Goal: Task Accomplishment & Management: Complete application form

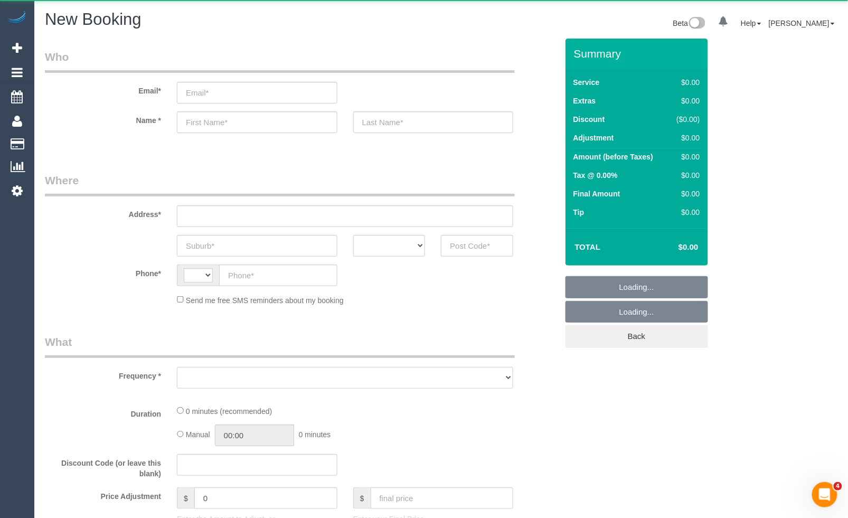
select select "string:AU"
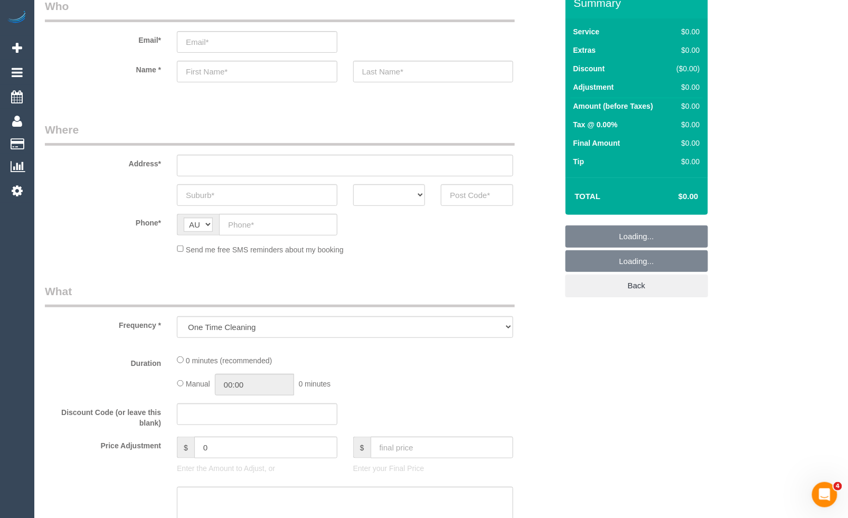
scroll to position [117, 0]
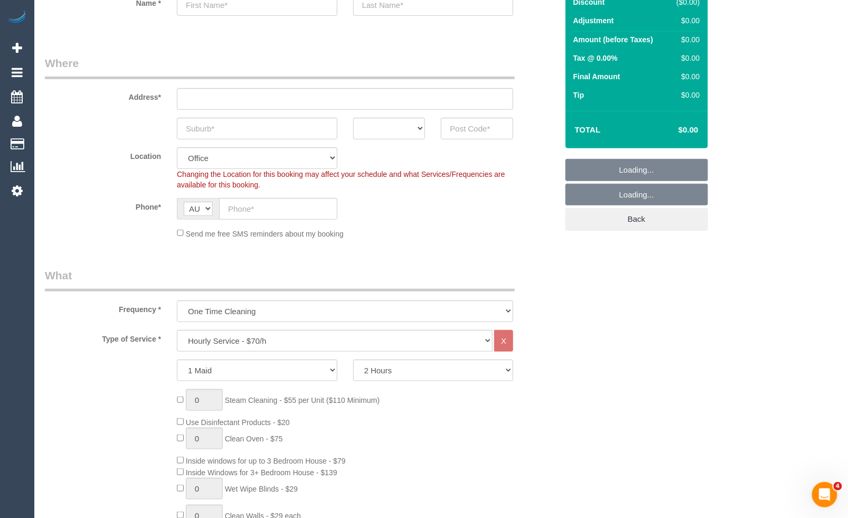
select select "object:3050"
click at [297, 349] on select "Hourly Service - $70/h Hourly Service - $65/h Hourly Service - $60/h Hourly Ser…" at bounding box center [335, 341] width 316 height 22
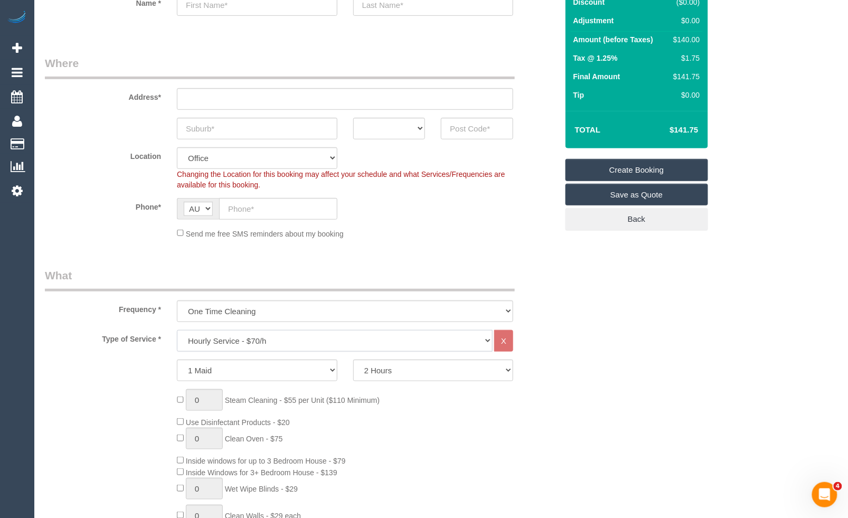
select select "211"
click at [177, 330] on select "Hourly Service - $70/h Hourly Service - $65/h Hourly Service - $60/h Hourly Ser…" at bounding box center [335, 341] width 316 height 22
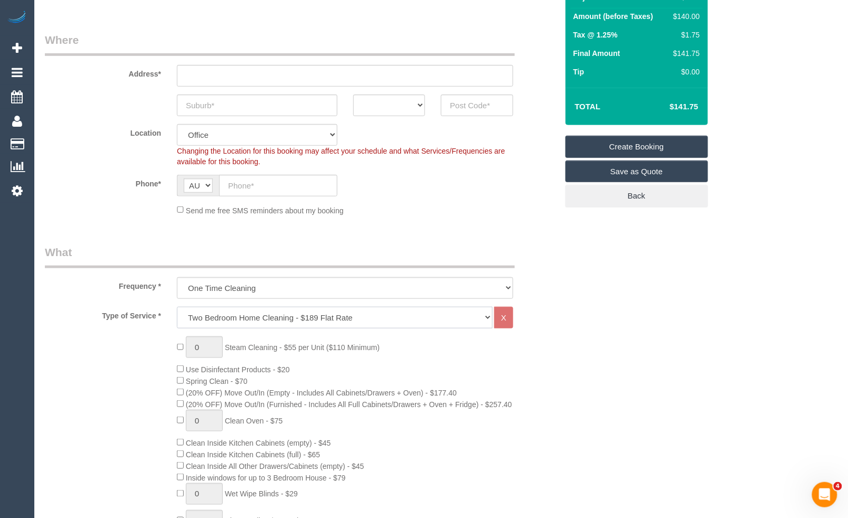
scroll to position [351, 0]
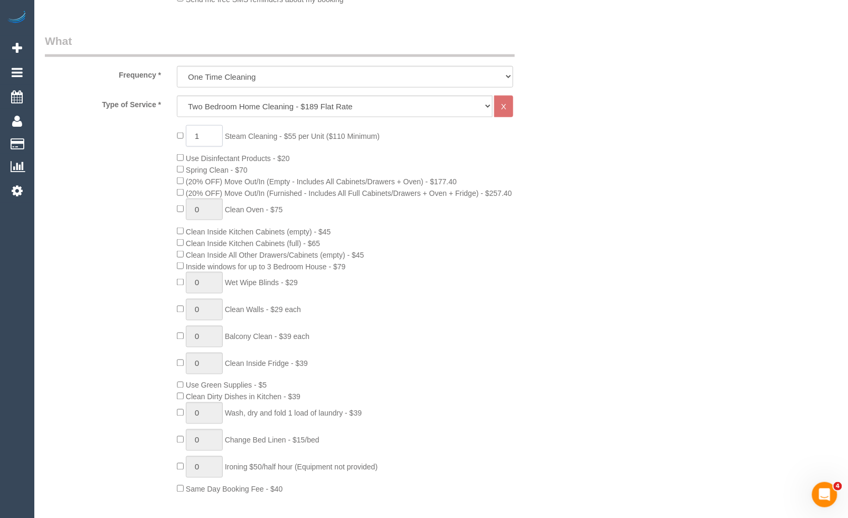
drag, startPoint x: 202, startPoint y: 140, endPoint x: 187, endPoint y: 139, distance: 15.3
click at [187, 139] on input "1" at bounding box center [204, 136] width 37 height 22
drag, startPoint x: 207, startPoint y: 137, endPoint x: 183, endPoint y: 139, distance: 24.4
click at [183, 139] on span "2 Steam Cleaning - $55 per Unit ($110 Minimum)" at bounding box center [278, 136] width 203 height 8
click at [181, 138] on span "3 Steam Cleaning - $55 per Unit ($110 Minimum)" at bounding box center [278, 136] width 203 height 8
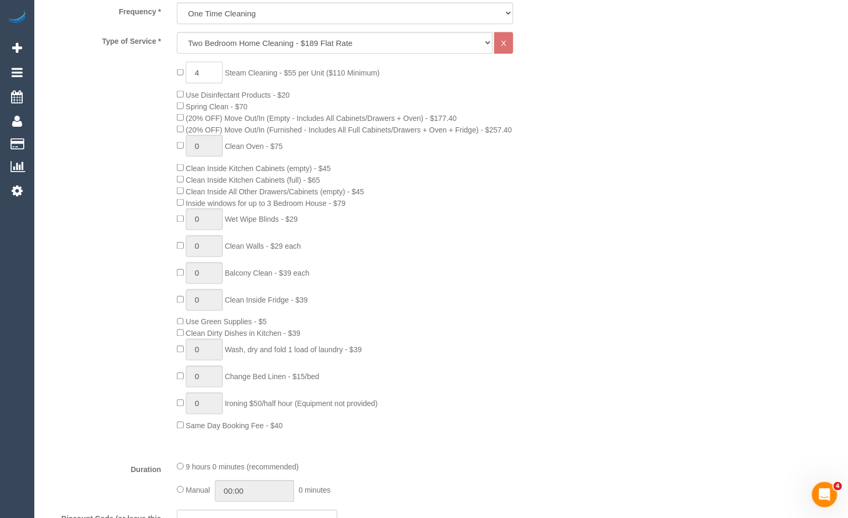
scroll to position [645, 0]
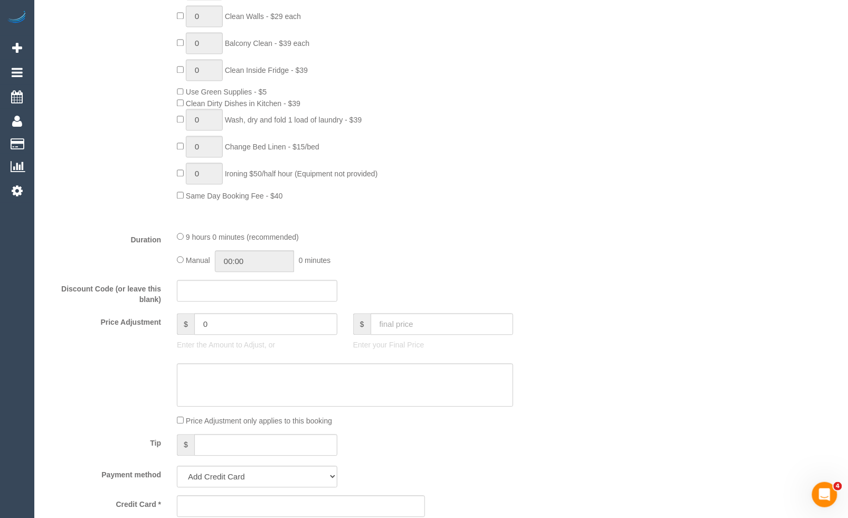
type input "4"
drag, startPoint x: 214, startPoint y: 331, endPoint x: 164, endPoint y: 334, distance: 49.7
click at [170, 335] on div "$ 0 Enter the Amount to Adjust, or" at bounding box center [257, 334] width 176 height 42
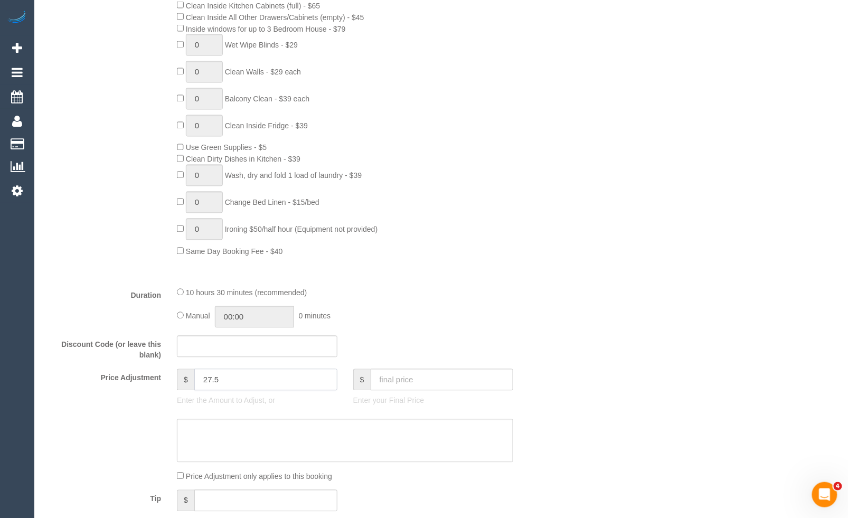
scroll to position [586, 0]
type input "27.5"
type input "1"
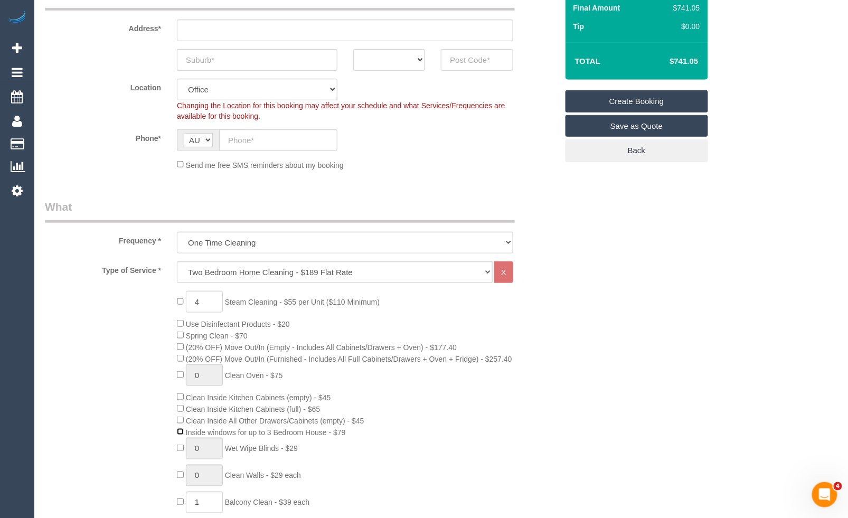
scroll to position [176, 0]
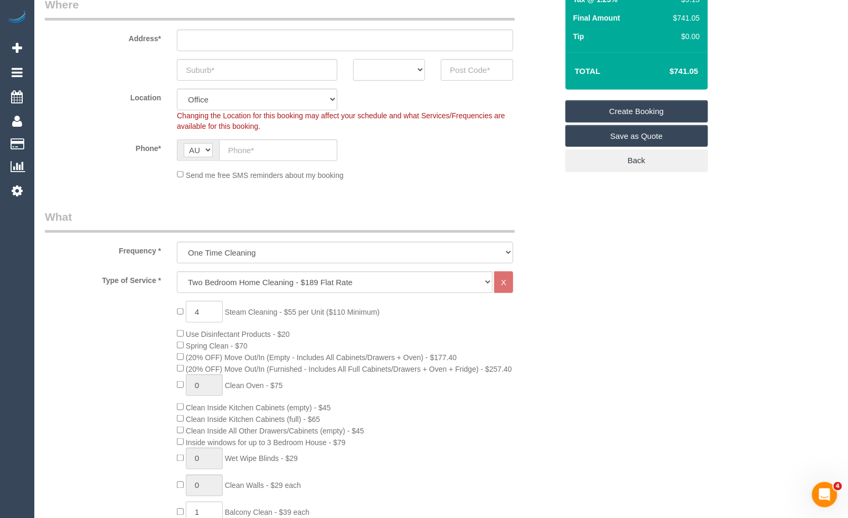
click at [412, 75] on select "ACT [GEOGRAPHIC_DATA] NT [GEOGRAPHIC_DATA] SA TAS [GEOGRAPHIC_DATA] [GEOGRAPHIC…" at bounding box center [389, 70] width 72 height 22
select select "VIC"
click at [353, 59] on select "ACT [GEOGRAPHIC_DATA] NT [GEOGRAPHIC_DATA] SA TAS [GEOGRAPHIC_DATA] [GEOGRAPHIC…" at bounding box center [389, 70] width 72 height 22
click at [236, 39] on input "text" at bounding box center [345, 41] width 336 height 22
click at [214, 71] on input "text" at bounding box center [257, 70] width 160 height 22
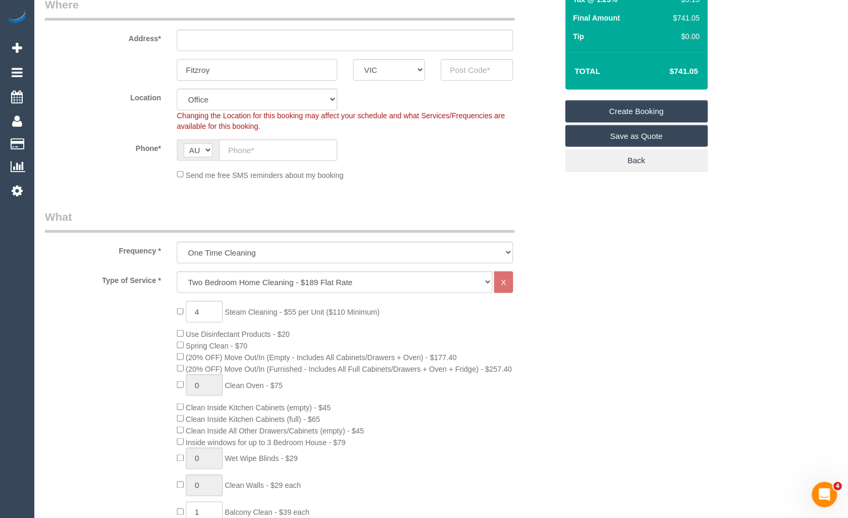
type input "Fitzroy"
click at [321, 35] on input "text" at bounding box center [345, 41] width 336 height 22
type input "[STREET_ADDRESS][PERSON_NAME]"
drag, startPoint x: 259, startPoint y: 61, endPoint x: 289, endPoint y: 37, distance: 39.1
click at [164, 60] on div "Fitzroy ACT [GEOGRAPHIC_DATA] NT [GEOGRAPHIC_DATA] SA TAS [GEOGRAPHIC_DATA] [GE…" at bounding box center [301, 70] width 528 height 22
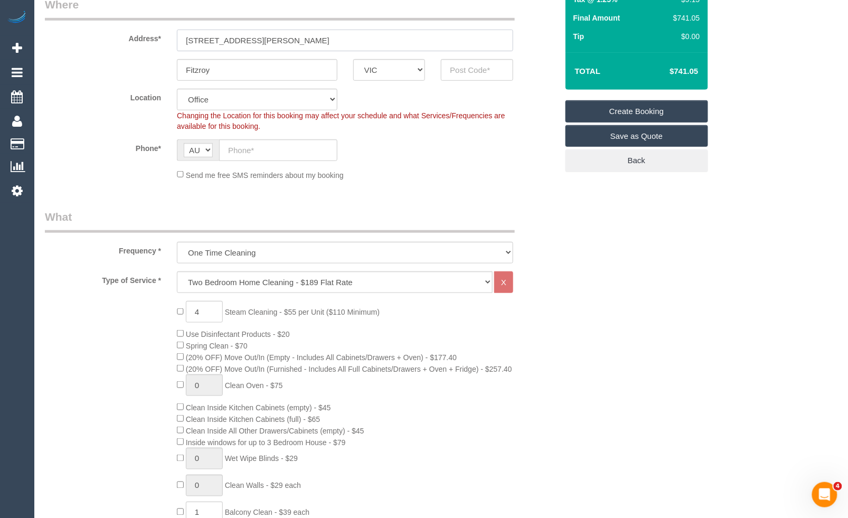
drag, startPoint x: 292, startPoint y: 40, endPoint x: 123, endPoint y: 34, distance: 168.5
click at [123, 34] on div "Address* [STREET_ADDRESS][PERSON_NAME]" at bounding box center [301, 24] width 528 height 54
click at [466, 79] on input "text" at bounding box center [477, 70] width 72 height 22
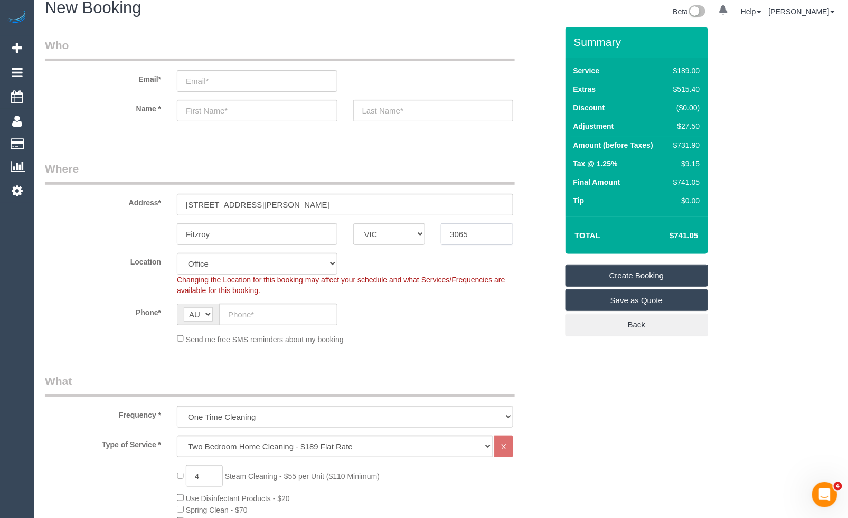
scroll to position [0, 0]
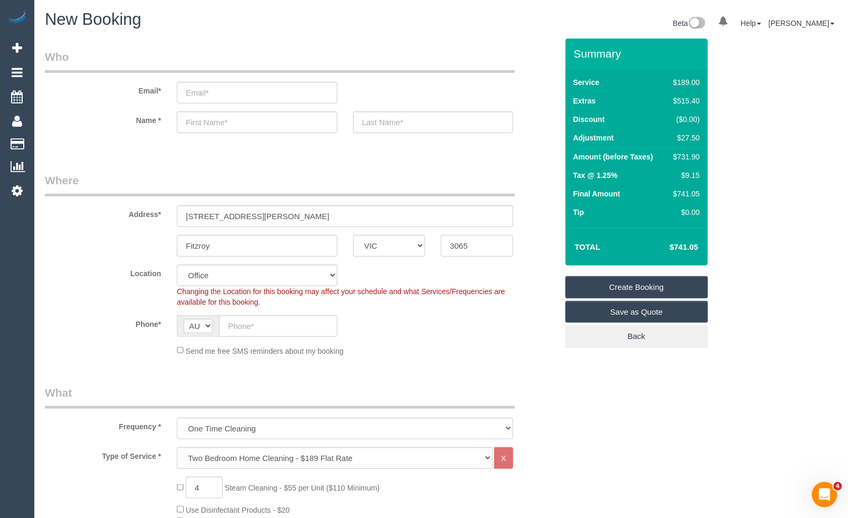
type input "3065"
click at [250, 93] on input "email" at bounding box center [257, 93] width 160 height 22
select select "88"
select select "object:3142"
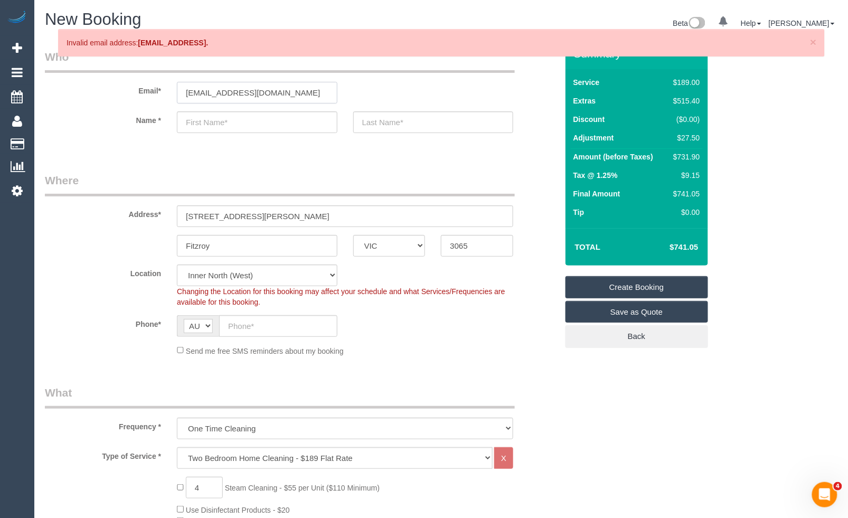
type input "[EMAIL_ADDRESS][DOMAIN_NAME]"
click at [254, 125] on input "text" at bounding box center [257, 122] width 160 height 22
type input "[PERSON_NAME]"
click at [368, 125] on input "text" at bounding box center [433, 122] width 160 height 22
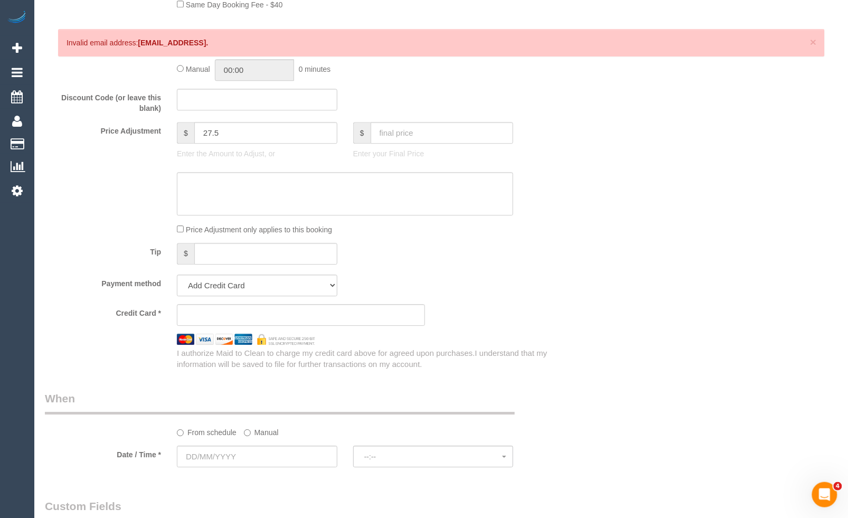
scroll to position [879, 0]
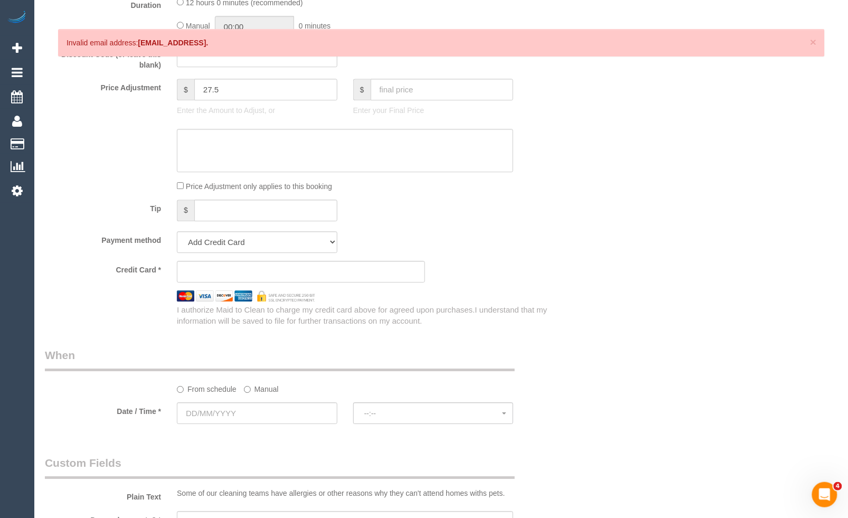
type input "[PERSON_NAME]"
click at [403, 150] on textarea at bounding box center [345, 150] width 336 height 43
type textarea "Steam cleaning of hallway- MR"
click at [250, 419] on input "text" at bounding box center [257, 413] width 160 height 22
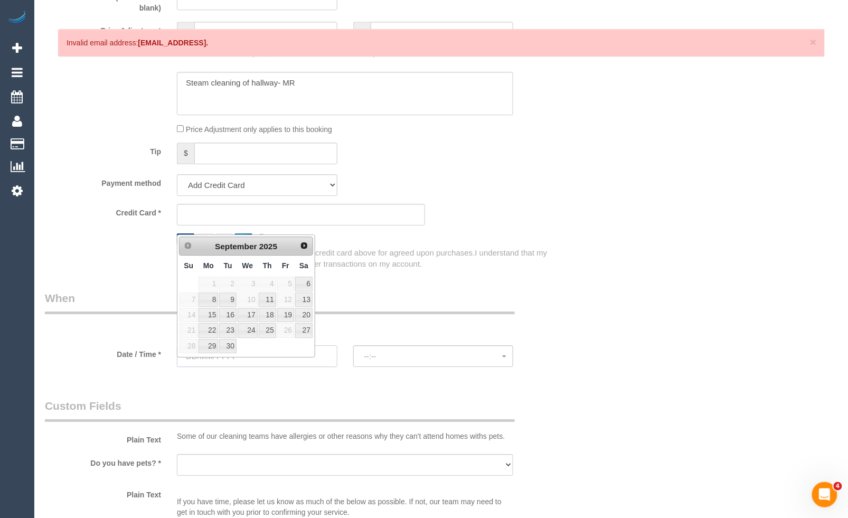
scroll to position [938, 0]
click at [265, 299] on link "11" at bounding box center [267, 298] width 17 height 14
type input "[DATE]"
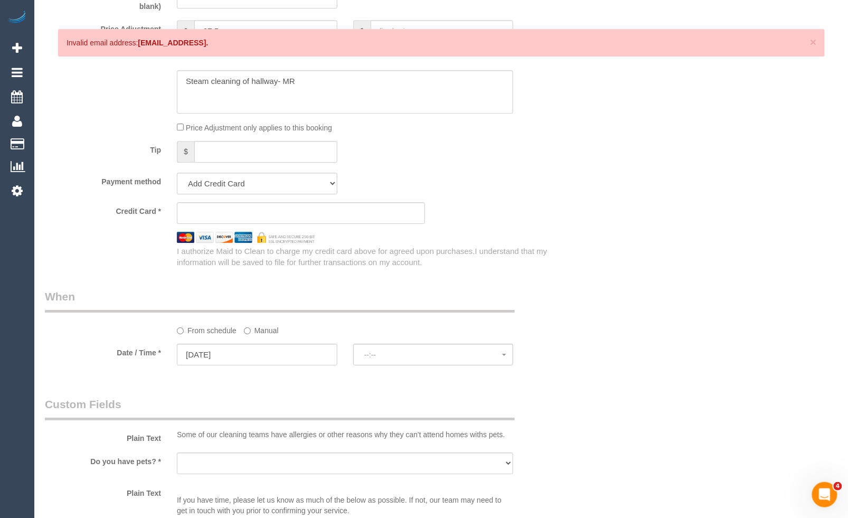
click at [424, 375] on fieldset "When From schedule Manual Date / Time * [DATE] --:-- --:--" at bounding box center [301, 332] width 512 height 87
click at [432, 359] on span "--:--" at bounding box center [433, 354] width 138 height 8
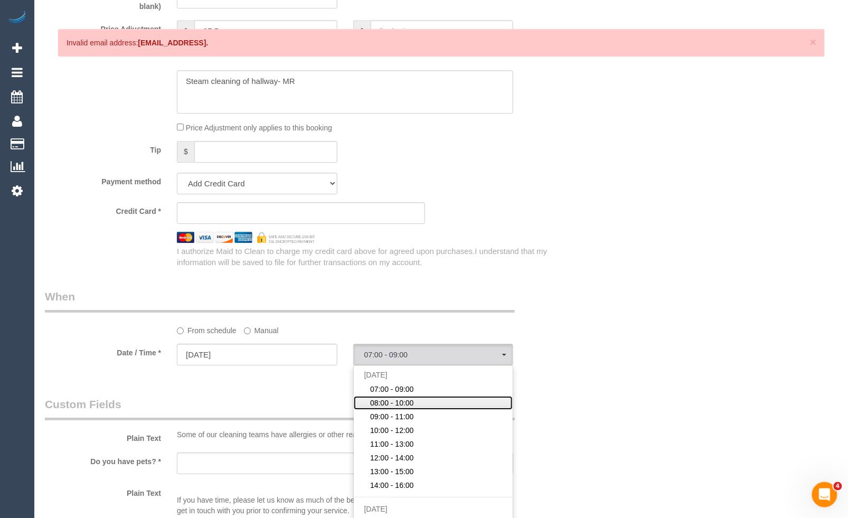
click at [415, 410] on link "08:00 - 10:00" at bounding box center [433, 403] width 159 height 14
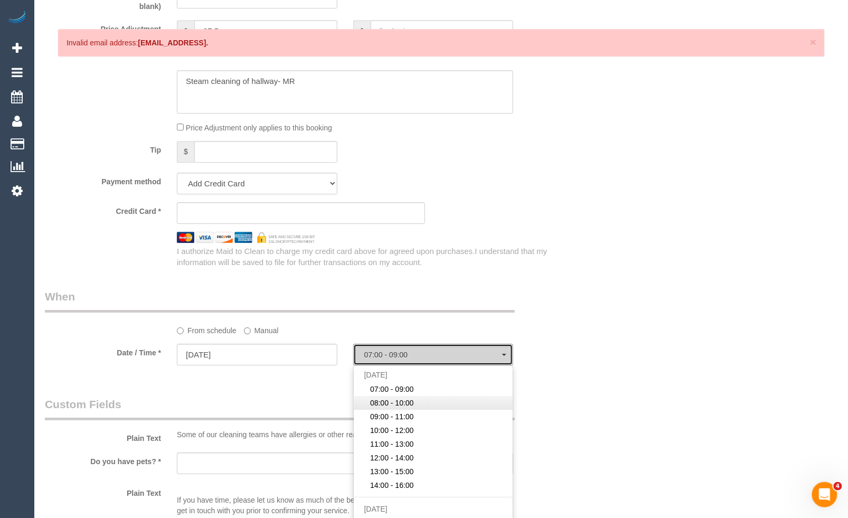
select select "spot2"
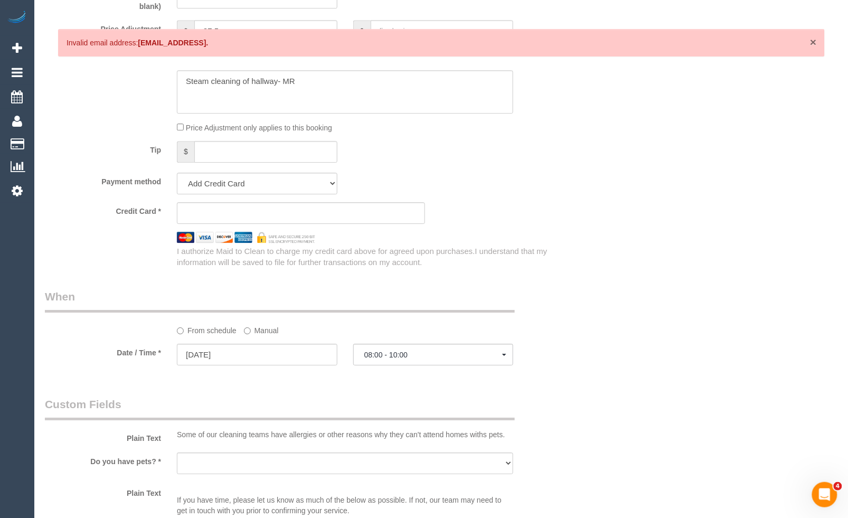
click at [810, 41] on span "×" at bounding box center [813, 42] width 6 height 12
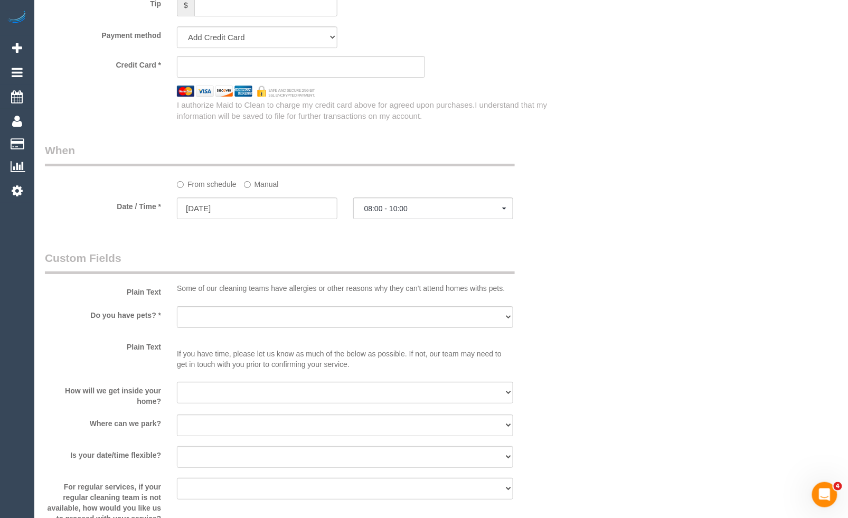
scroll to position [996, 0]
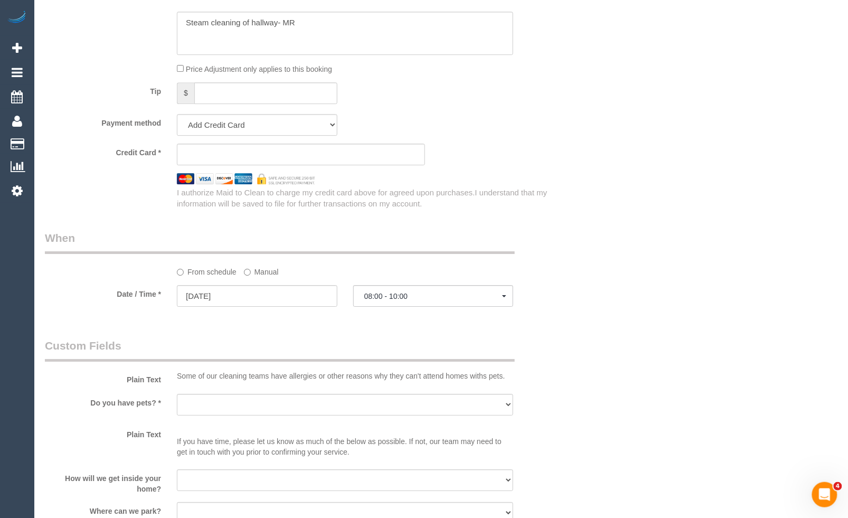
drag, startPoint x: 826, startPoint y: 95, endPoint x: 804, endPoint y: 104, distance: 23.9
click at [826, 95] on div "Who Email* [EMAIL_ADDRESS][DOMAIN_NAME] Name * [PERSON_NAME] Where Address* [ST…" at bounding box center [441, 7] width 792 height 1931
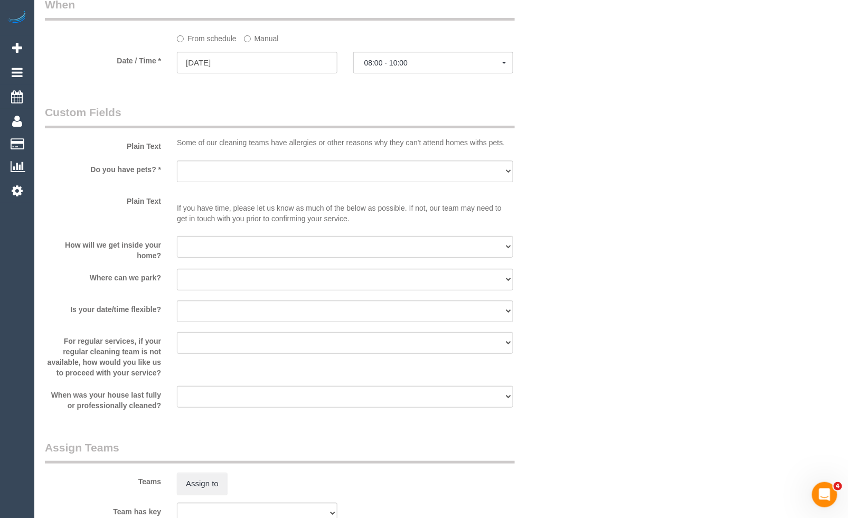
scroll to position [1231, 0]
click at [224, 180] on select "Yes - Cats Yes - Dogs No pets Yes - Dogs and Cats Yes - Other" at bounding box center [345, 170] width 336 height 22
select select "number:28"
click at [177, 170] on select "Yes - Cats Yes - Dogs No pets Yes - Dogs and Cats Yes - Other" at bounding box center [345, 170] width 336 height 22
click at [219, 256] on select "I will be home Key will be left (please provide details below) Lock box/Access …" at bounding box center [345, 245] width 336 height 22
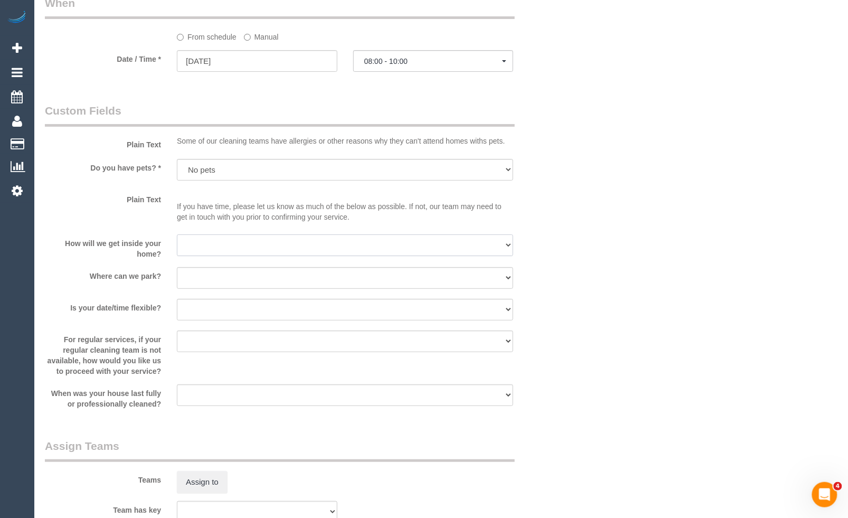
select select "number:14"
click at [177, 246] on select "I will be home Key will be left (please provide details below) Lock box/Access …" at bounding box center [345, 245] width 336 height 22
drag, startPoint x: 197, startPoint y: 289, endPoint x: 201, endPoint y: 300, distance: 11.2
click at [197, 289] on select "I will provide parking on-site Free street parking Paid street parking (cost wi…" at bounding box center [345, 278] width 336 height 22
select select "number:18"
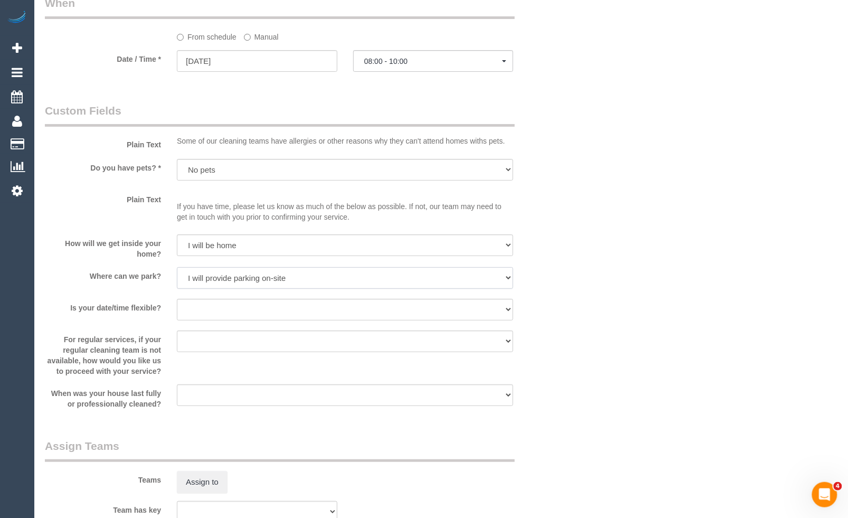
click at [177, 279] on select "I will provide parking on-site Free street parking Paid street parking (cost wi…" at bounding box center [345, 278] width 336 height 22
click at [205, 320] on select "Yes - date and time Yes - date but not time Yes - time but not date No - No fle…" at bounding box center [345, 310] width 336 height 22
select select "number:24"
click at [177, 311] on select "Yes - date and time Yes - date but not time Yes - time but not date No - No fle…" at bounding box center [345, 310] width 336 height 22
click at [269, 352] on select "Arrange a cleaner to cover and do not bother you Arrange a cleaner to cover and…" at bounding box center [345, 341] width 336 height 22
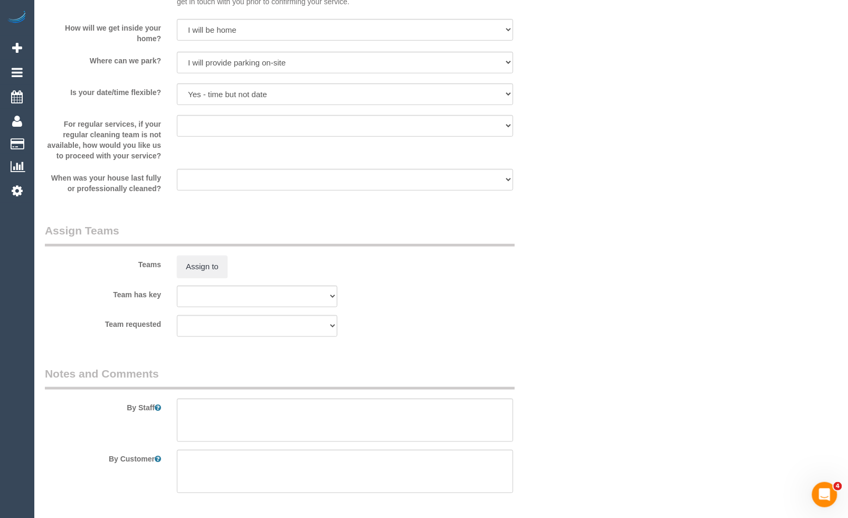
scroll to position [1466, 0]
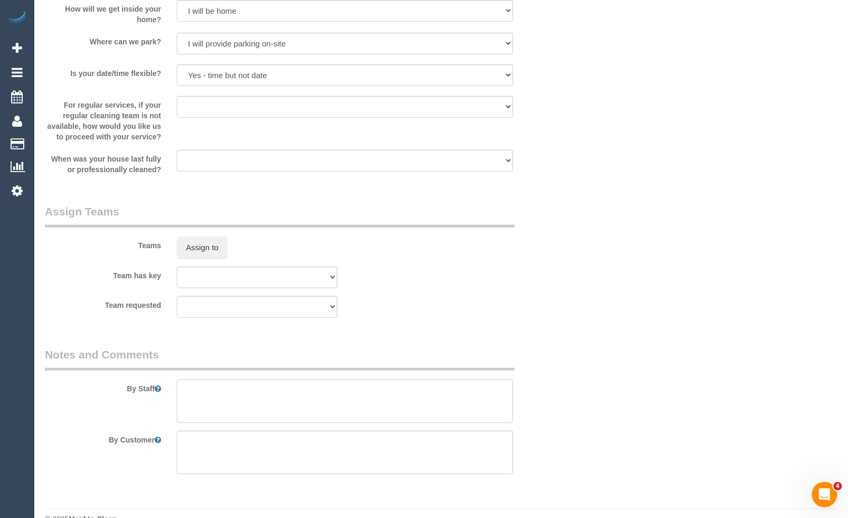
click at [346, 403] on textarea at bounding box center [345, 400] width 336 height 43
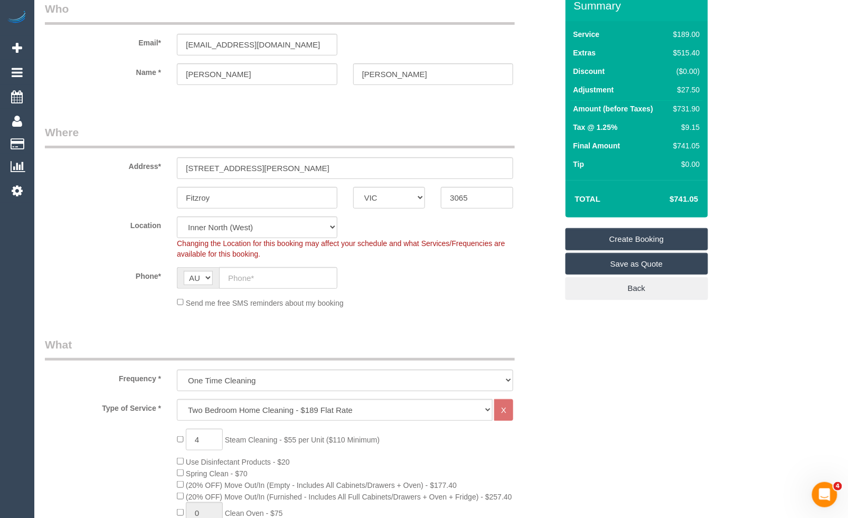
scroll to position [0, 0]
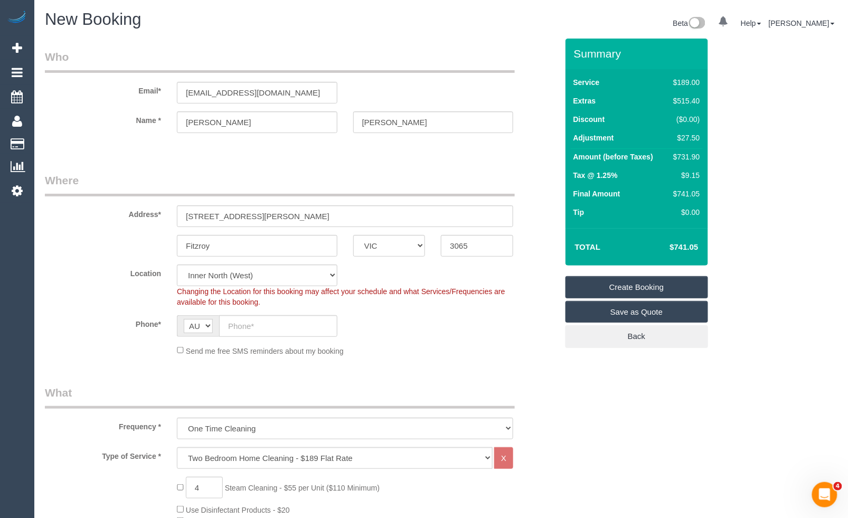
type textarea "Steam cleaning of 2 bedroom + living area + hallway Confirmed parking and lift …"
click at [278, 330] on input "text" at bounding box center [278, 326] width 118 height 22
type input "0419 401 127"
click at [638, 293] on link "Create Booking" at bounding box center [636, 287] width 142 height 22
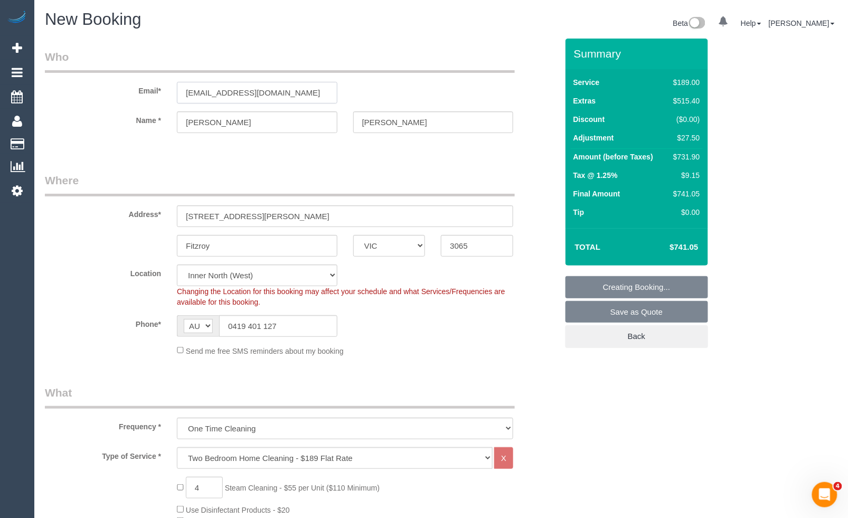
drag, startPoint x: 293, startPoint y: 95, endPoint x: 134, endPoint y: 92, distance: 159.4
click at [134, 92] on div "Email* [EMAIL_ADDRESS][DOMAIN_NAME]" at bounding box center [301, 76] width 528 height 54
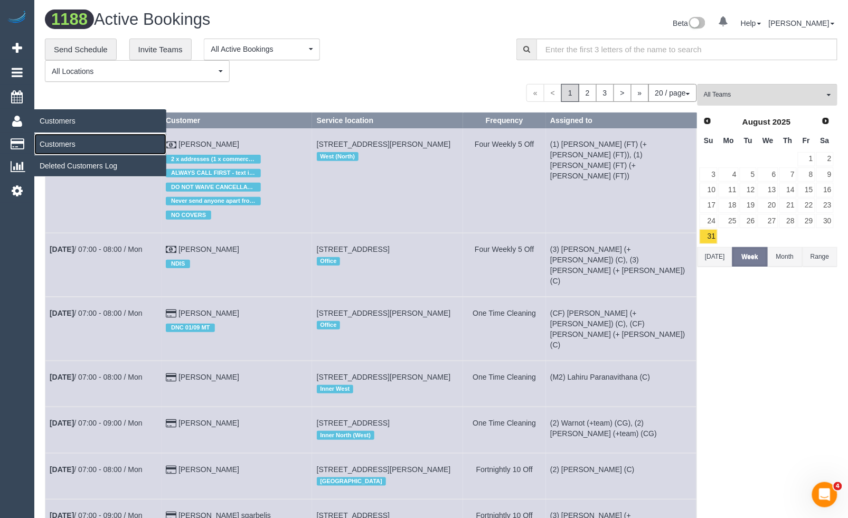
click at [57, 138] on link "Customers" at bounding box center [100, 144] width 132 height 21
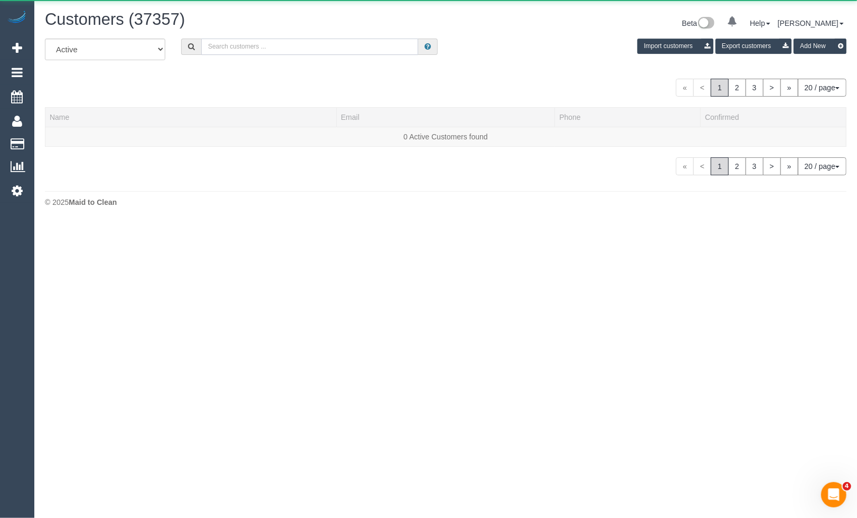
click at [273, 50] on input "text" at bounding box center [309, 47] width 217 height 16
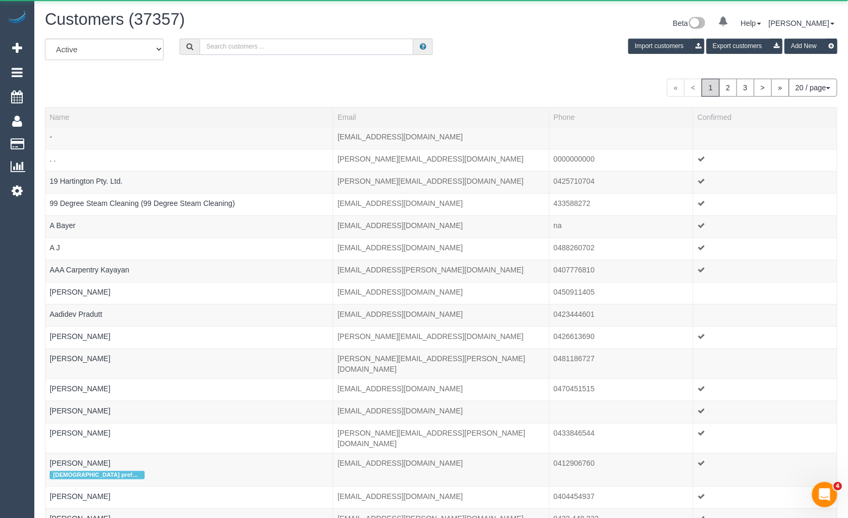
paste input "[EMAIL_ADDRESS][DOMAIN_NAME]"
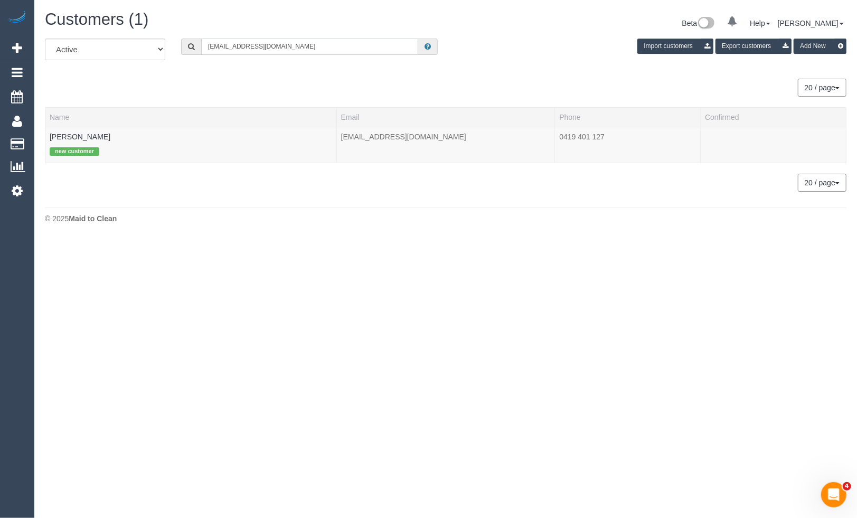
type input "[EMAIL_ADDRESS][DOMAIN_NAME]"
drag, startPoint x: 55, startPoint y: 133, endPoint x: 141, endPoint y: 165, distance: 92.3
click at [55, 133] on link "[PERSON_NAME]" at bounding box center [80, 136] width 61 height 8
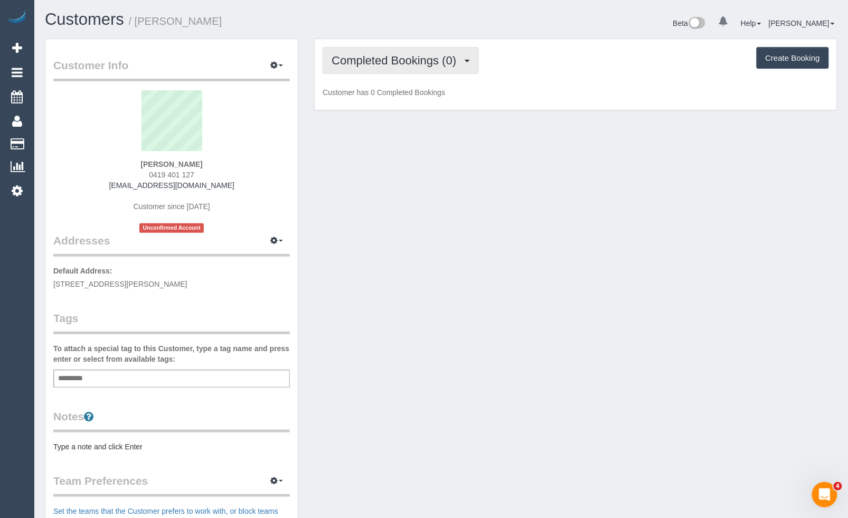
click at [365, 72] on button "Completed Bookings (0)" at bounding box center [400, 60] width 156 height 27
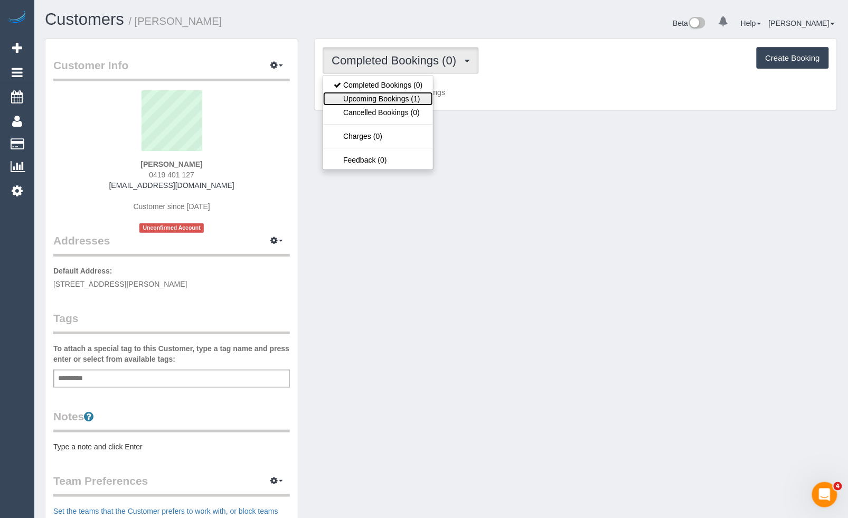
click at [389, 101] on link "Upcoming Bookings (1)" at bounding box center [378, 99] width 110 height 14
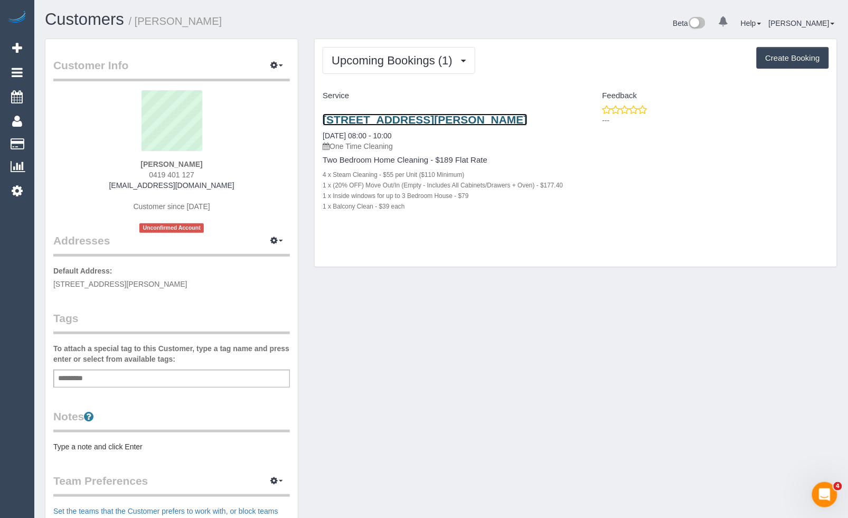
click at [381, 120] on link "[STREET_ADDRESS][PERSON_NAME]" at bounding box center [424, 119] width 204 height 12
click at [847, 298] on div "Customers / [PERSON_NAME] Beta 0 Your Notifications You have 0 alerts Help Help…" at bounding box center [440, 391] width 813 height 782
click at [822, 104] on div "Feedback" at bounding box center [706, 96] width 261 height 18
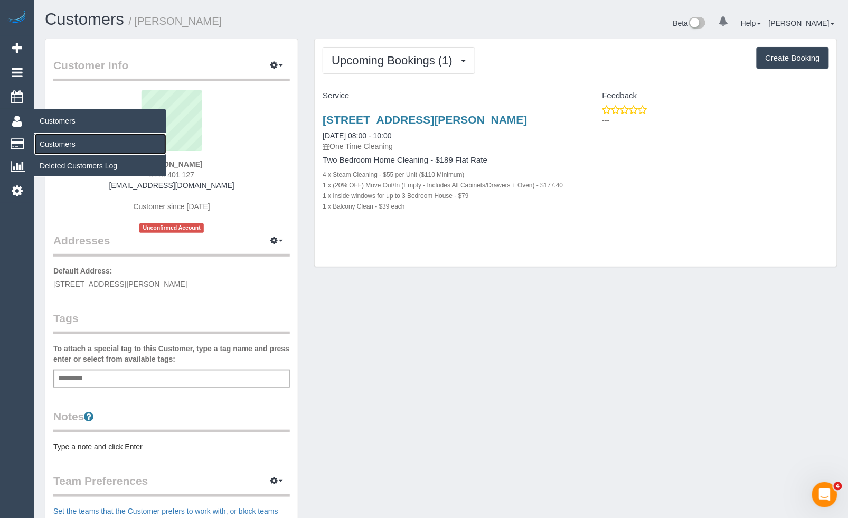
click at [46, 141] on link "Customers" at bounding box center [100, 144] width 132 height 21
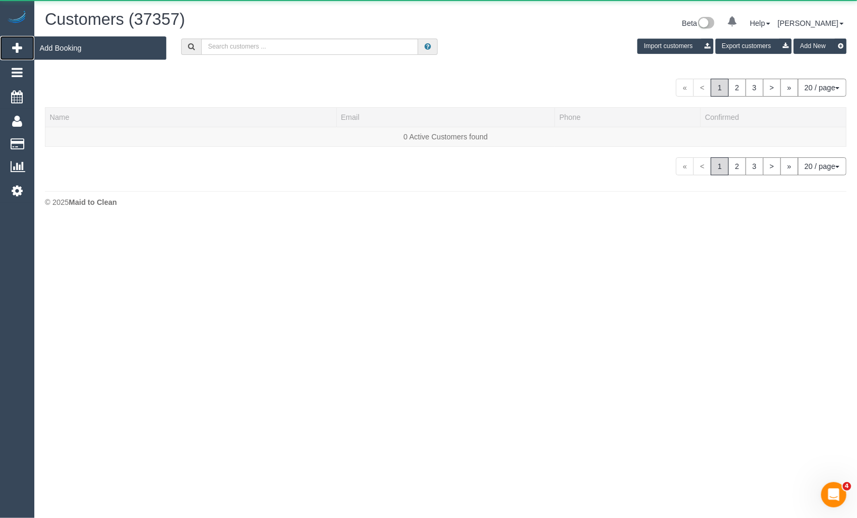
click at [23, 43] on link "Add Booking" at bounding box center [17, 48] width 34 height 24
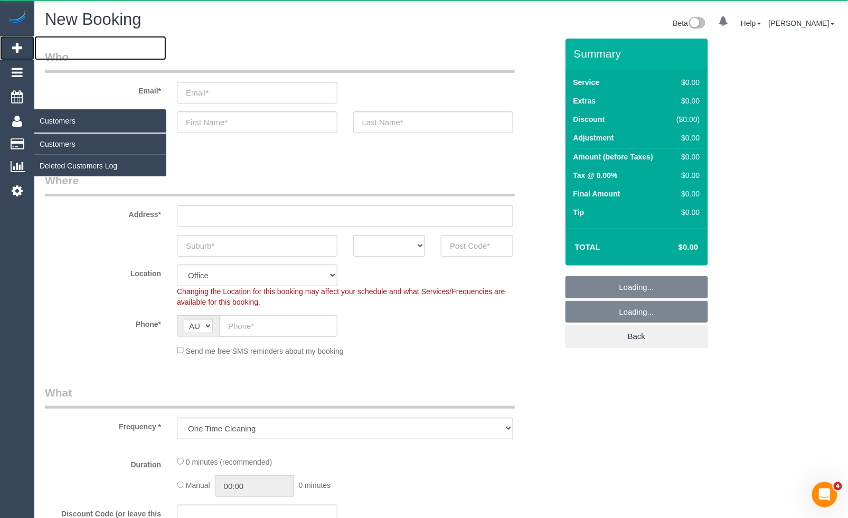
select select "object:7882"
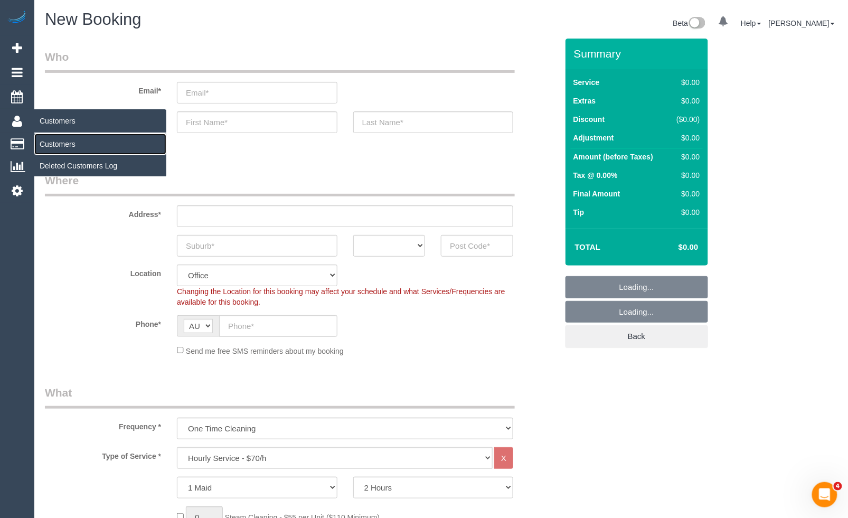
click at [51, 142] on link "Customers" at bounding box center [100, 144] width 132 height 21
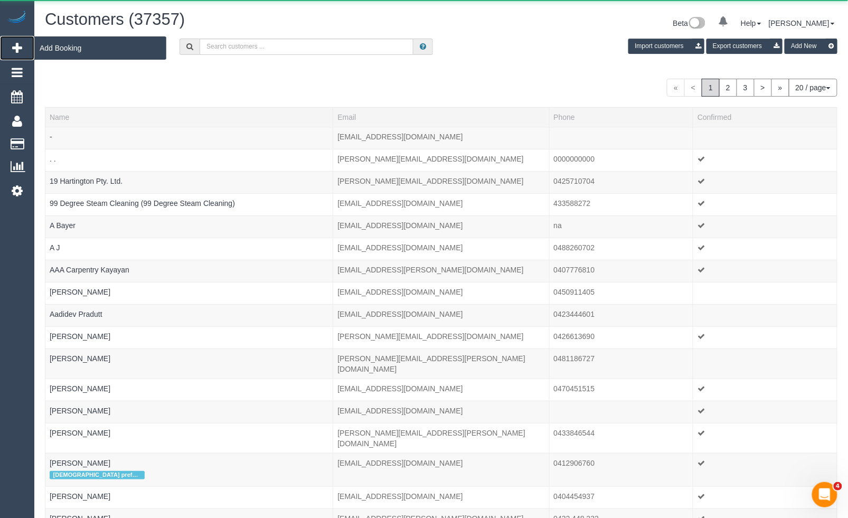
click at [16, 45] on icon at bounding box center [17, 48] width 10 height 13
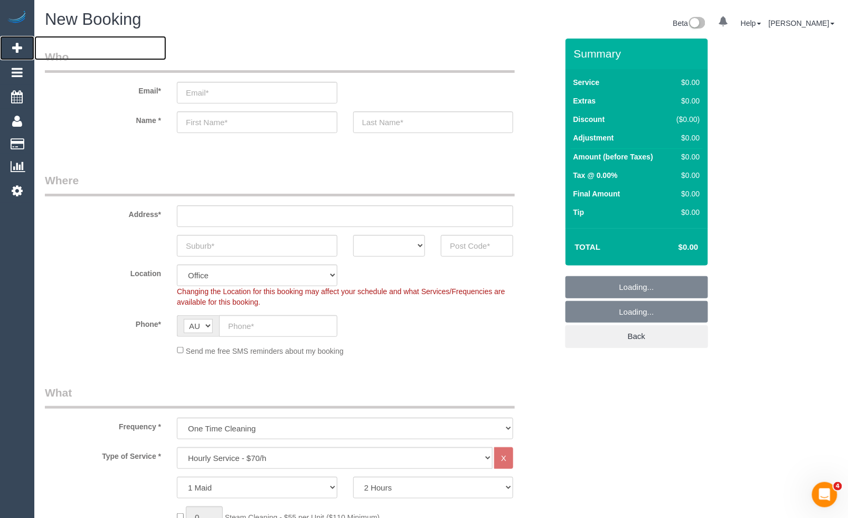
select select "object:11089"
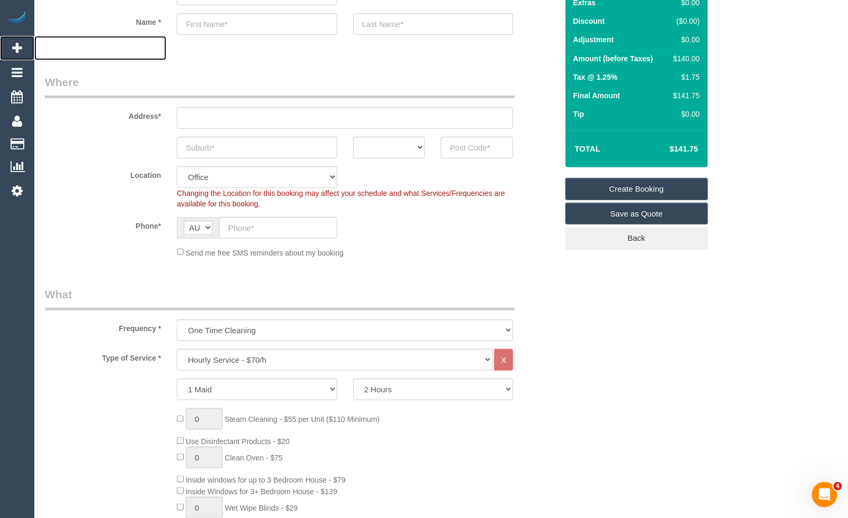
scroll to position [117, 0]
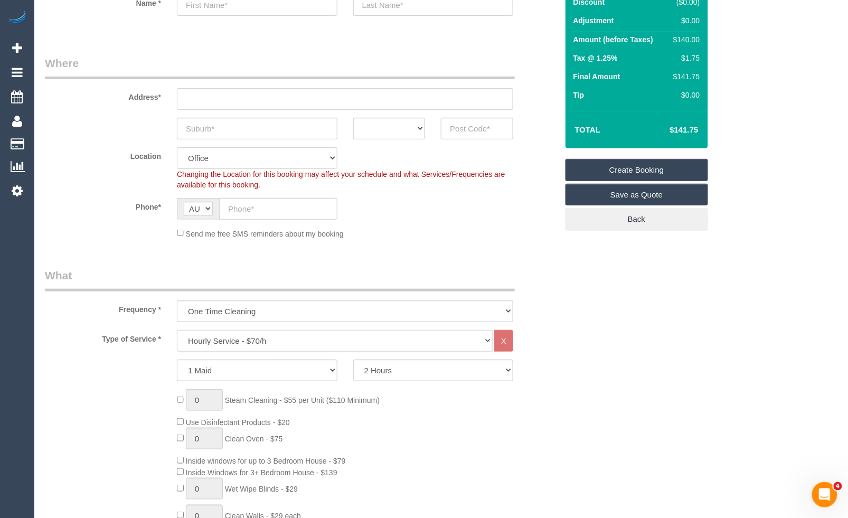
click at [256, 338] on select "Hourly Service - $70/h Hourly Service - $65/h Hourly Service - $60/h Hourly Ser…" at bounding box center [335, 341] width 316 height 22
select select "211"
click at [177, 330] on select "Hourly Service - $70/h Hourly Service - $65/h Hourly Service - $60/h Hourly Ser…" at bounding box center [335, 341] width 316 height 22
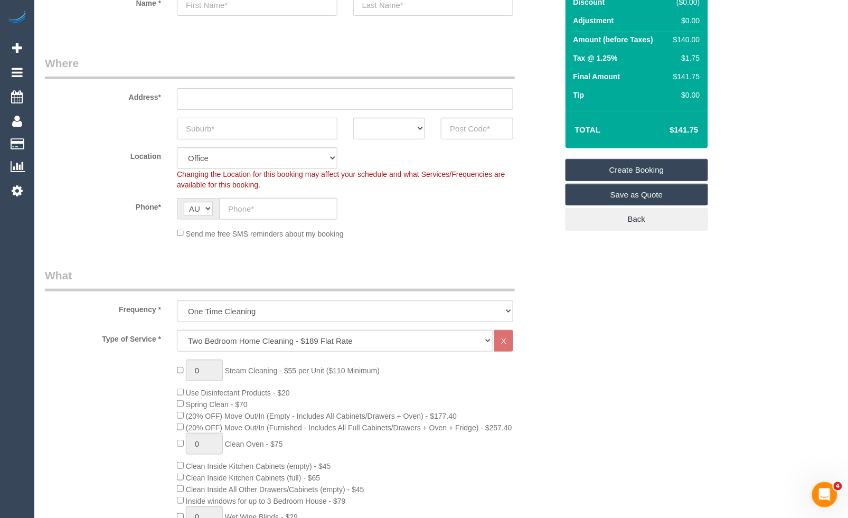
click at [300, 128] on input "text" at bounding box center [257, 129] width 160 height 22
type input "Fitzroy"
drag, startPoint x: 397, startPoint y: 127, endPoint x: 396, endPoint y: 138, distance: 11.1
click at [397, 127] on select "ACT [GEOGRAPHIC_DATA] NT [GEOGRAPHIC_DATA] SA TAS [GEOGRAPHIC_DATA] [GEOGRAPHIC…" at bounding box center [389, 129] width 72 height 22
select select "VIC"
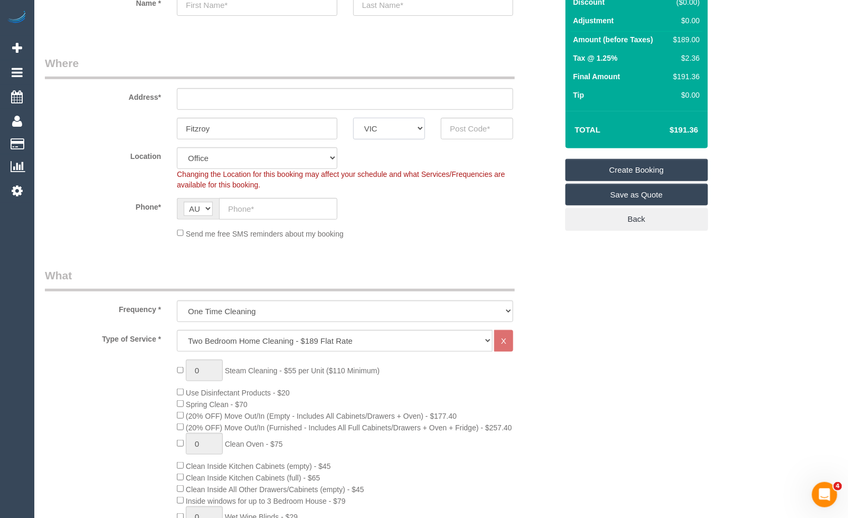
click at [353, 118] on select "ACT [GEOGRAPHIC_DATA] NT [GEOGRAPHIC_DATA] SA TAS [GEOGRAPHIC_DATA] [GEOGRAPHIC…" at bounding box center [389, 129] width 72 height 22
click at [468, 130] on input "text" at bounding box center [477, 129] width 72 height 22
type input "3065"
drag, startPoint x: 273, startPoint y: 100, endPoint x: 282, endPoint y: 109, distance: 12.3
click at [273, 100] on input "text" at bounding box center [345, 99] width 336 height 22
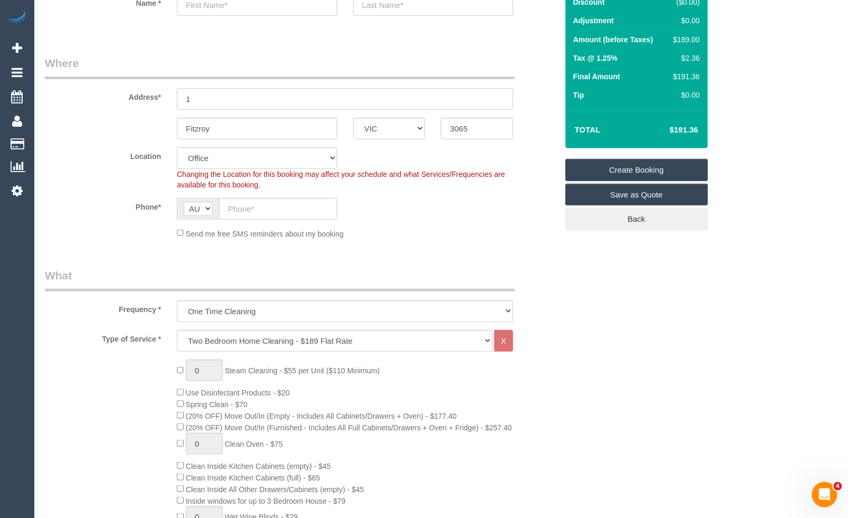
type input "1"
click at [270, 206] on input "text" at bounding box center [278, 209] width 118 height 22
type input "04"
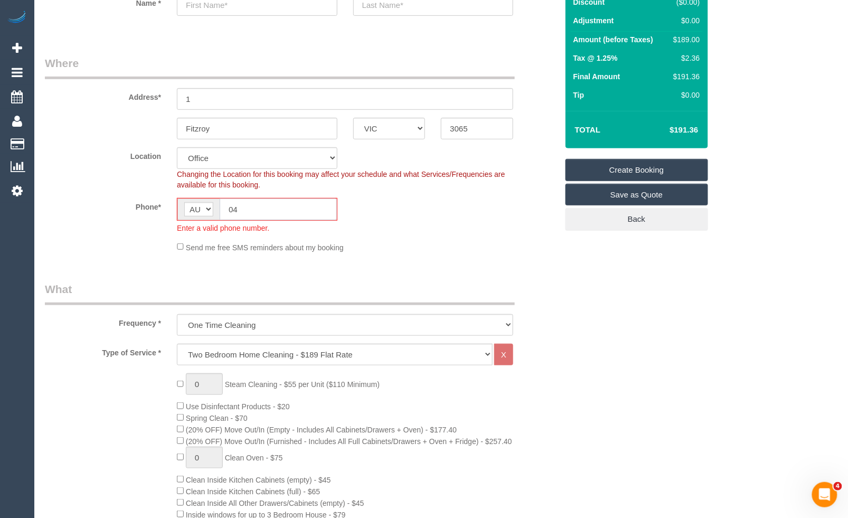
select select "88"
type input "0415"
select select "object:11172"
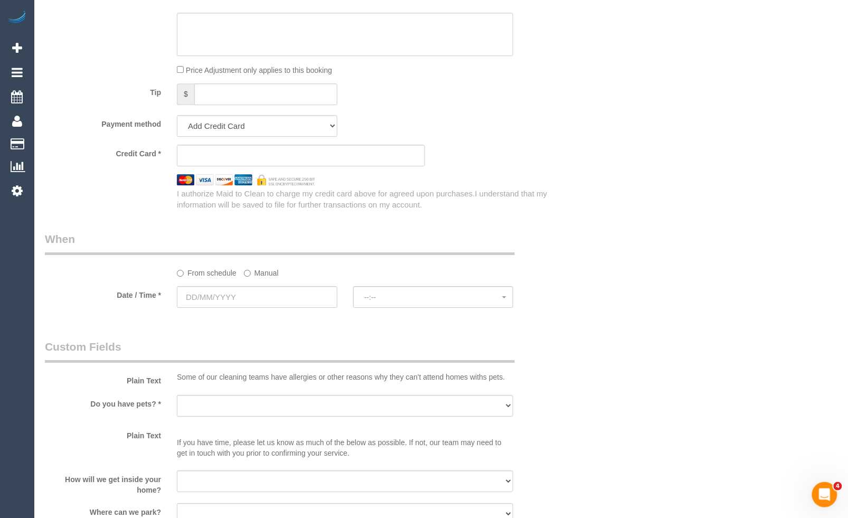
scroll to position [1056, 0]
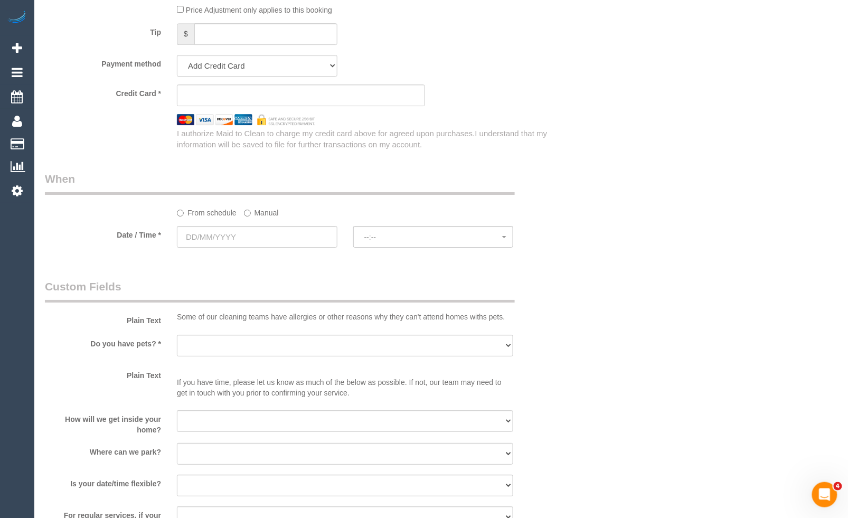
type input "0415 544 126"
click at [261, 248] on input "text" at bounding box center [257, 237] width 160 height 22
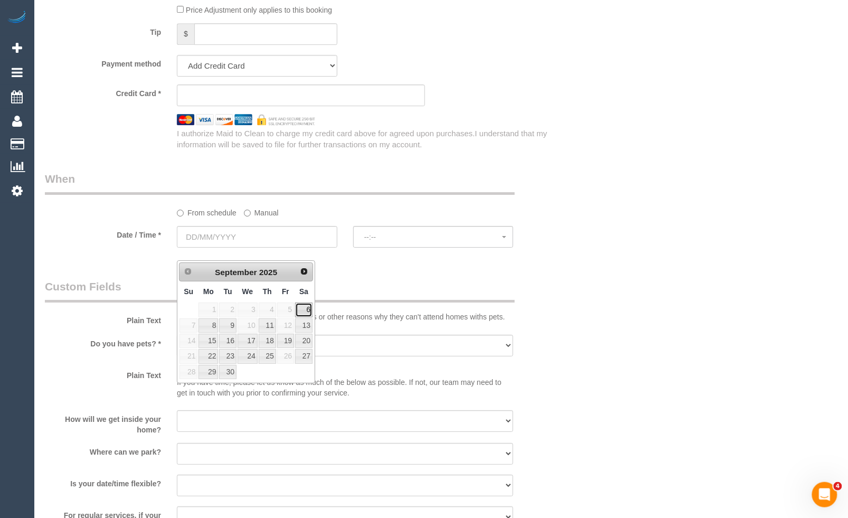
click at [304, 305] on link "6" at bounding box center [303, 309] width 17 height 14
type input "[DATE]"
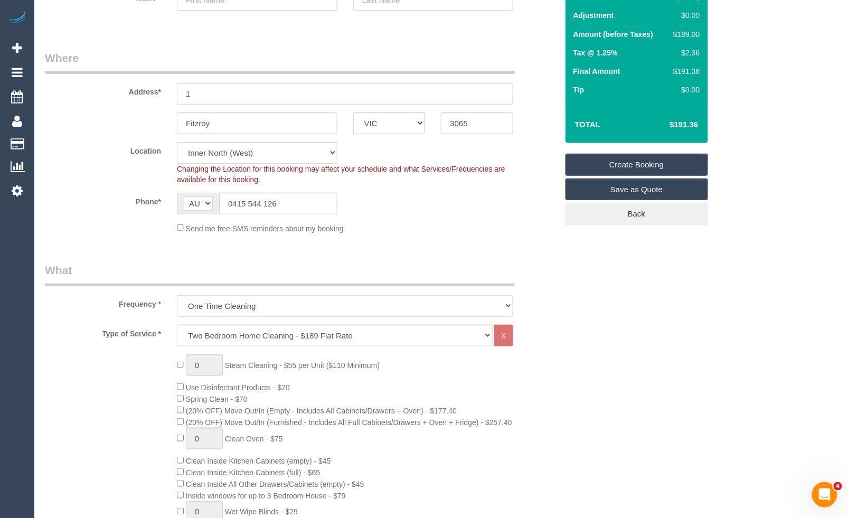
scroll to position [117, 0]
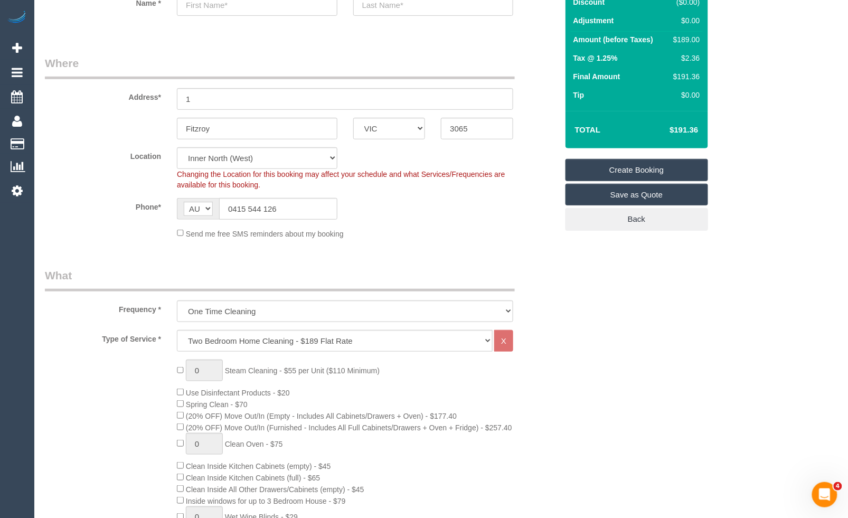
select select "spot27"
drag, startPoint x: 112, startPoint y: 511, endPoint x: 137, endPoint y: 491, distance: 32.0
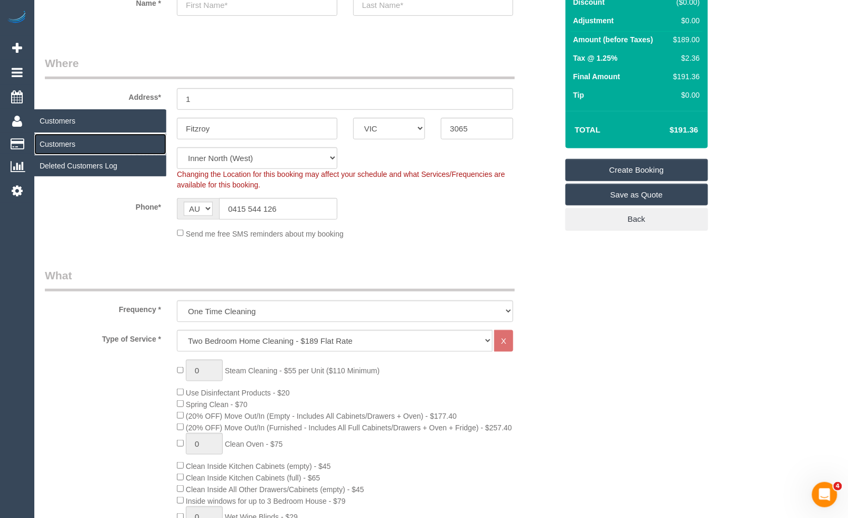
click at [56, 145] on link "Customers" at bounding box center [100, 144] width 132 height 21
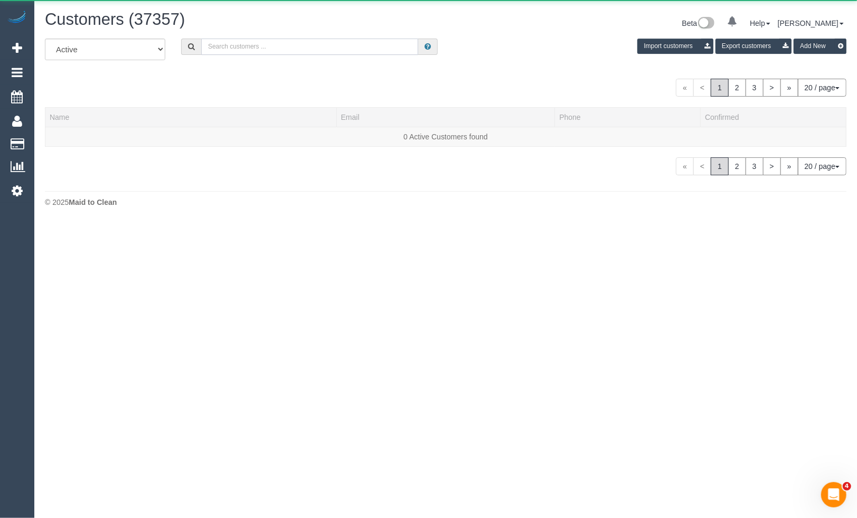
click at [317, 48] on input "text" at bounding box center [309, 47] width 217 height 16
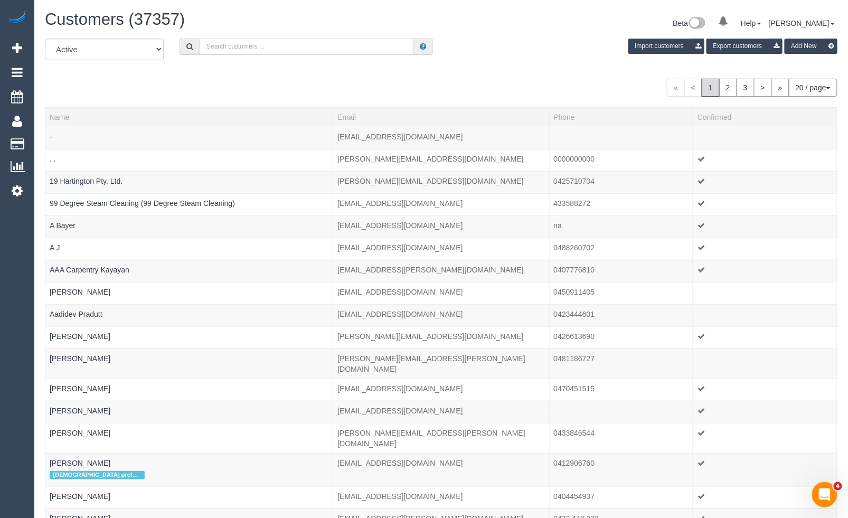
click at [340, 49] on input "text" at bounding box center [306, 47] width 214 height 16
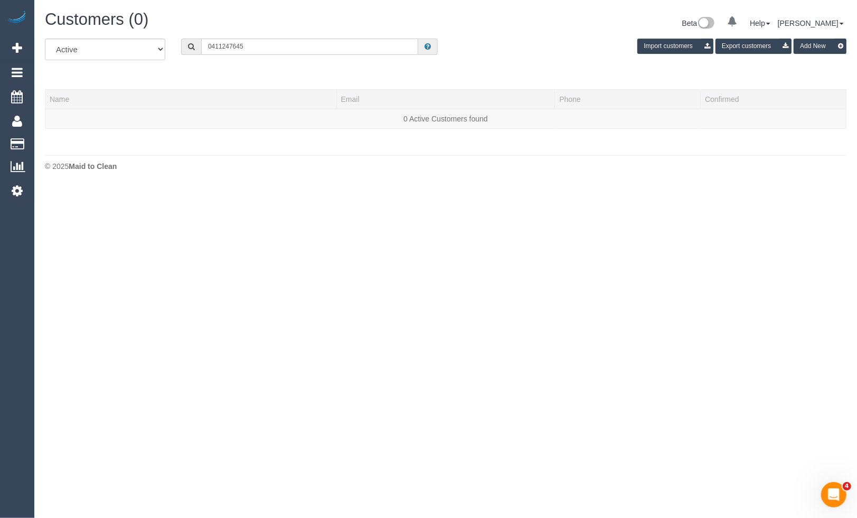
click at [221, 44] on input "0411247645" at bounding box center [309, 47] width 217 height 16
click at [233, 46] on input "0411 247645" at bounding box center [309, 47] width 217 height 16
click at [252, 51] on input "0411 247 645" at bounding box center [309, 47] width 217 height 16
click at [251, 49] on input "0411 247 645" at bounding box center [309, 47] width 217 height 16
drag, startPoint x: 237, startPoint y: 45, endPoint x: 129, endPoint y: 32, distance: 109.0
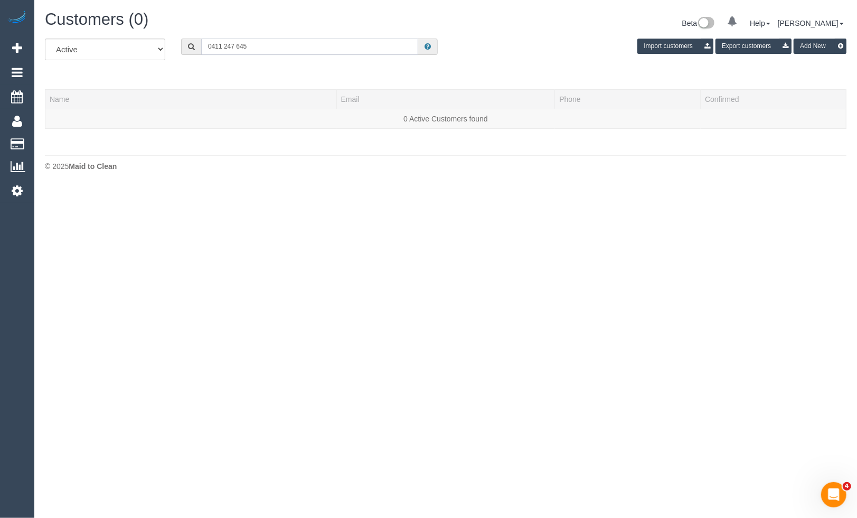
click at [129, 31] on div "Customers (0) Beta 0 Your Notifications You have 0 alerts Help Help Docs Take a…" at bounding box center [445, 93] width 822 height 187
click at [287, 69] on div "All Active Archived 0411 247 645 Import customers Export customers Add New Name…" at bounding box center [445, 89] width 801 height 101
drag, startPoint x: 252, startPoint y: 44, endPoint x: 194, endPoint y: 35, distance: 59.2
click at [194, 35] on div "Customers (0) Beta 0 Your Notifications You have 0 alerts Help Help Docs Take a…" at bounding box center [445, 93] width 822 height 187
type input "[PERSON_NAME]"
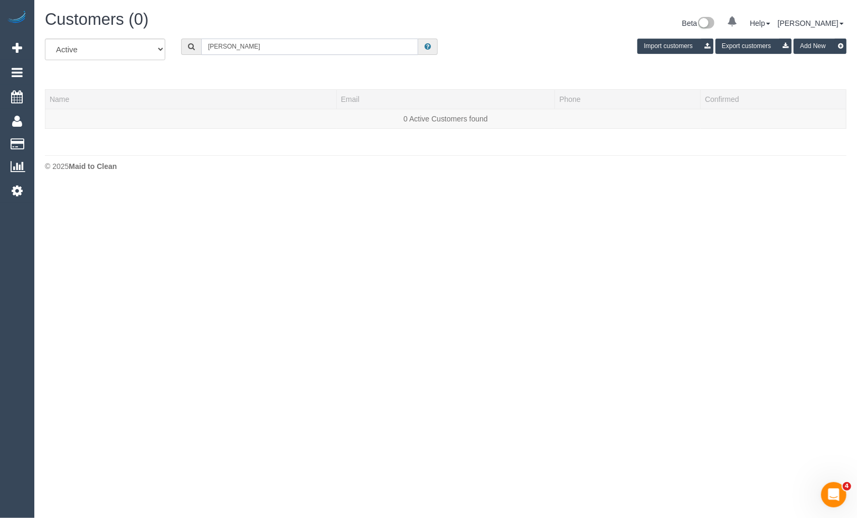
click at [313, 51] on input "[PERSON_NAME]" at bounding box center [309, 47] width 217 height 16
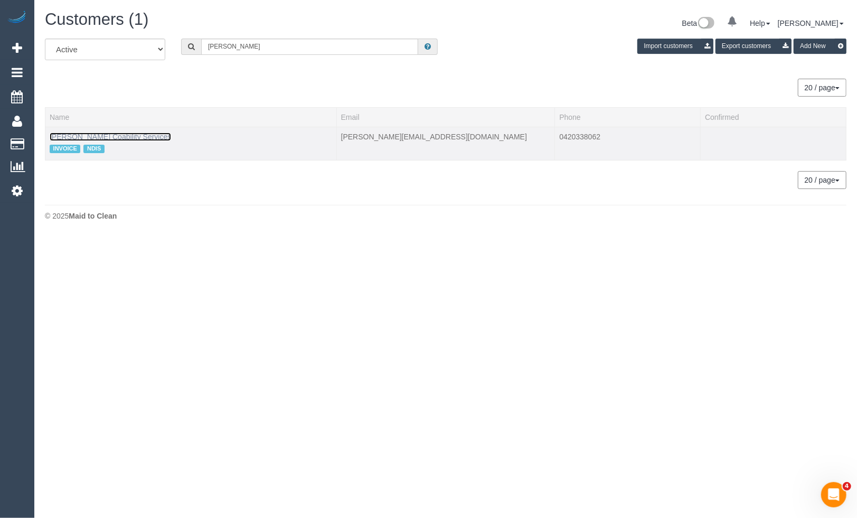
click at [140, 137] on link "[PERSON_NAME] Coability Services" at bounding box center [110, 136] width 121 height 8
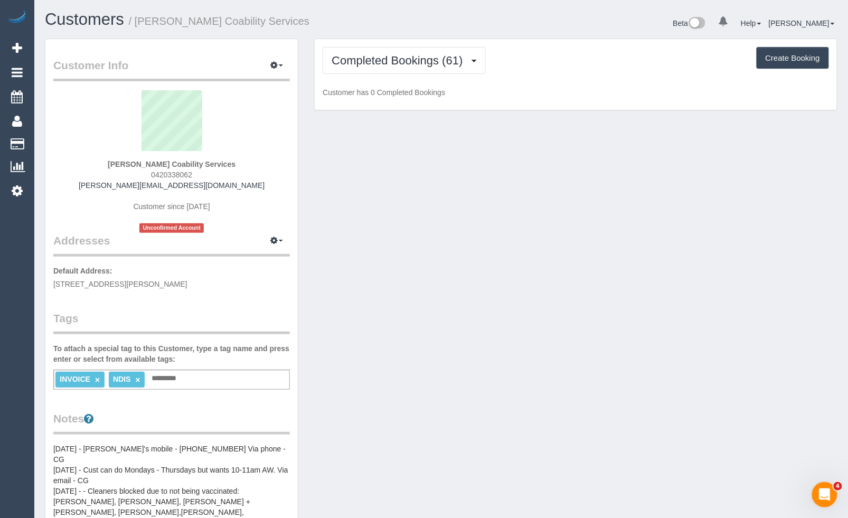
click at [452, 76] on div "Completed Bookings (61) Completed Bookings (61) Upcoming Bookings (11) Cancelle…" at bounding box center [576, 74] width 522 height 71
click at [458, 69] on button "Completed Bookings (61)" at bounding box center [403, 60] width 163 height 27
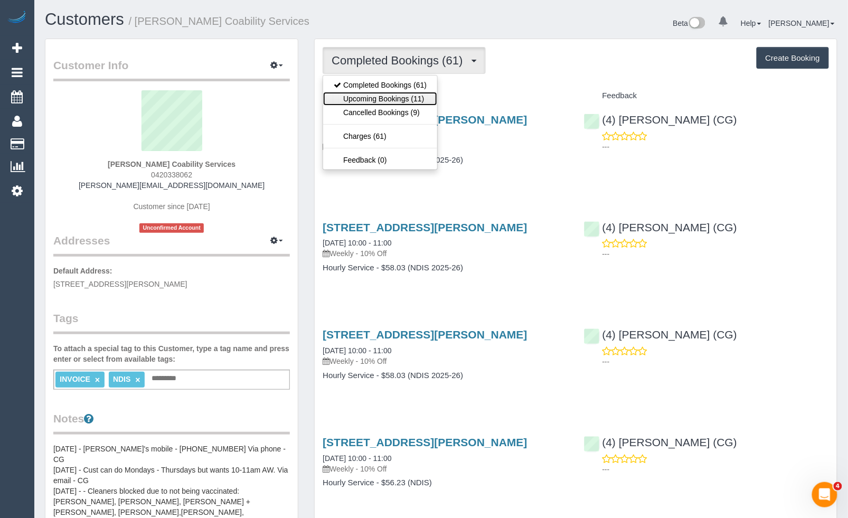
click at [402, 96] on link "Upcoming Bookings (11)" at bounding box center [380, 99] width 114 height 14
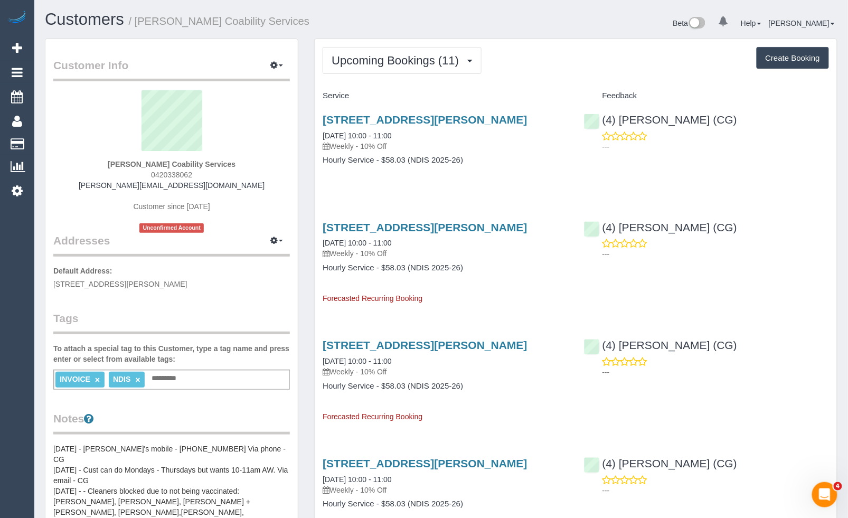
click at [829, 99] on h4 "Feedback" at bounding box center [706, 95] width 245 height 9
click at [14, 45] on icon at bounding box center [17, 48] width 10 height 13
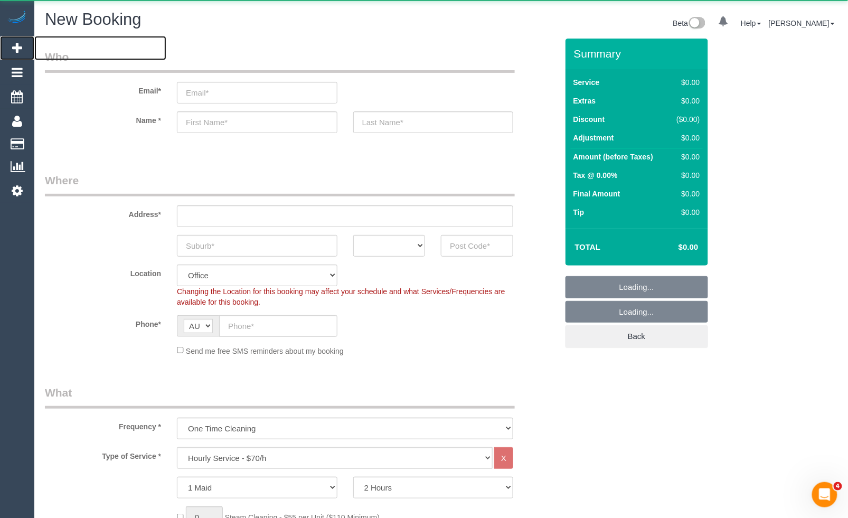
select select "object:16361"
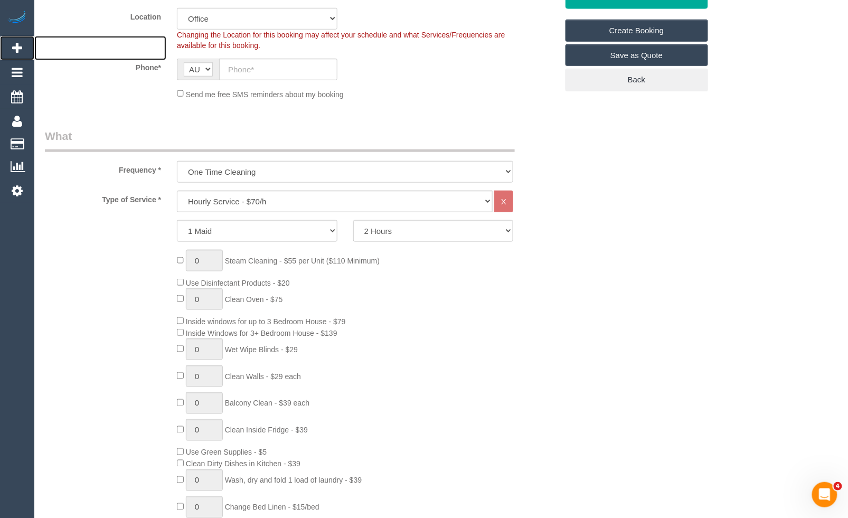
scroll to position [293, 0]
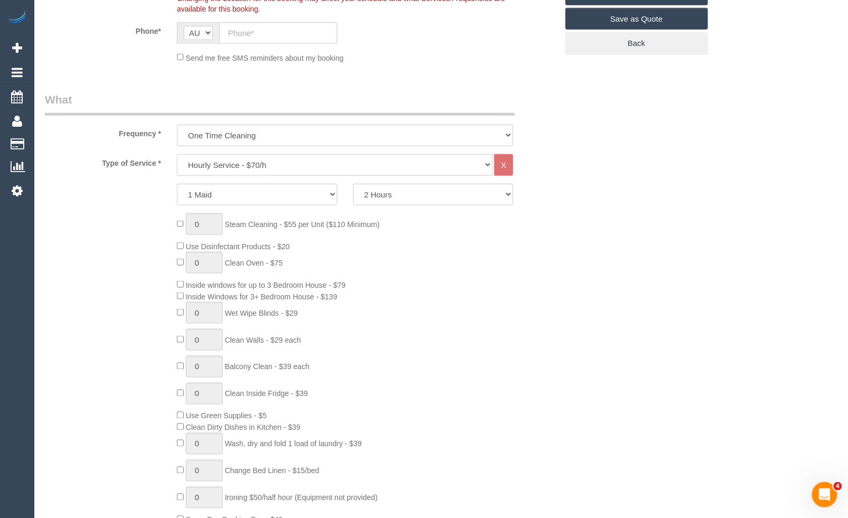
click at [288, 165] on select "Hourly Service - $70/h Hourly Service - $65/h Hourly Service - $60/h Hourly Ser…" at bounding box center [335, 165] width 316 height 22
select select "211"
click at [177, 155] on select "Hourly Service - $70/h Hourly Service - $65/h Hourly Service - $60/h Hourly Ser…" at bounding box center [335, 165] width 316 height 22
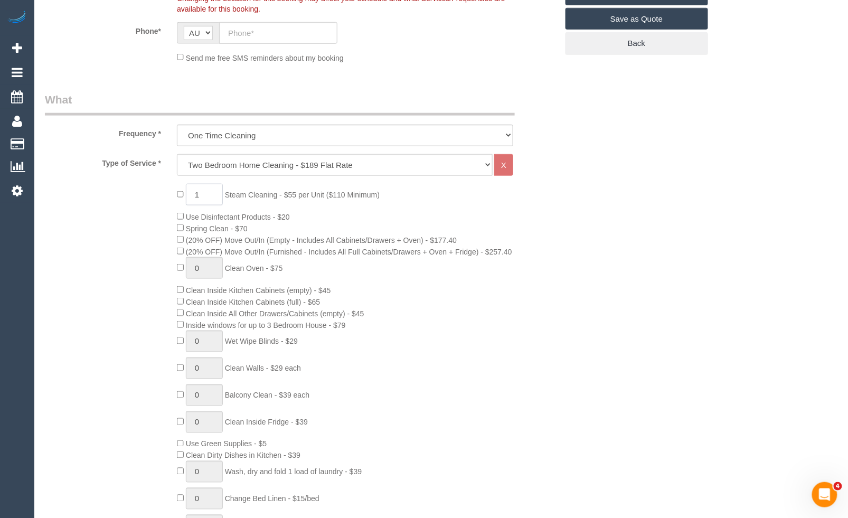
drag, startPoint x: 207, startPoint y: 198, endPoint x: 176, endPoint y: 195, distance: 31.8
click at [175, 196] on div "1 Steam Cleaning - $55 per Unit ($110 Minimum) Use Disinfectant Products - $20 …" at bounding box center [367, 368] width 396 height 369
type input "2"
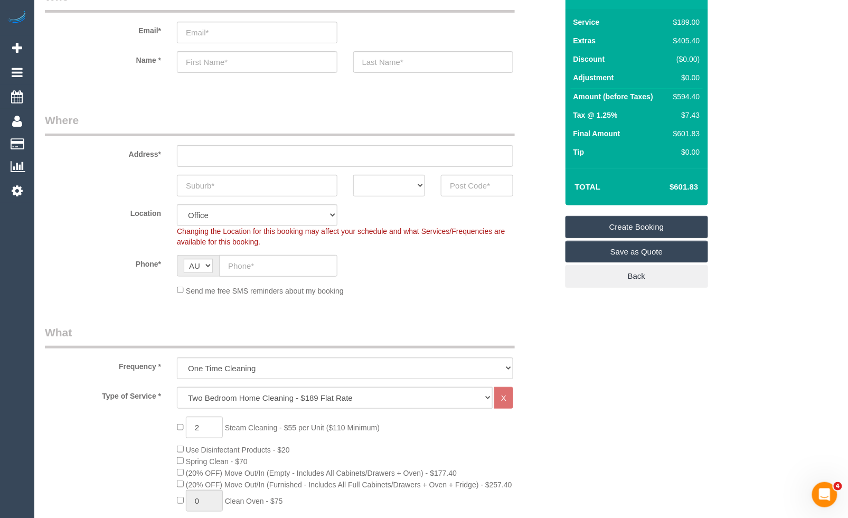
scroll to position [59, 0]
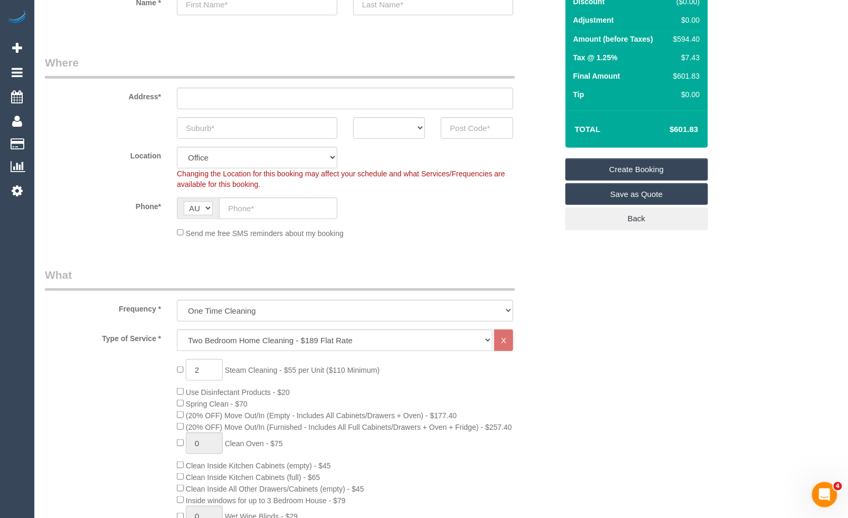
scroll to position [117, 0]
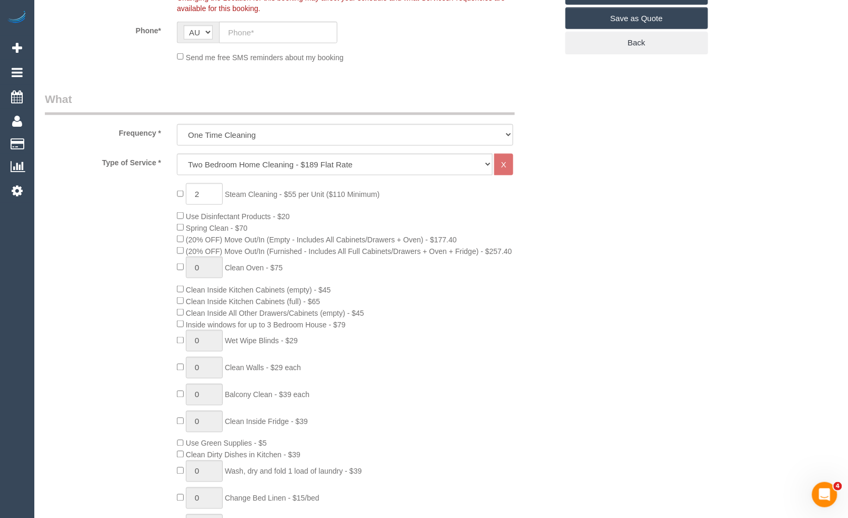
scroll to position [234, 0]
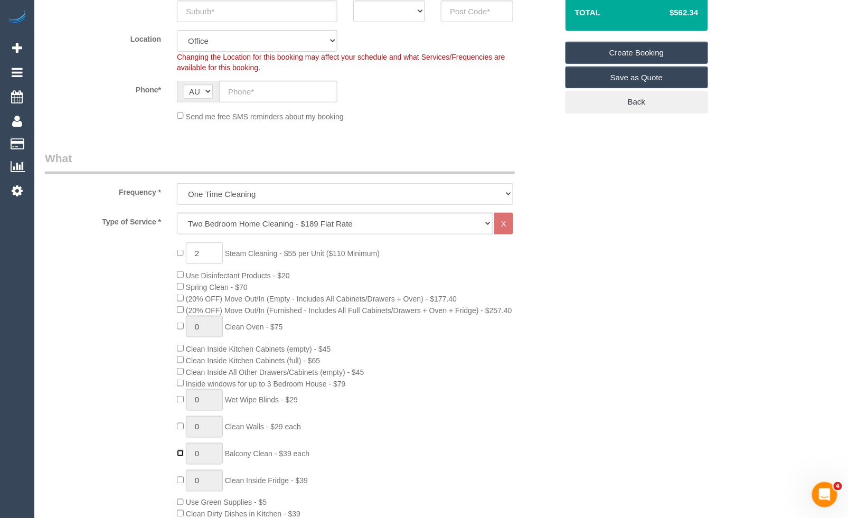
type input "1"
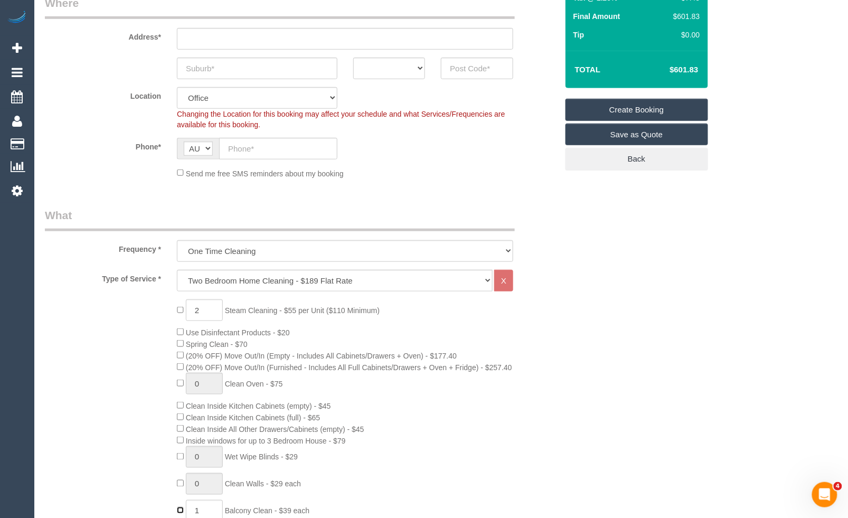
scroll to position [176, 0]
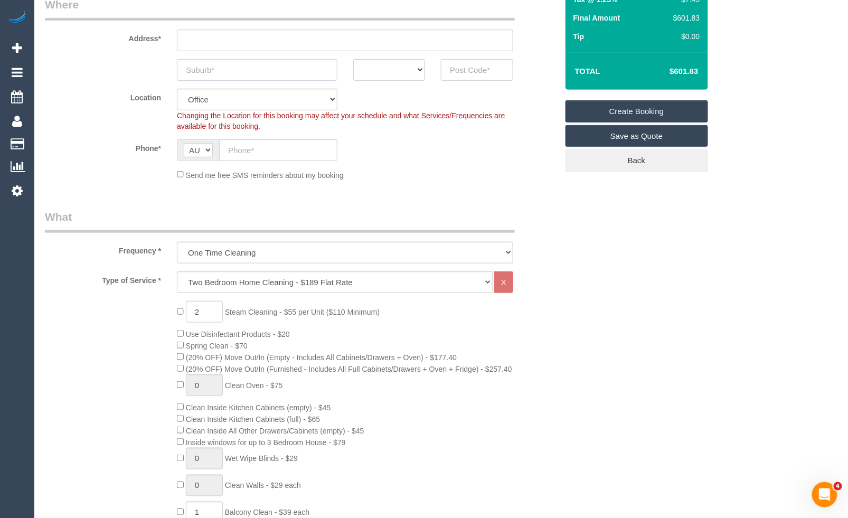
click at [234, 64] on input "text" at bounding box center [257, 70] width 160 height 22
type input "[GEOGRAPHIC_DATA]"
click at [217, 45] on input "text" at bounding box center [345, 41] width 336 height 22
type input "1"
drag, startPoint x: 376, startPoint y: 66, endPoint x: 385, endPoint y: 79, distance: 15.5
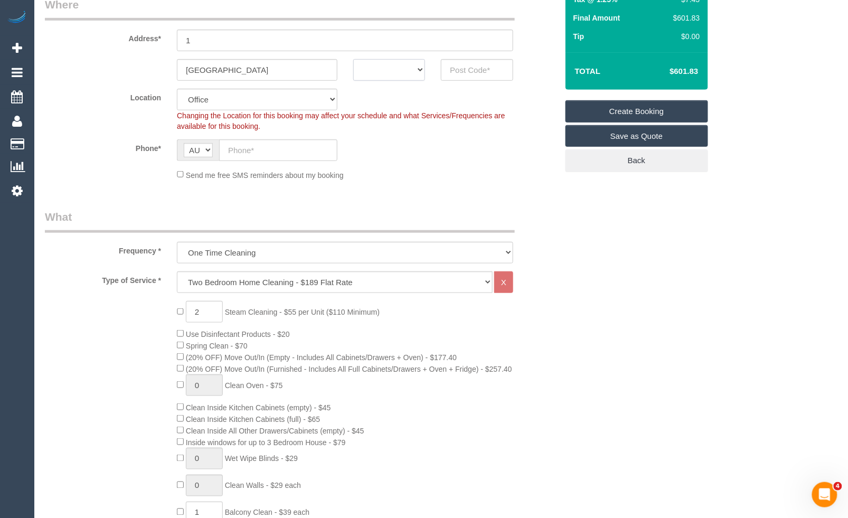
click at [376, 66] on select "ACT [GEOGRAPHIC_DATA] NT [GEOGRAPHIC_DATA] SA TAS [GEOGRAPHIC_DATA] [GEOGRAPHIC…" at bounding box center [389, 70] width 72 height 22
select select "VIC"
click at [353, 59] on select "ACT [GEOGRAPHIC_DATA] NT [GEOGRAPHIC_DATA] SA TAS [GEOGRAPHIC_DATA] [GEOGRAPHIC…" at bounding box center [389, 70] width 72 height 22
click at [481, 70] on input "text" at bounding box center [477, 70] width 72 height 22
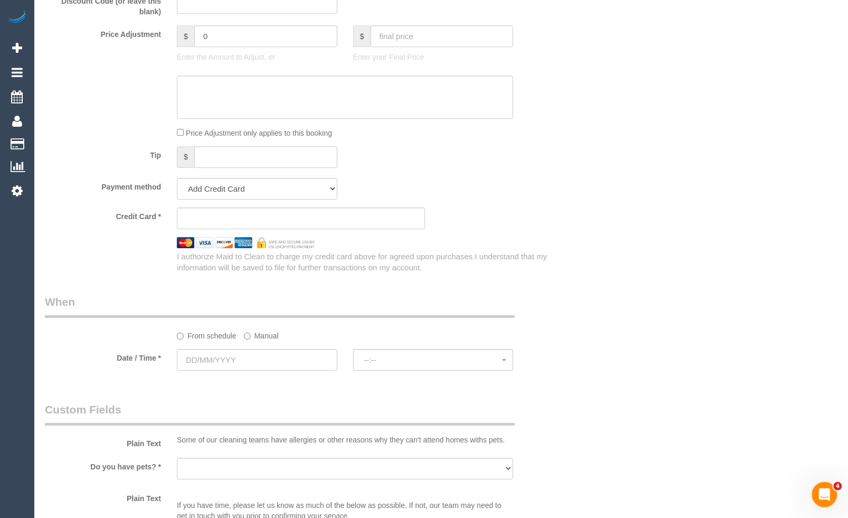
scroll to position [1173, 0]
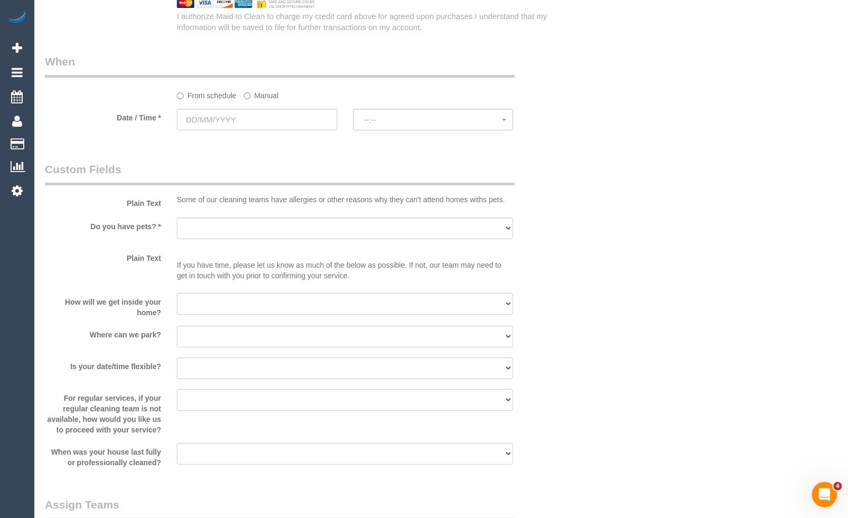
type input "3056"
click at [229, 130] on input "text" at bounding box center [257, 120] width 160 height 22
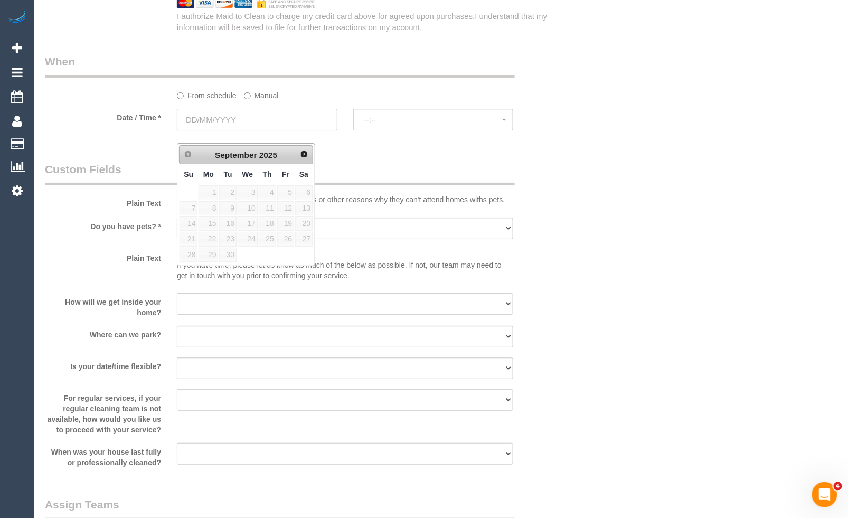
select select "88"
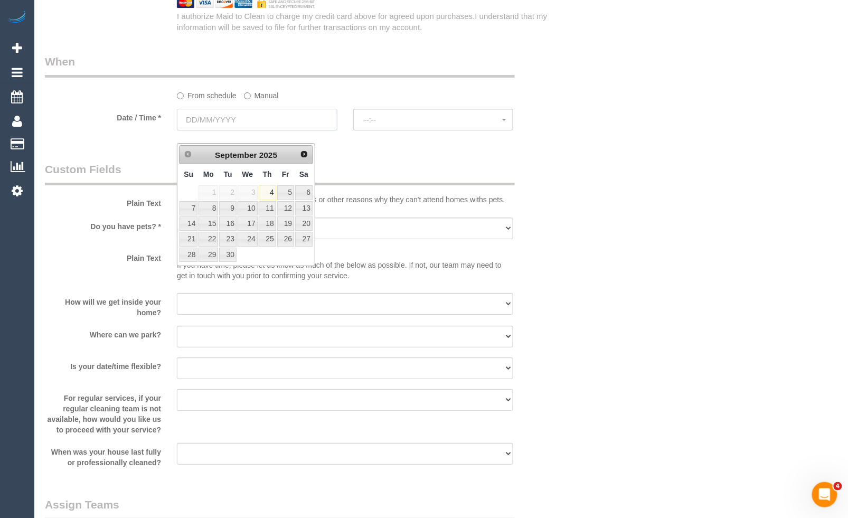
select select "object:16448"
click at [271, 203] on link "11" at bounding box center [267, 208] width 17 height 14
type input "[DATE]"
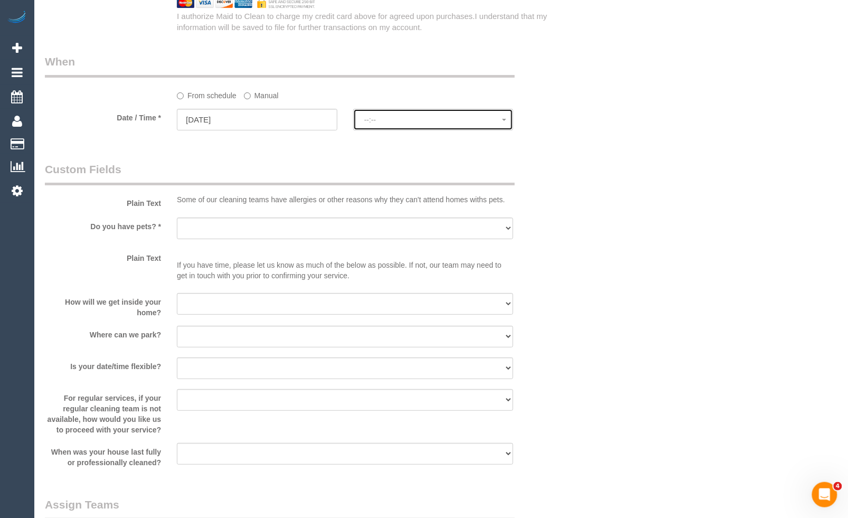
click at [419, 130] on button "--:--" at bounding box center [433, 120] width 160 height 22
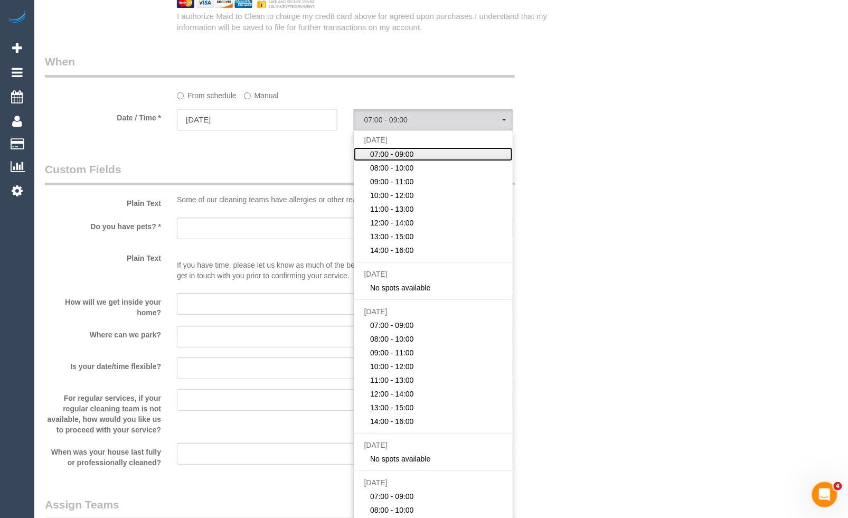
click at [402, 159] on span "07:00 - 09:00" at bounding box center [392, 154] width 44 height 11
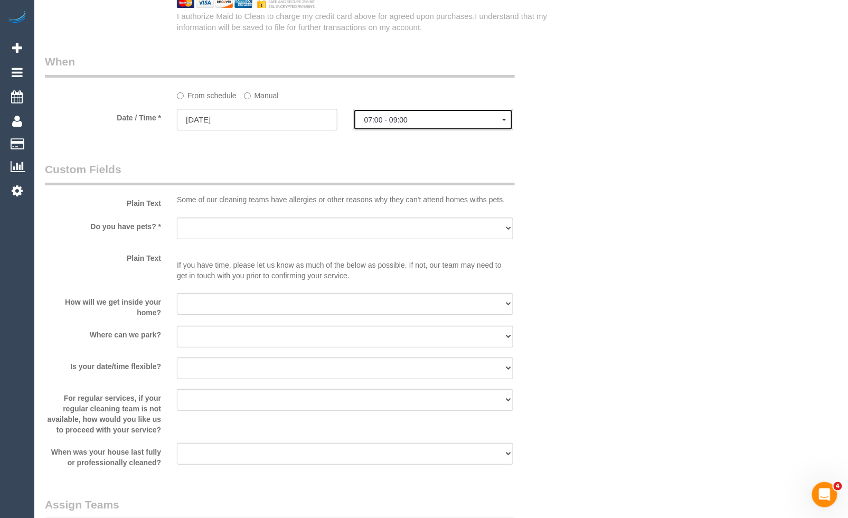
click at [430, 124] on span "07:00 - 09:00" at bounding box center [433, 120] width 138 height 8
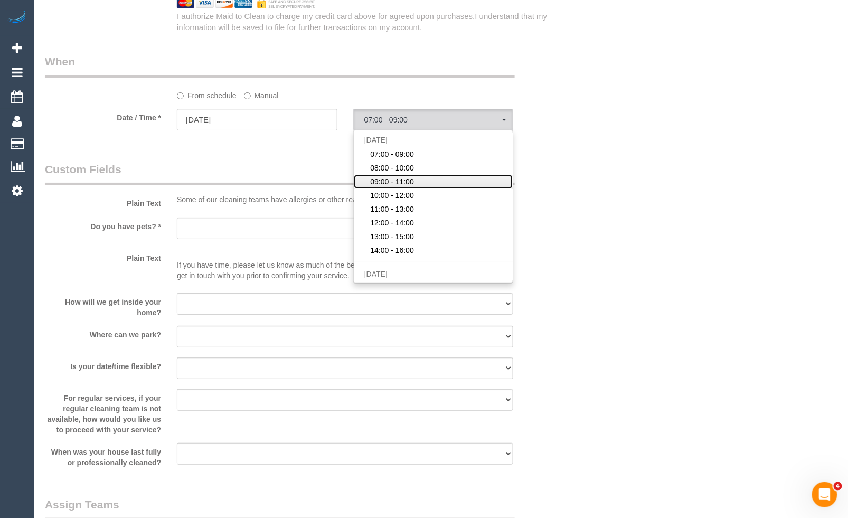
click at [412, 187] on span "09:00 - 11:00" at bounding box center [392, 181] width 44 height 11
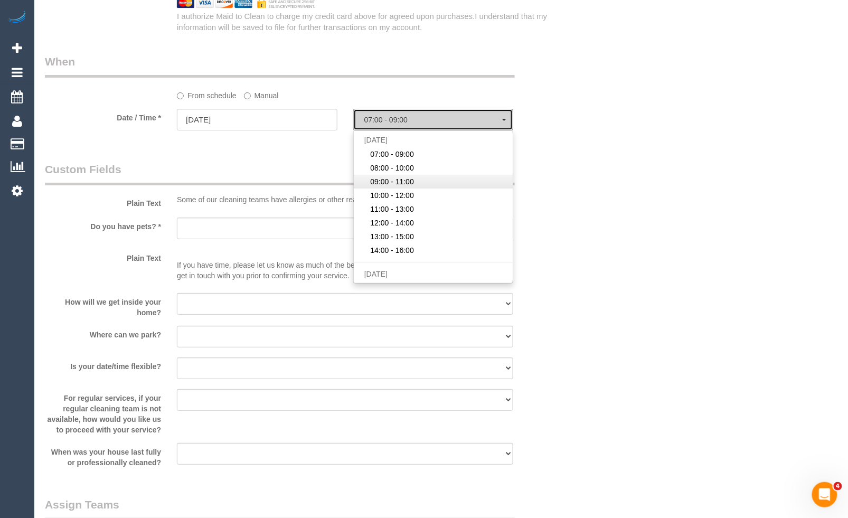
select select "spot54"
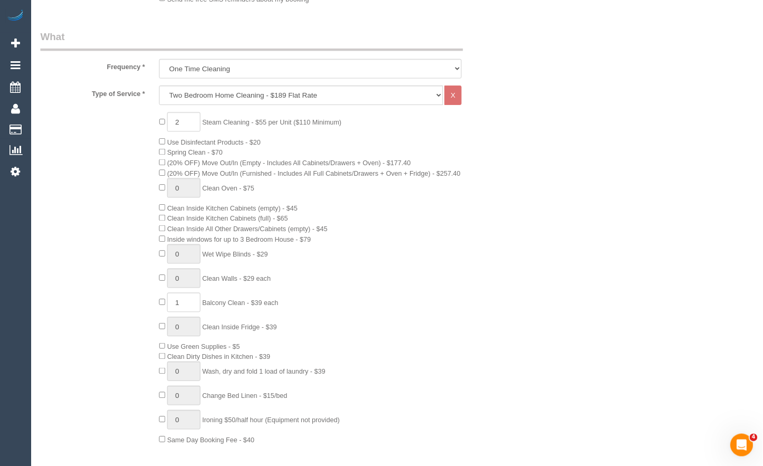
scroll to position [0, 0]
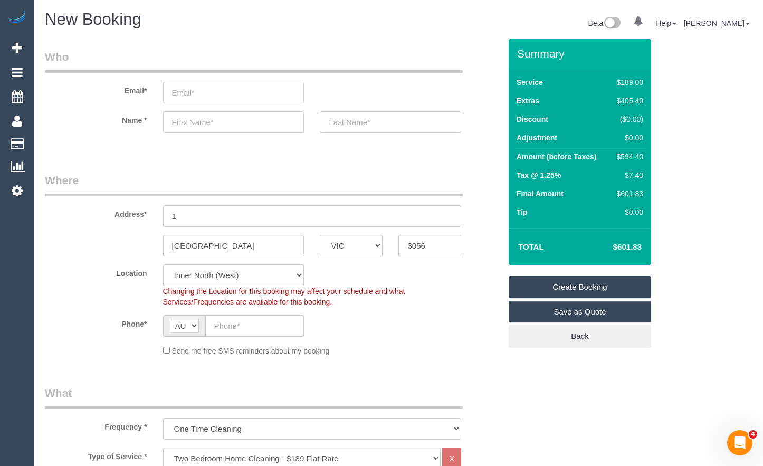
click at [236, 98] on input "email" at bounding box center [233, 93] width 141 height 22
click at [283, 329] on input "text" at bounding box center [254, 326] width 99 height 22
select select "spot80"
type input "0483 824 554"
click at [258, 54] on legend "Who" at bounding box center [254, 61] width 418 height 24
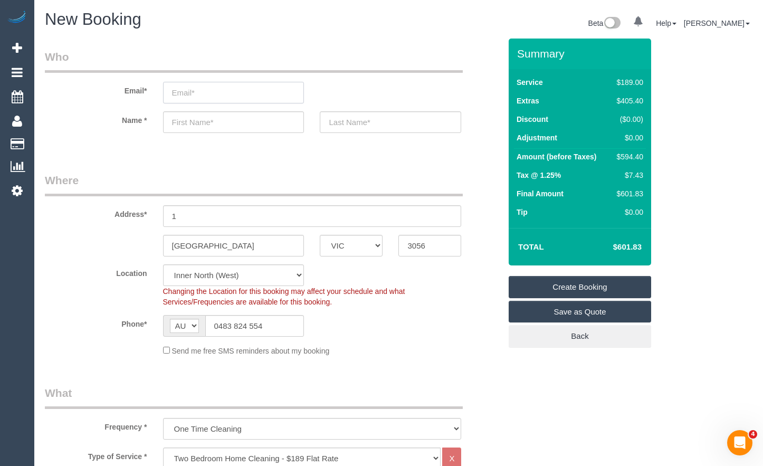
click at [222, 94] on input "email" at bounding box center [233, 93] width 141 height 22
type input "[EMAIL_ADDRESS][DOMAIN_NAME]"
click at [211, 128] on input "text" at bounding box center [233, 122] width 141 height 22
select select "spot106"
type input "[PERSON_NAME]"
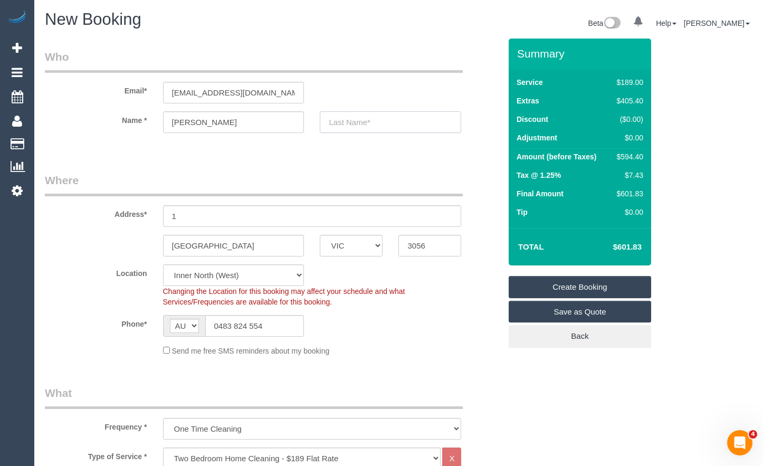
click at [370, 123] on input "text" at bounding box center [390, 122] width 141 height 22
type input "Riches"
drag, startPoint x: 217, startPoint y: 214, endPoint x: 120, endPoint y: 202, distance: 97.3
click at [120, 203] on div "Address* 1" at bounding box center [273, 200] width 472 height 54
drag, startPoint x: 262, startPoint y: 211, endPoint x: 135, endPoint y: 199, distance: 127.2
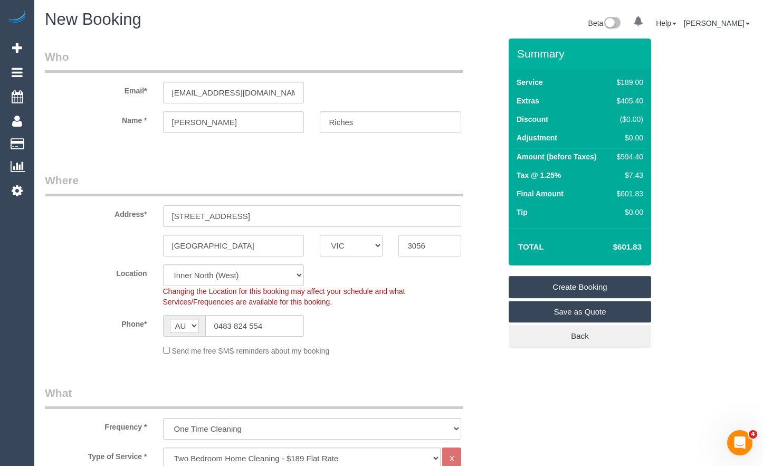
click at [135, 201] on div "Address* [STREET_ADDRESS]" at bounding box center [273, 200] width 472 height 54
click at [193, 222] on input "[STREET_ADDRESS]" at bounding box center [312, 216] width 299 height 22
click at [210, 214] on input "[STREET_ADDRESS]" at bounding box center [312, 216] width 299 height 22
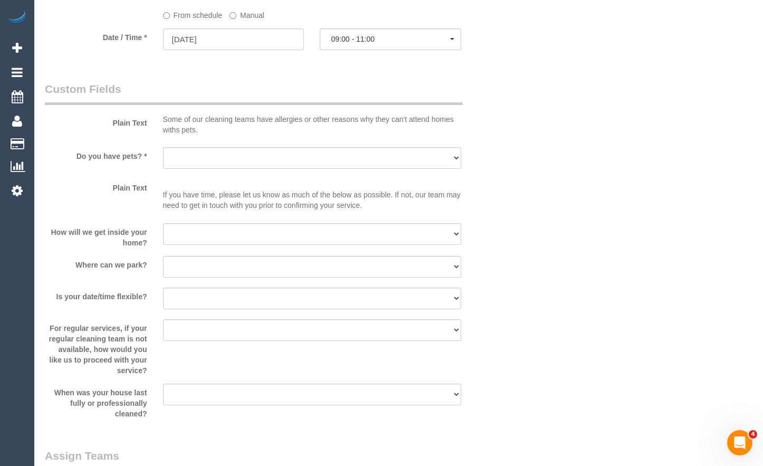
scroll to position [1267, 0]
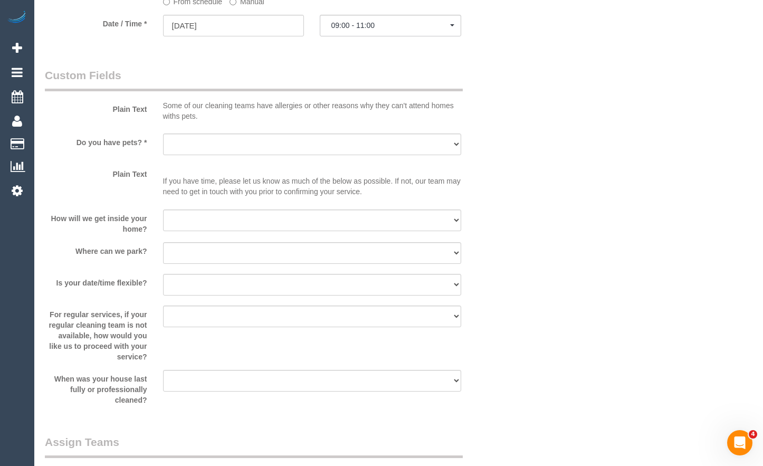
type input "[STREET_ADDRESS]"
click at [245, 155] on select "Yes - Cats Yes - Dogs No pets Yes - Dogs and Cats Yes - Other" at bounding box center [312, 145] width 299 height 22
select select "number:28"
click at [163, 144] on select "Yes - Cats Yes - Dogs No pets Yes - Dogs and Cats Yes - Other" at bounding box center [312, 145] width 299 height 22
click at [222, 231] on select "I will be home Key will be left (please provide details below) Lock box/Access …" at bounding box center [312, 221] width 299 height 22
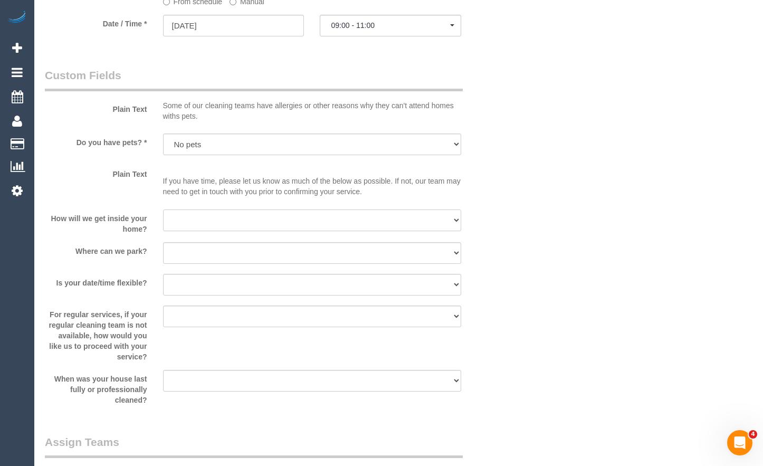
select select "number:14"
click at [163, 220] on select "I will be home Key will be left (please provide details below) Lock box/Access …" at bounding box center [312, 221] width 299 height 22
click at [252, 262] on select "I will provide parking on-site Free street parking Paid street parking (cost wi…" at bounding box center [312, 253] width 299 height 22
select select "number:19"
click at [163, 252] on select "I will provide parking on-site Free street parking Paid street parking (cost wi…" at bounding box center [312, 253] width 299 height 22
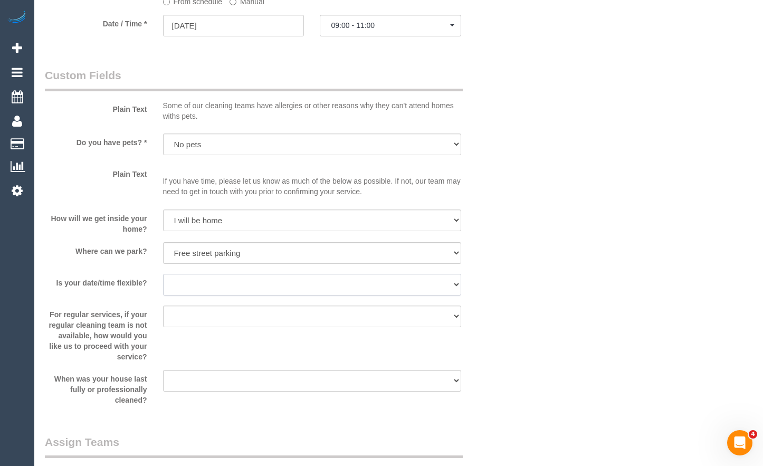
click at [289, 295] on select "Yes - date and time Yes - date but not time Yes - time but not date No - No fle…" at bounding box center [312, 285] width 299 height 22
click at [163, 284] on select "Yes - date and time Yes - date but not time Yes - time but not date No - No fle…" at bounding box center [312, 285] width 299 height 22
click at [303, 295] on select "Yes - date and time Yes - date but not time Yes - time but not date No - No fle…" at bounding box center [312, 285] width 299 height 22
select select "number:36"
click at [163, 284] on select "Yes - date and time Yes - date but not time Yes - time but not date No - No fle…" at bounding box center [312, 285] width 299 height 22
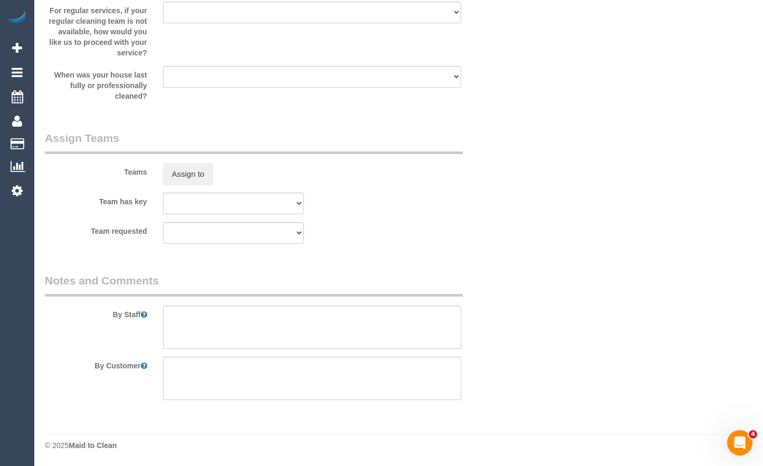
scroll to position [1581, 0]
click at [270, 318] on textarea at bounding box center [312, 327] width 299 height 43
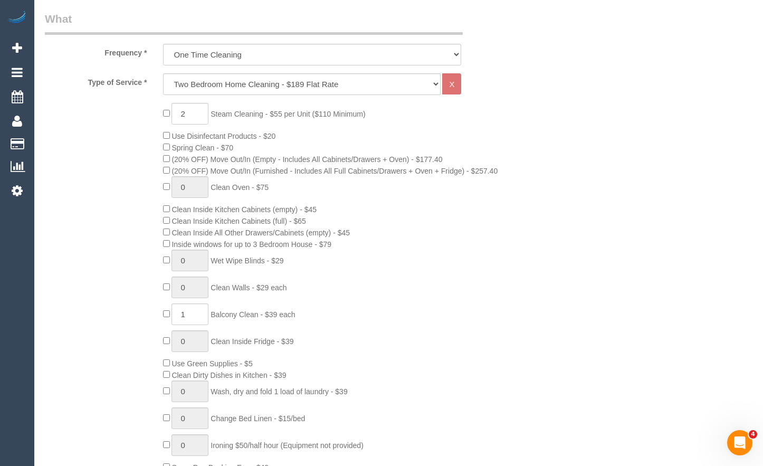
scroll to position [0, 0]
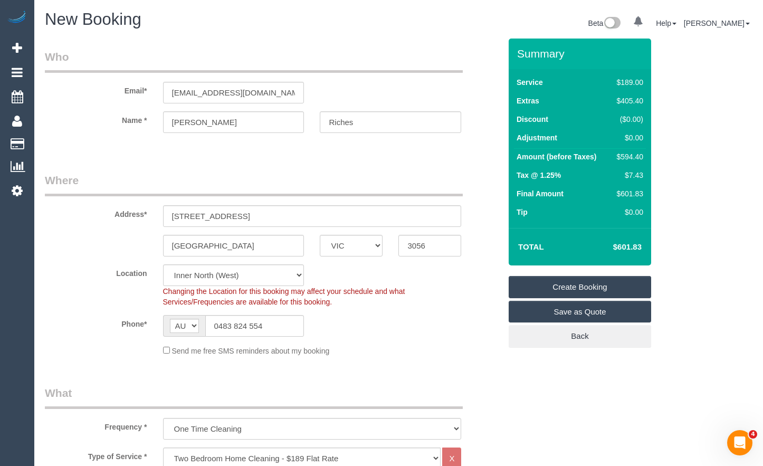
type textarea "Steam cleaning of 2 bedrooms"
click at [553, 278] on link "Create Booking" at bounding box center [580, 287] width 142 height 22
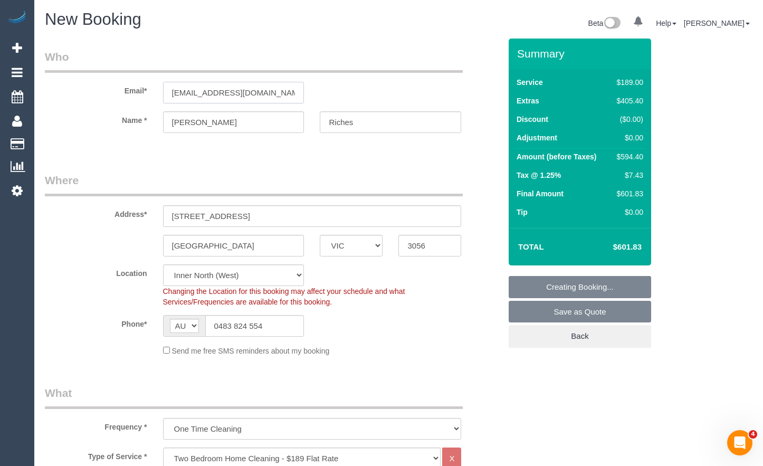
drag, startPoint x: 271, startPoint y: 95, endPoint x: 110, endPoint y: 97, distance: 161.0
click at [110, 97] on div "Email* [EMAIL_ADDRESS][DOMAIN_NAME]" at bounding box center [273, 76] width 472 height 54
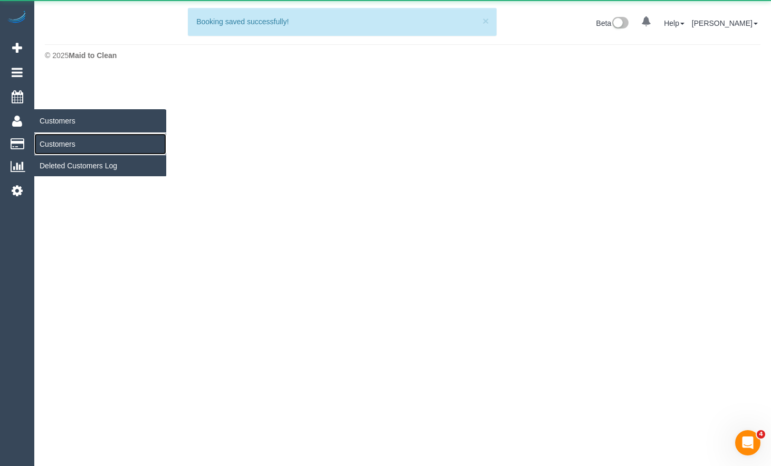
drag, startPoint x: 61, startPoint y: 138, endPoint x: 70, endPoint y: 142, distance: 9.9
click at [62, 138] on link "Customers" at bounding box center [100, 144] width 132 height 21
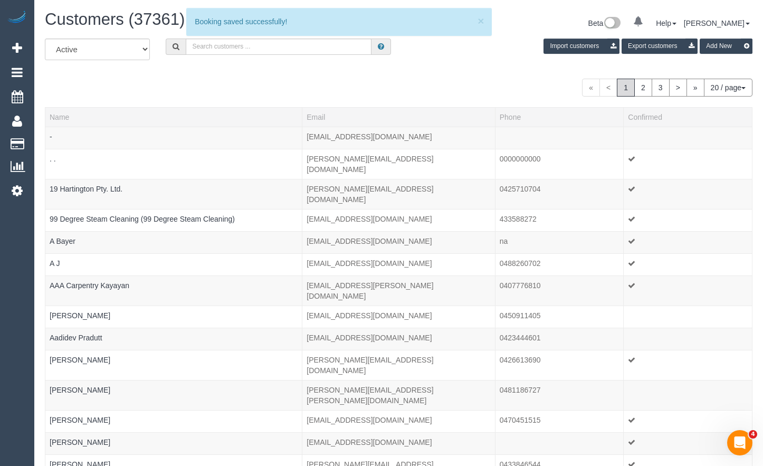
click at [293, 37] on div "Customers (37361) Beta 0 Your Notifications You have 0 alerts Help Help Docs Ta…" at bounding box center [399, 25] width 724 height 28
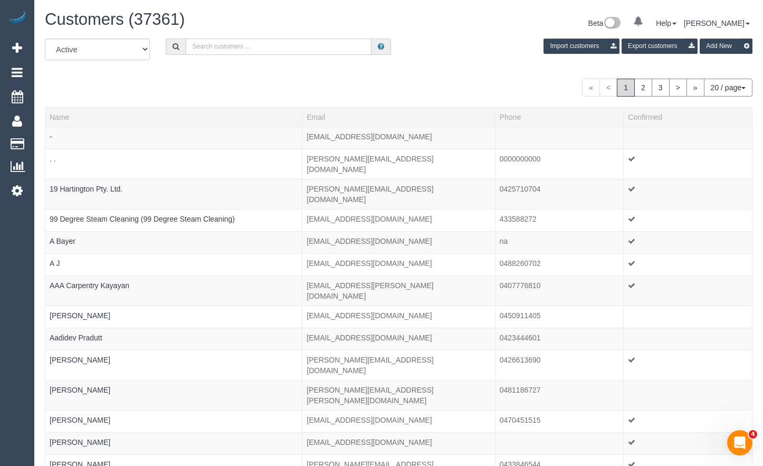
click at [293, 42] on input "text" at bounding box center [279, 47] width 186 height 16
paste input "[EMAIL_ADDRESS][DOMAIN_NAME]"
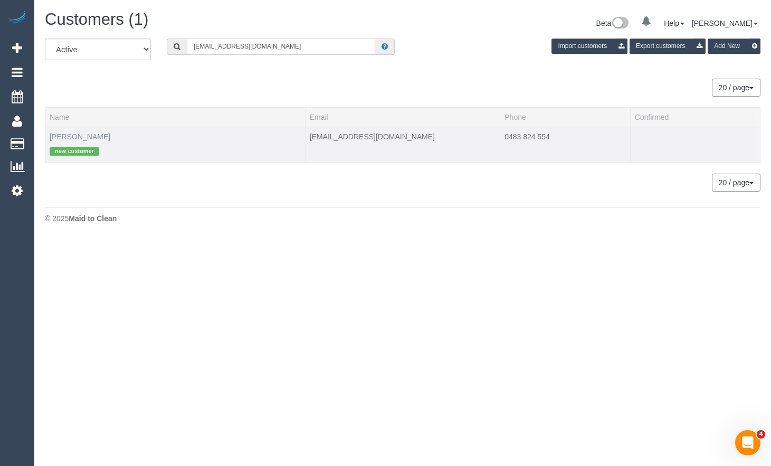
type input "[EMAIL_ADDRESS][DOMAIN_NAME]"
click at [88, 135] on link "[PERSON_NAME]" at bounding box center [80, 136] width 61 height 8
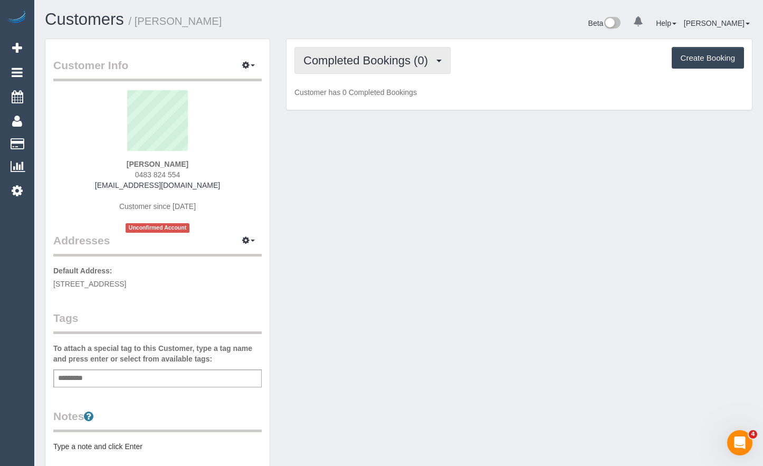
click at [365, 68] on button "Completed Bookings (0)" at bounding box center [372, 60] width 156 height 27
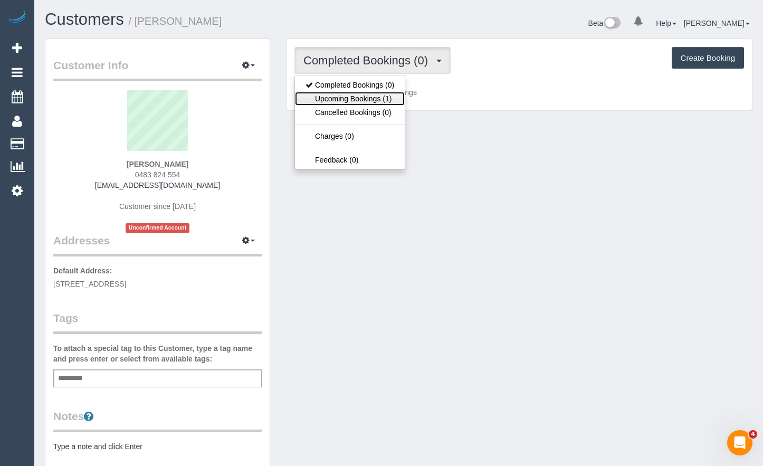
click at [360, 97] on link "Upcoming Bookings (1)" at bounding box center [350, 99] width 110 height 14
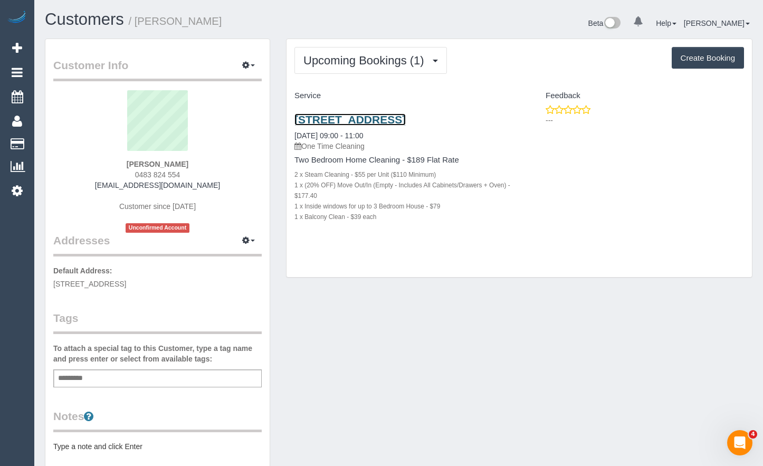
click at [405, 118] on link "[STREET_ADDRESS]" at bounding box center [349, 119] width 111 height 12
click at [751, 108] on div "---" at bounding box center [635, 117] width 233 height 26
click at [750, 177] on div "[STREET_ADDRESS] [DATE] 09:00 - 11:00 One Time Cleaning Two Bedroom Home Cleani…" at bounding box center [519, 173] width 465 height 138
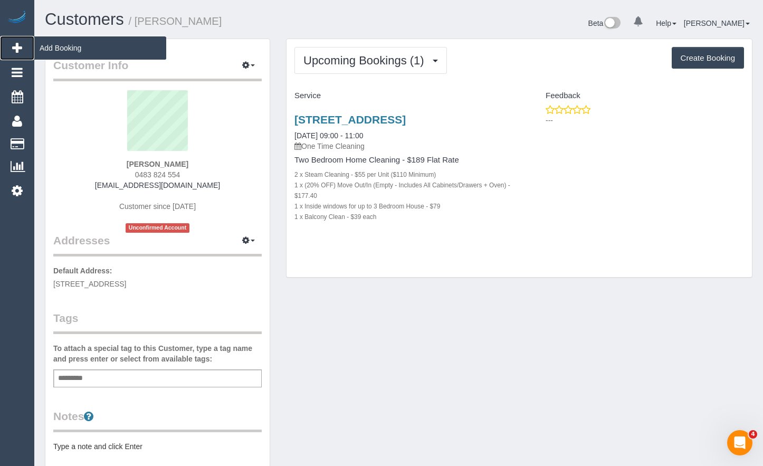
click at [17, 49] on icon at bounding box center [17, 48] width 10 height 13
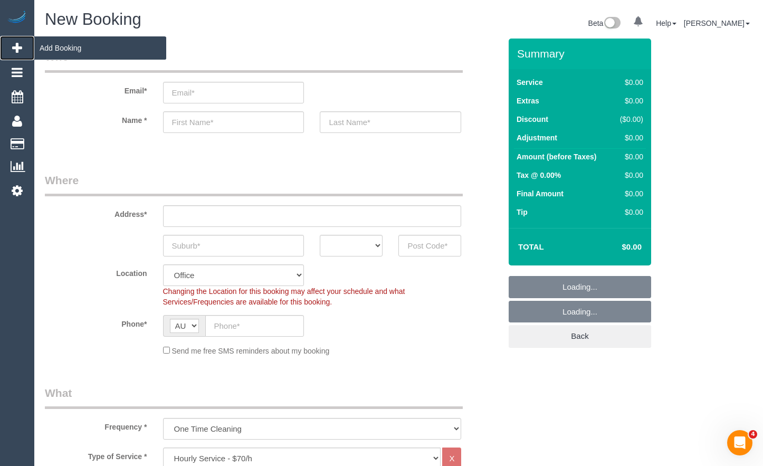
select select "object:23411"
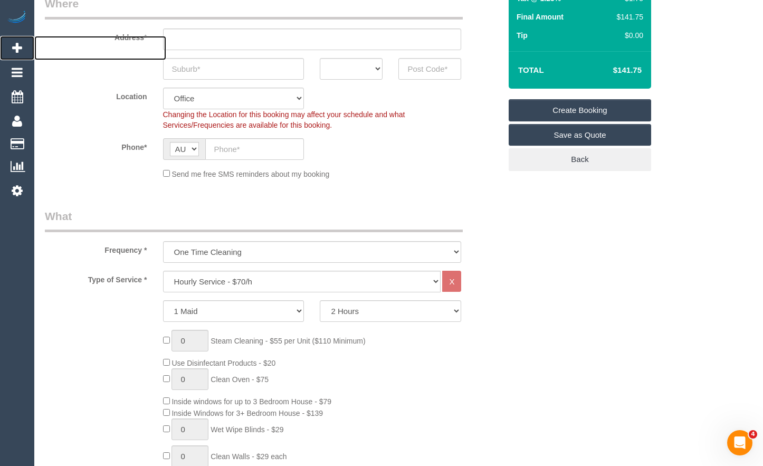
scroll to position [211, 0]
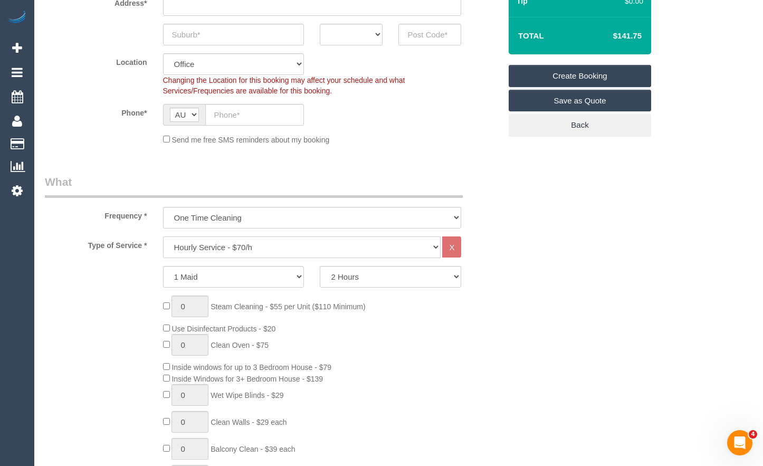
click at [279, 249] on select "Hourly Service - $70/h Hourly Service - $65/h Hourly Service - $60/h Hourly Ser…" at bounding box center [302, 247] width 278 height 22
select select "213"
click at [163, 236] on select "Hourly Service - $70/h Hourly Service - $65/h Hourly Service - $60/h Hourly Ser…" at bounding box center [302, 247] width 278 height 22
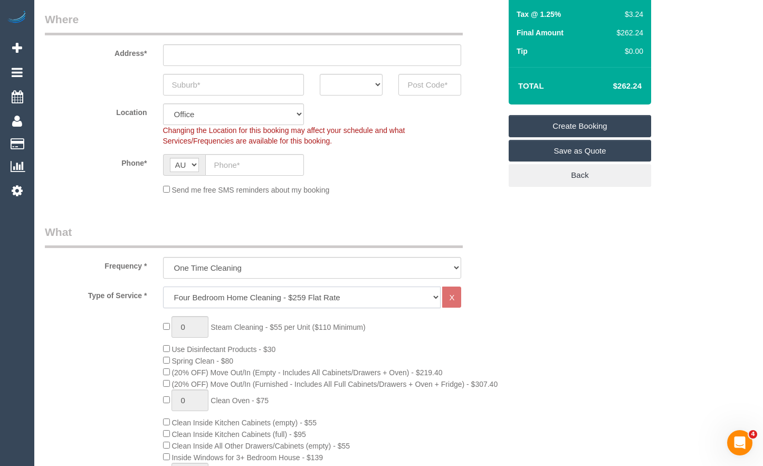
scroll to position [158, 0]
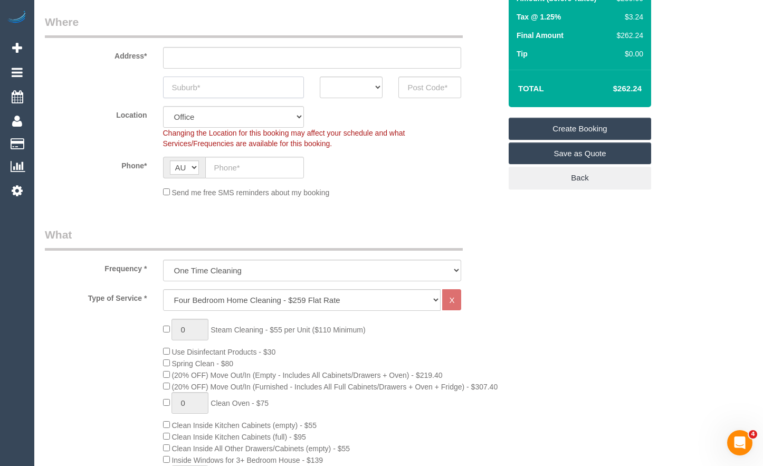
click at [248, 97] on input "text" at bounding box center [233, 88] width 141 height 22
click at [326, 90] on select "ACT [GEOGRAPHIC_DATA] NT [GEOGRAPHIC_DATA] SA TAS [GEOGRAPHIC_DATA] [GEOGRAPHIC…" at bounding box center [351, 88] width 63 height 22
select select "VIC"
click at [320, 77] on select "ACT [GEOGRAPHIC_DATA] NT [GEOGRAPHIC_DATA] SA TAS [GEOGRAPHIC_DATA] [GEOGRAPHIC…" at bounding box center [351, 88] width 63 height 22
click at [415, 86] on input "text" at bounding box center [429, 88] width 63 height 22
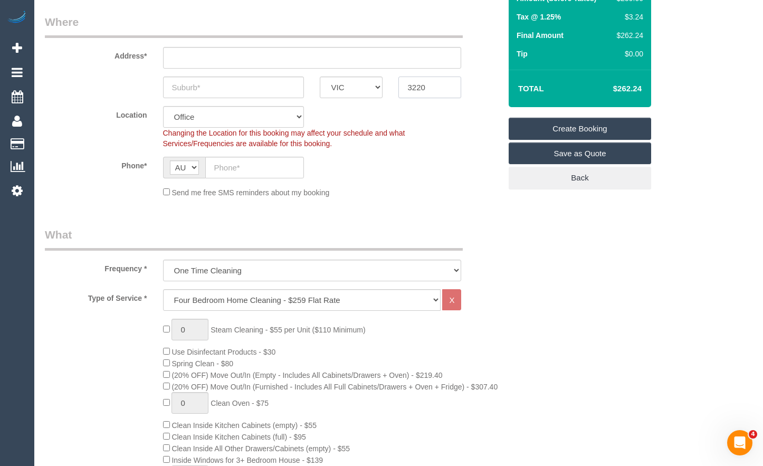
drag, startPoint x: 439, startPoint y: 88, endPoint x: 349, endPoint y: 87, distance: 90.3
click at [349, 87] on div "ACT [GEOGRAPHIC_DATA] NT [GEOGRAPHIC_DATA] SA TAS [GEOGRAPHIC_DATA] [GEOGRAPHIC…" at bounding box center [273, 88] width 472 height 22
type input "3220"
drag, startPoint x: 441, startPoint y: 94, endPoint x: 390, endPoint y: 80, distance: 53.3
click at [441, 94] on input "3220" at bounding box center [429, 88] width 63 height 22
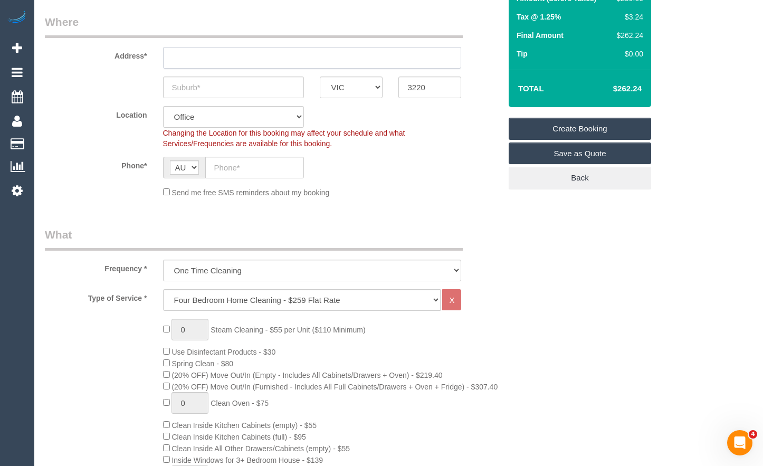
click at [320, 62] on input "text" at bounding box center [312, 58] width 299 height 22
drag, startPoint x: 233, startPoint y: 61, endPoint x: 205, endPoint y: 59, distance: 28.1
click at [205, 59] on input "[STREET_ADDRESS]" at bounding box center [312, 58] width 299 height 22
drag, startPoint x: 241, startPoint y: 58, endPoint x: 135, endPoint y: 51, distance: 106.3
click at [135, 51] on div "Address* [STREET_ADDRESS]" at bounding box center [273, 41] width 472 height 54
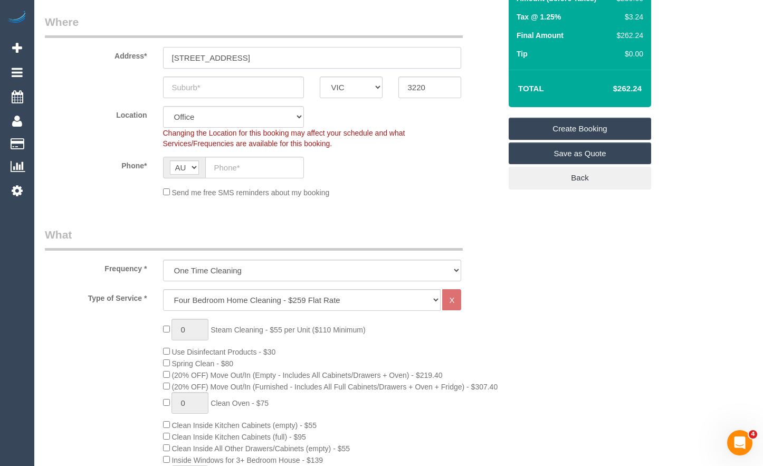
type input "[STREET_ADDRESS]"
select select "121"
select select "object:23494"
click at [220, 86] on input "text" at bounding box center [233, 88] width 141 height 22
click at [182, 89] on input "NEwtown" at bounding box center [233, 88] width 141 height 22
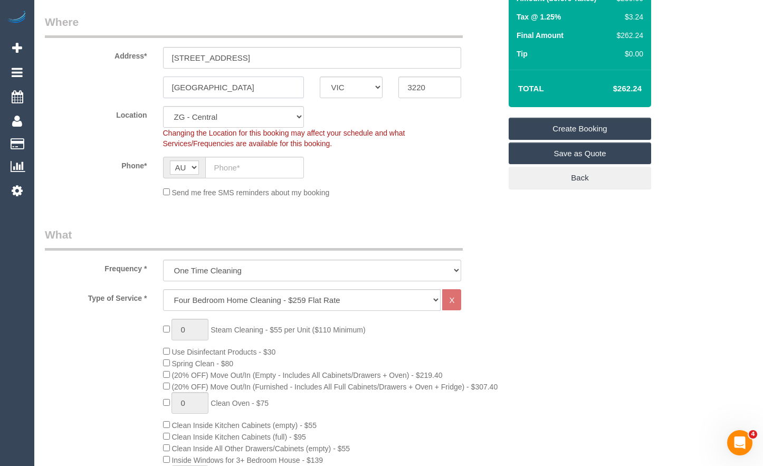
type input "[GEOGRAPHIC_DATA]"
click at [233, 176] on input "text" at bounding box center [254, 168] width 99 height 22
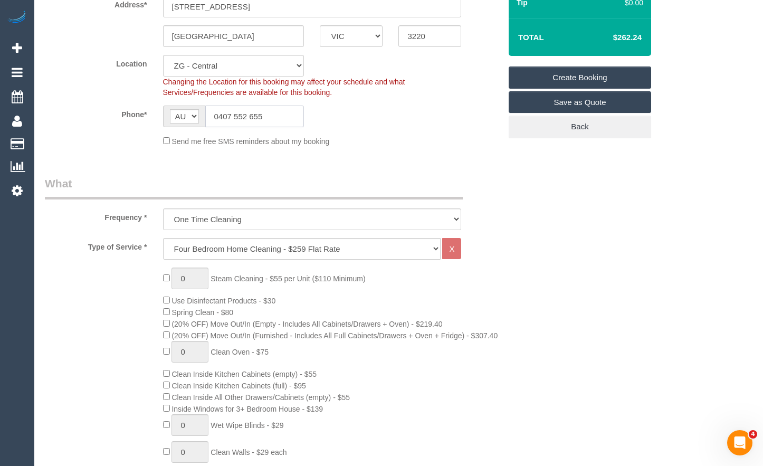
scroll to position [211, 0]
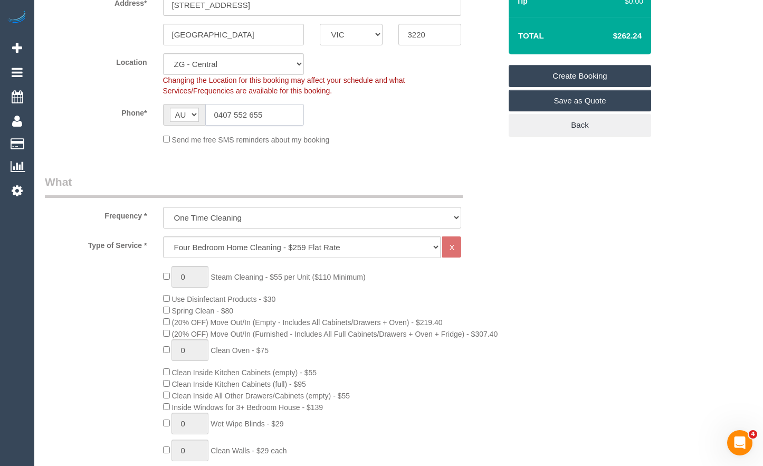
type input "0407 552 655"
click at [358, 207] on select "One Time Cleaning Weekly - 10% Off - 10.00% (0% for the First Booking) Fortnigh…" at bounding box center [312, 218] width 299 height 22
select select "object:23496"
click at [163, 207] on select "One Time Cleaning Weekly - 10% Off - 10.00% (0% for the First Booking) Fortnigh…" at bounding box center [312, 218] width 299 height 22
click at [291, 251] on select "Hourly Service - $70/h Hourly Service - $65/h Hourly Service - $60/h Hourly Ser…" at bounding box center [302, 247] width 278 height 22
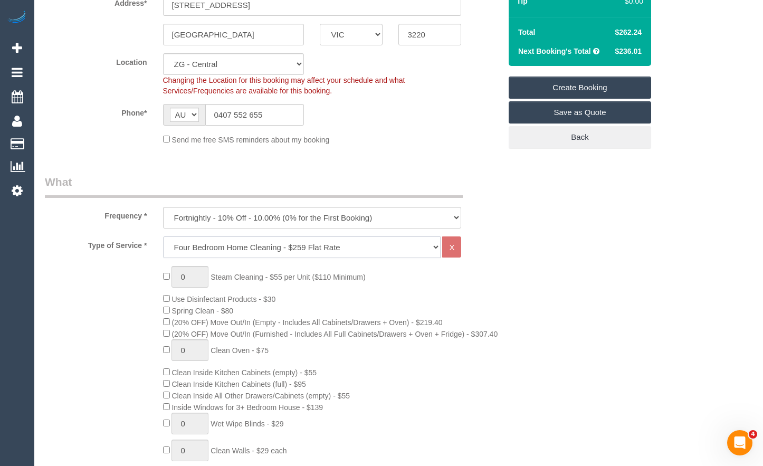
select select "209"
click at [163, 236] on select "Hourly Service - $70/h Hourly Service - $65/h Hourly Service - $60/h Hourly Ser…" at bounding box center [302, 247] width 278 height 22
select select "1"
select select "120"
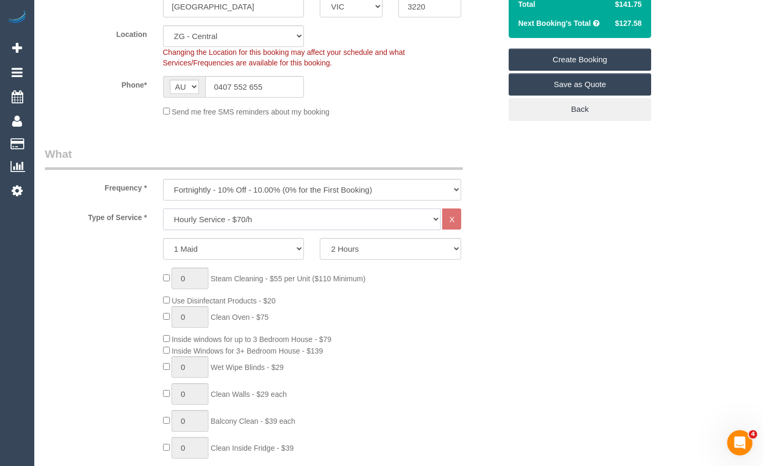
scroll to position [0, 0]
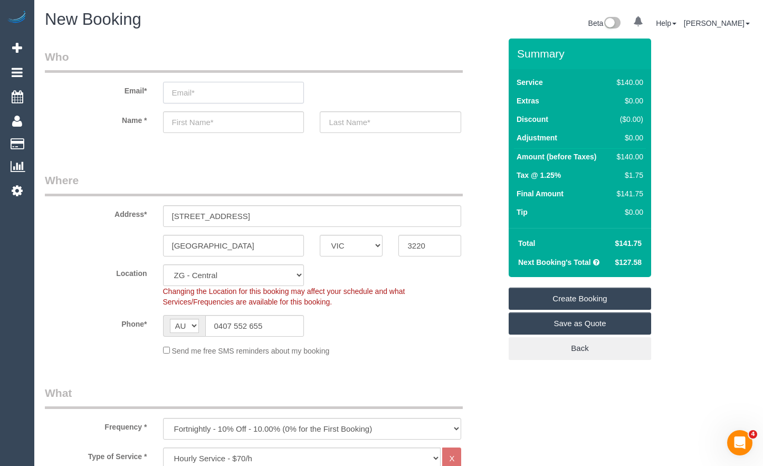
click at [245, 90] on input "email" at bounding box center [233, 93] width 141 height 22
type input "[EMAIL_ADDRESS][DOMAIN_NAME]"
click at [233, 126] on input "text" at bounding box center [233, 122] width 141 height 22
type input "[PERSON_NAME]"
click at [372, 122] on input "text" at bounding box center [390, 122] width 141 height 22
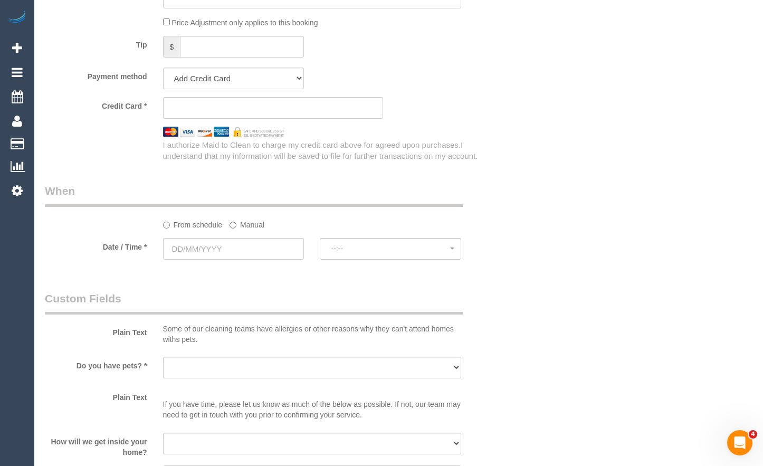
scroll to position [1056, 0]
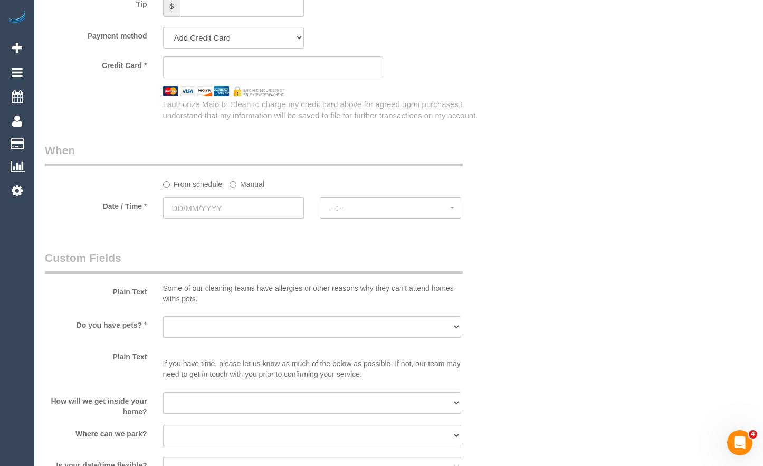
type input "[PERSON_NAME]"
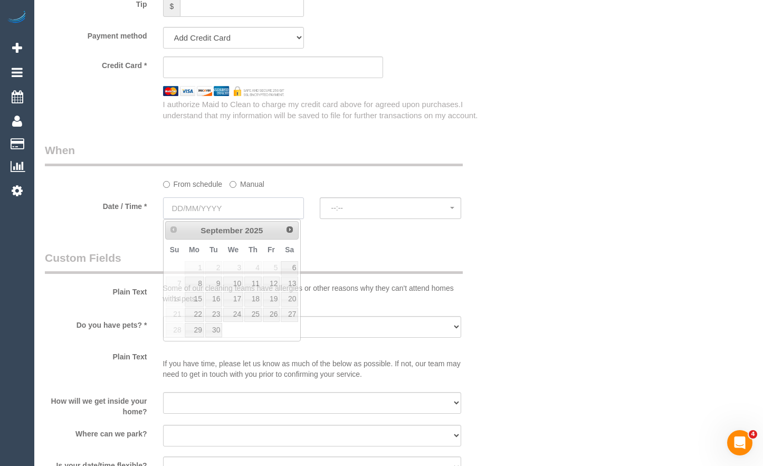
click at [237, 204] on input "text" at bounding box center [233, 208] width 141 height 22
click at [200, 284] on link "8" at bounding box center [195, 284] width 20 height 14
type input "[DATE]"
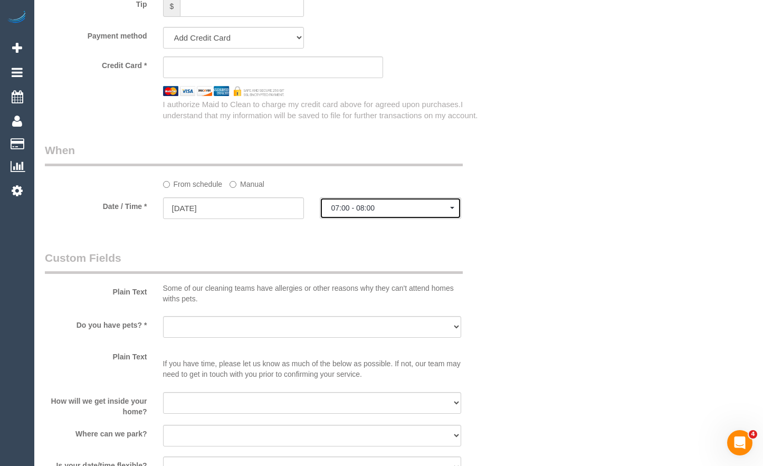
click at [360, 210] on span "07:00 - 08:00" at bounding box center [390, 208] width 119 height 8
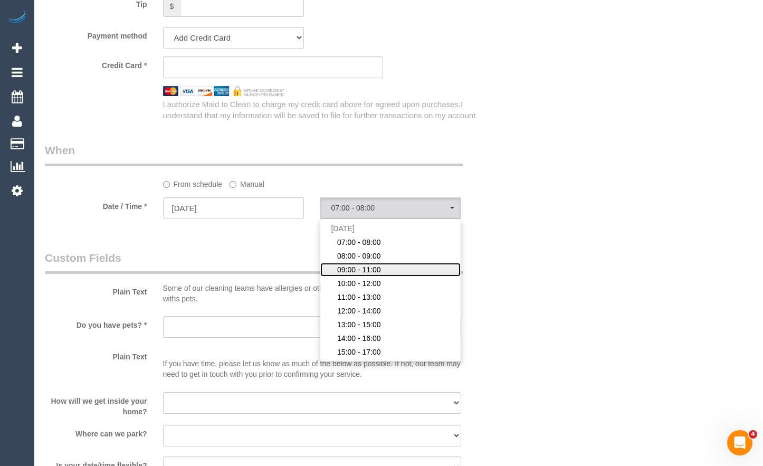
click at [388, 267] on link "09:00 - 11:00" at bounding box center [390, 270] width 140 height 14
select select "spot132"
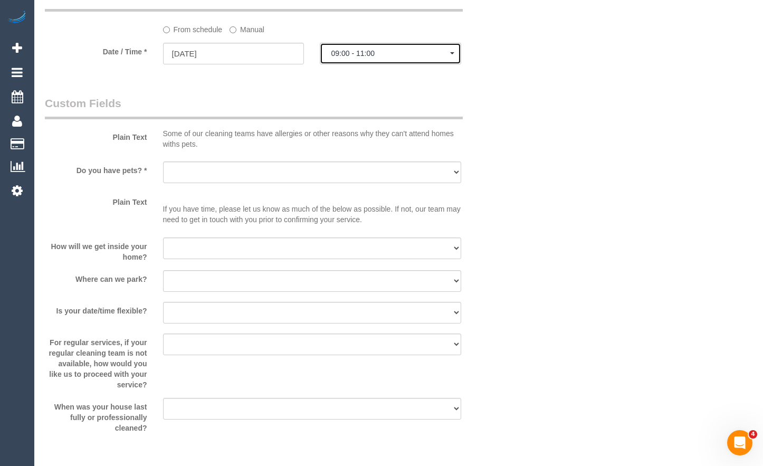
scroll to position [1214, 0]
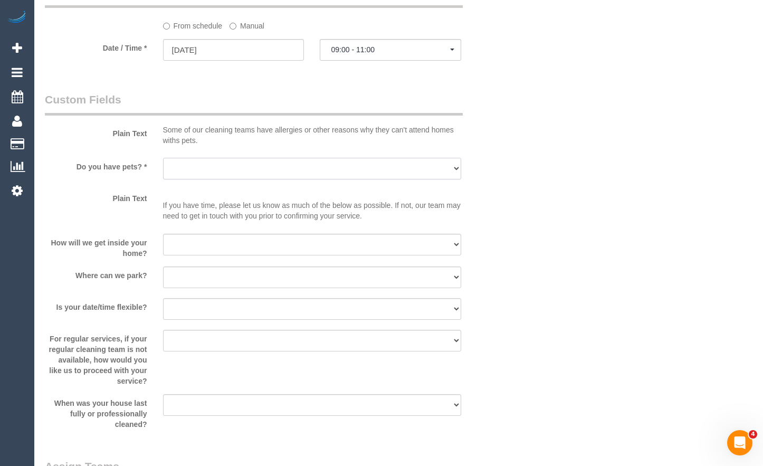
click at [189, 176] on select "Yes - Cats Yes - Dogs No pets Yes - Dogs and Cats Yes - Other" at bounding box center [312, 169] width 299 height 22
select select "number:27"
click at [163, 158] on select "Yes - Cats Yes - Dogs No pets Yes - Dogs and Cats Yes - Other" at bounding box center [312, 169] width 299 height 22
drag, startPoint x: 204, startPoint y: 245, endPoint x: 203, endPoint y: 255, distance: 10.1
click at [204, 251] on select "I will be home Key will be left (please provide details below) Lock box/Access …" at bounding box center [312, 245] width 299 height 22
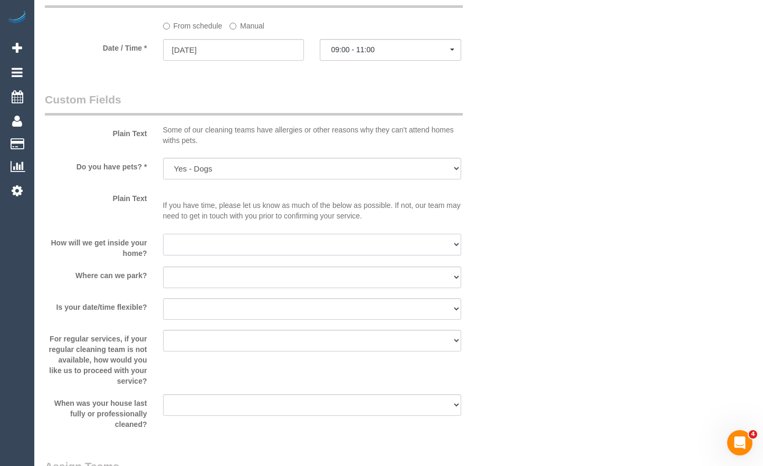
select select "number:14"
click at [163, 234] on select "I will be home Key will be left (please provide details below) Lock box/Access …" at bounding box center [312, 245] width 299 height 22
click at [199, 280] on select "I will provide parking on-site Free street parking Paid street parking (cost wi…" at bounding box center [312, 278] width 299 height 22
select select "number:19"
click at [163, 267] on select "I will provide parking on-site Free street parking Paid street parking (cost wi…" at bounding box center [312, 278] width 299 height 22
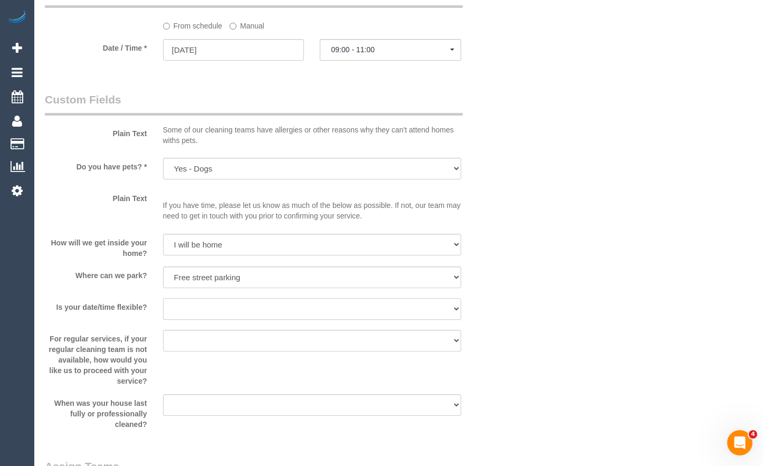
drag, startPoint x: 243, startPoint y: 310, endPoint x: 241, endPoint y: 319, distance: 9.6
click at [243, 310] on select "Yes - date and time Yes - date but not time Yes - time but not date No - No fle…" at bounding box center [312, 309] width 299 height 22
select select "number:36"
click at [163, 298] on select "Yes - date and time Yes - date but not time Yes - time but not date No - No fle…" at bounding box center [312, 309] width 299 height 22
drag, startPoint x: 275, startPoint y: 338, endPoint x: 272, endPoint y: 344, distance: 5.9
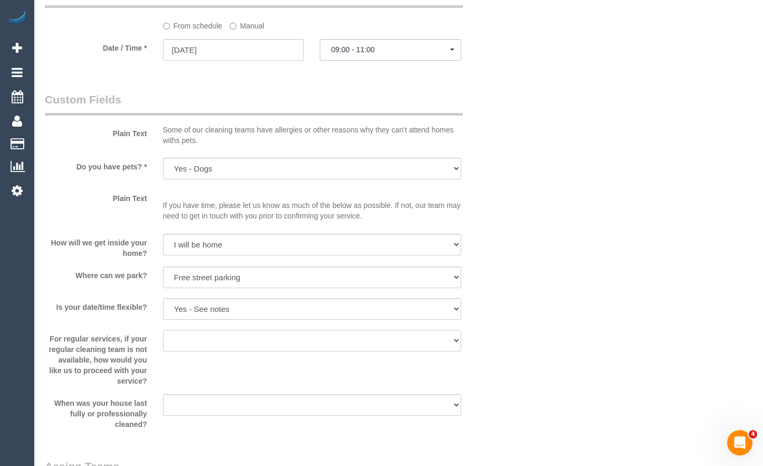
click at [274, 340] on select "Arrange a cleaner to cover and do not bother you Arrange a cleaner to cover and…" at bounding box center [312, 341] width 299 height 22
select select "number:34"
click at [163, 330] on select "Arrange a cleaner to cover and do not bother you Arrange a cleaner to cover and…" at bounding box center [312, 341] width 299 height 22
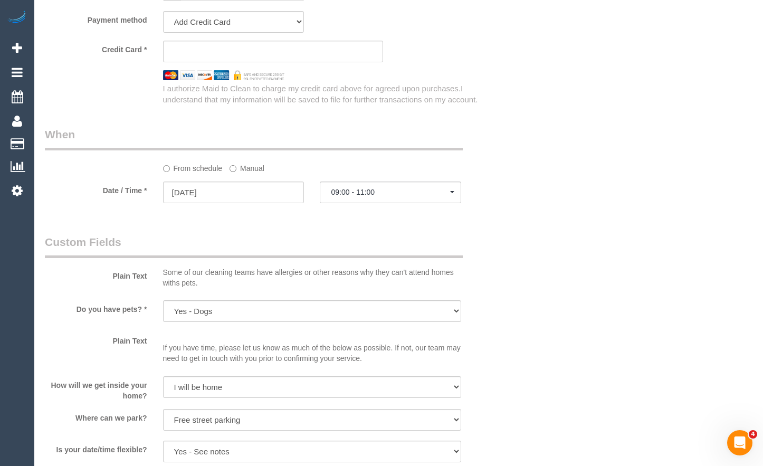
scroll to position [1056, 0]
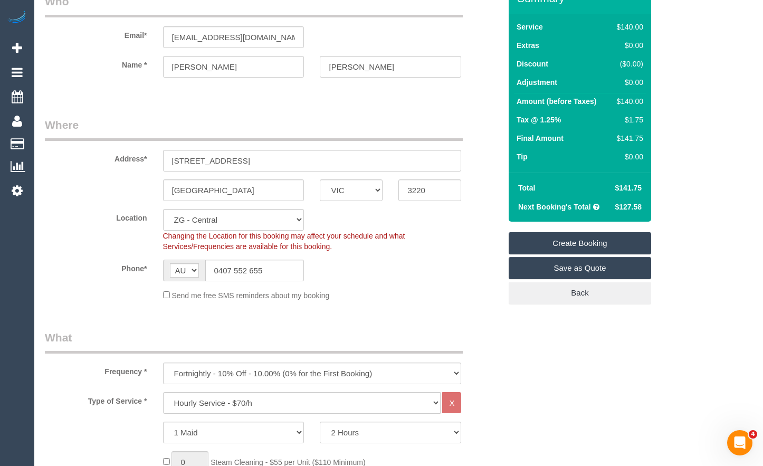
scroll to position [53, 0]
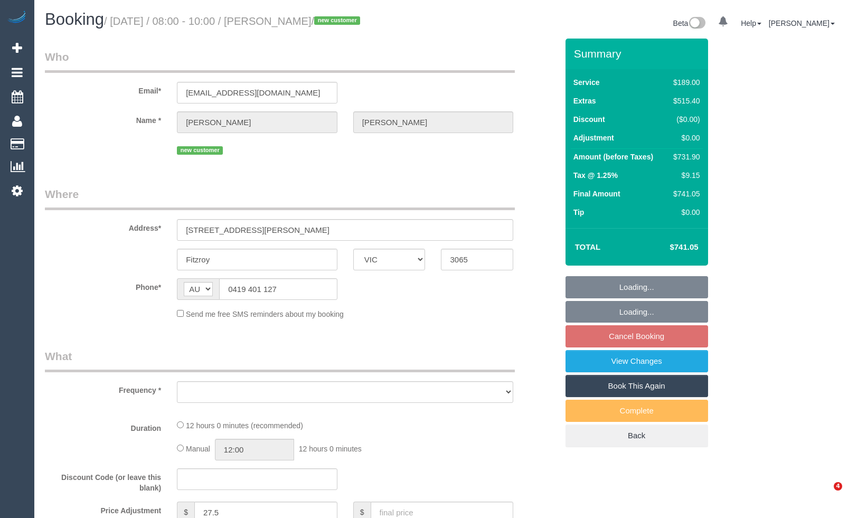
select select "VIC"
select select "object:531"
select select "string:stripe-pm_1S3Ret2GScqysDRV3gAhRbXU"
select select "number:28"
select select "number:14"
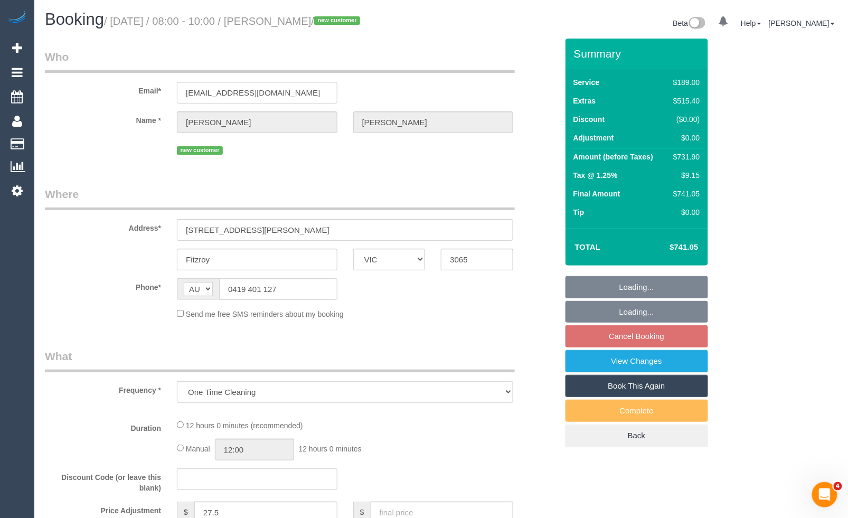
select select "number:18"
select select "number:24"
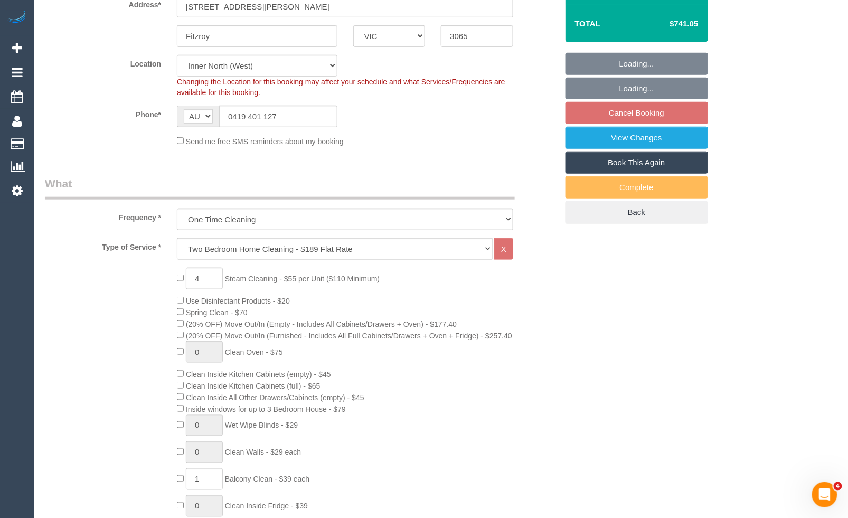
select select "object:1641"
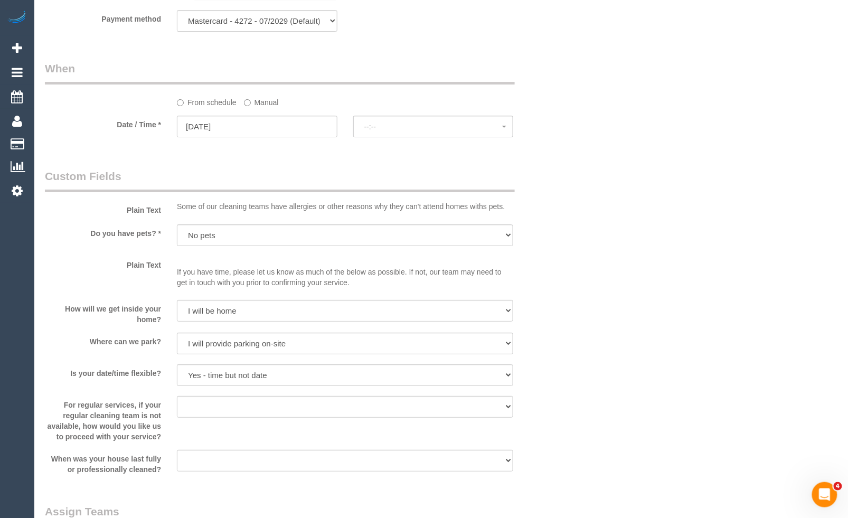
select select "spot2"
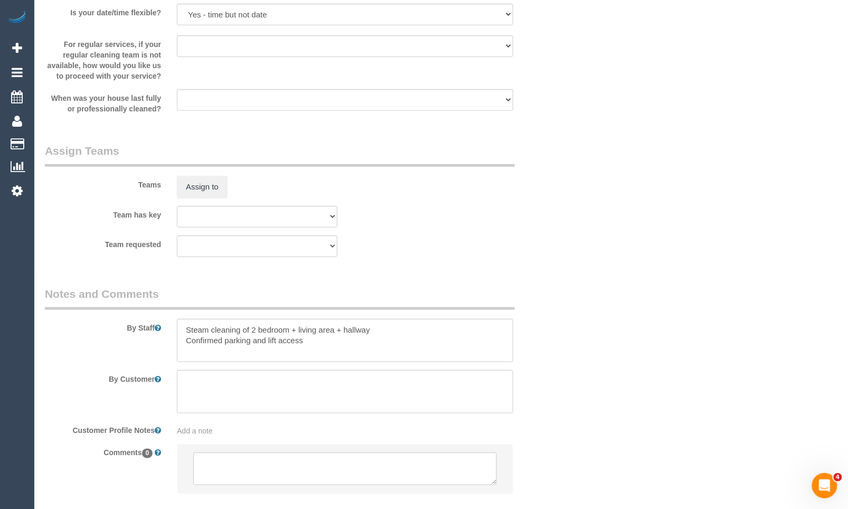
scroll to position [1548, 0]
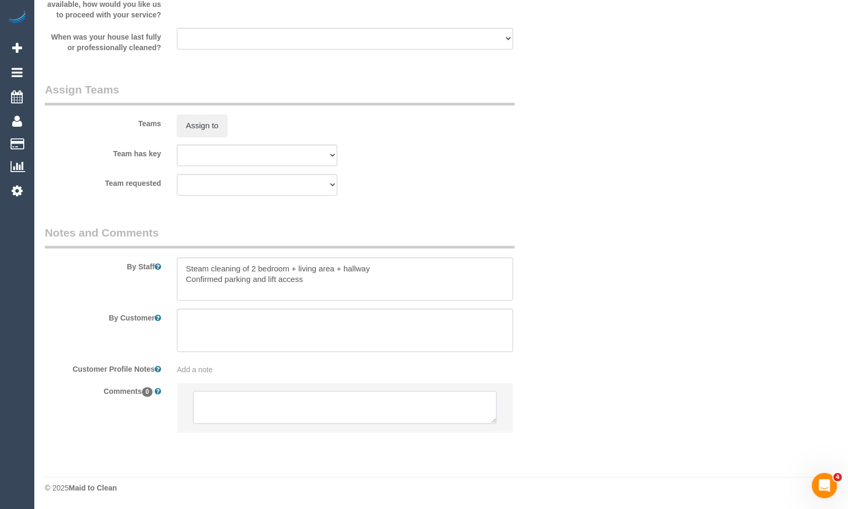
click at [294, 407] on textarea at bounding box center [344, 407] width 303 height 33
paste textarea "Flexibility dates: Flexibility times: Notes: Knows we need to review Contact vi…"
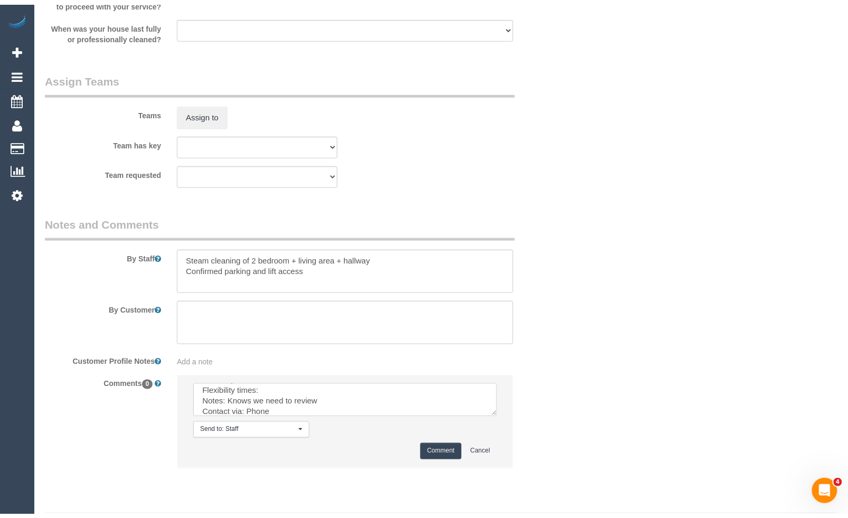
scroll to position [0, 0]
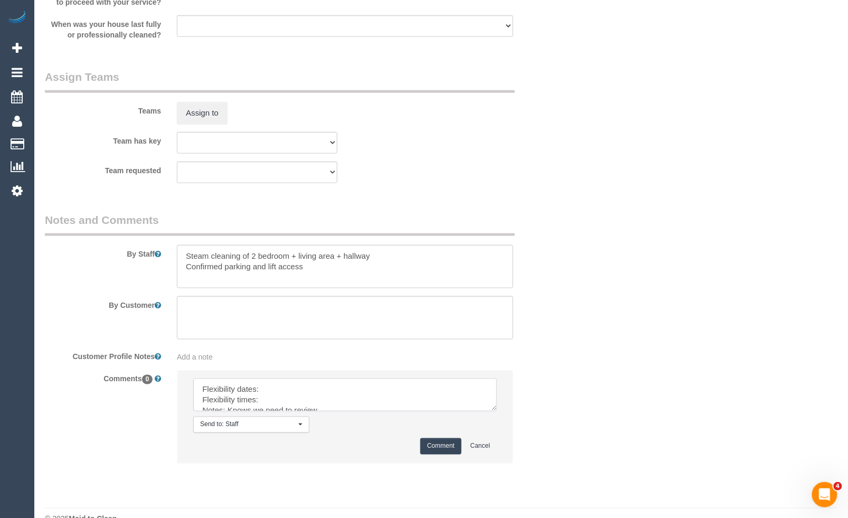
click at [301, 403] on textarea at bounding box center [344, 394] width 303 height 33
click at [277, 411] on textarea at bounding box center [344, 394] width 303 height 33
type textarea "Flexibility dates: Only on Thursday 11/09 Flexibility times: Anytime Notes: Kno…"
click at [453, 454] on button "Comment" at bounding box center [440, 446] width 41 height 16
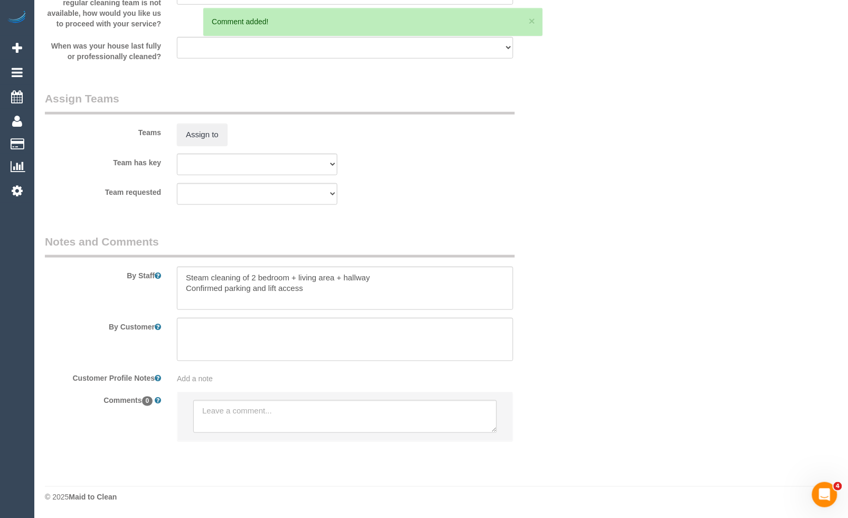
scroll to position [1548, 0]
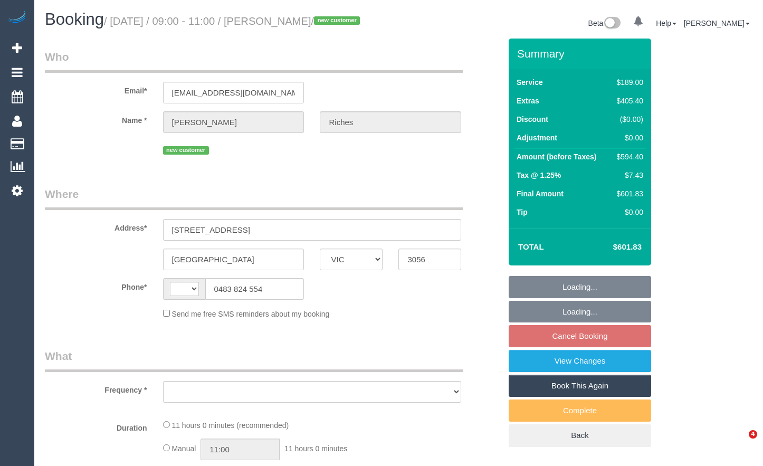
select select "VIC"
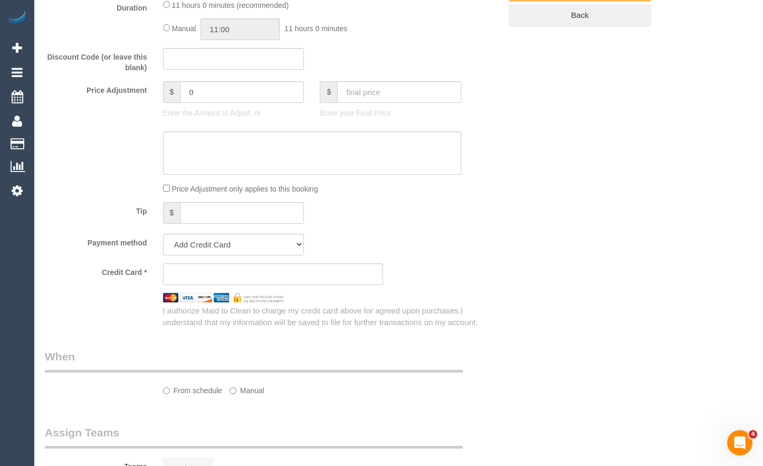
select select "object:284"
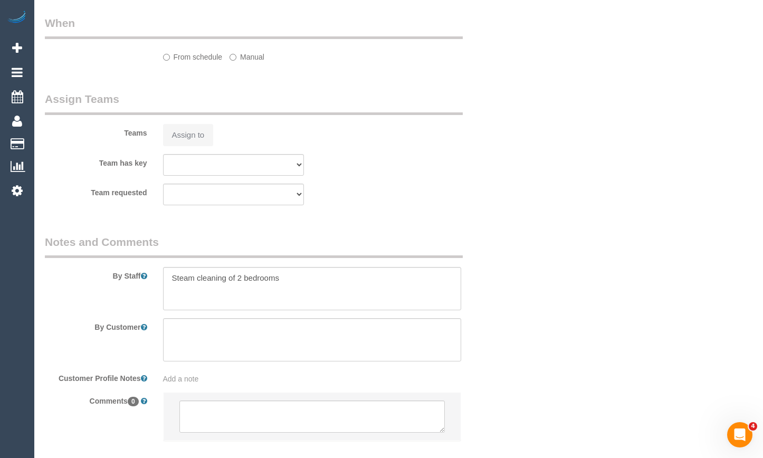
select select "string:AU"
select select "string:stripe-pm_1S3SU12GScqysDRV0127t6aJ"
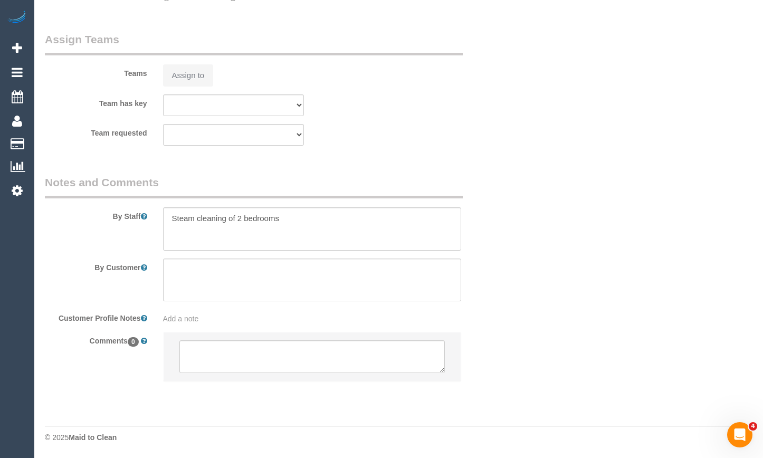
select select "number:28"
select select "number:14"
select select "number:19"
select select "number:36"
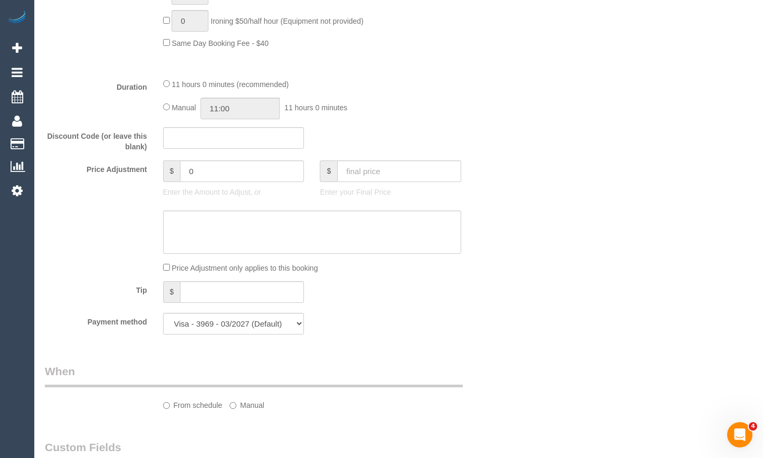
select select "object:780"
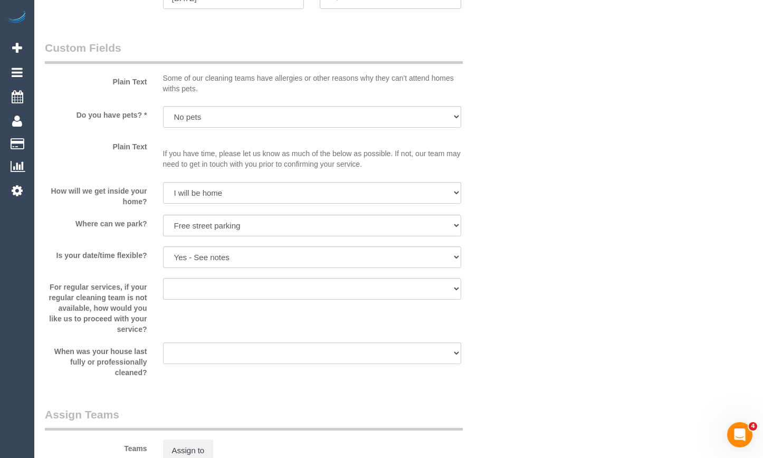
select select "spot3"
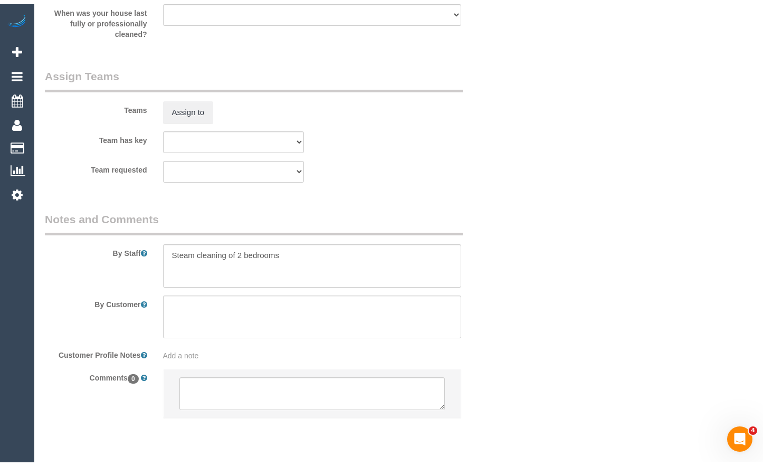
scroll to position [1613, 0]
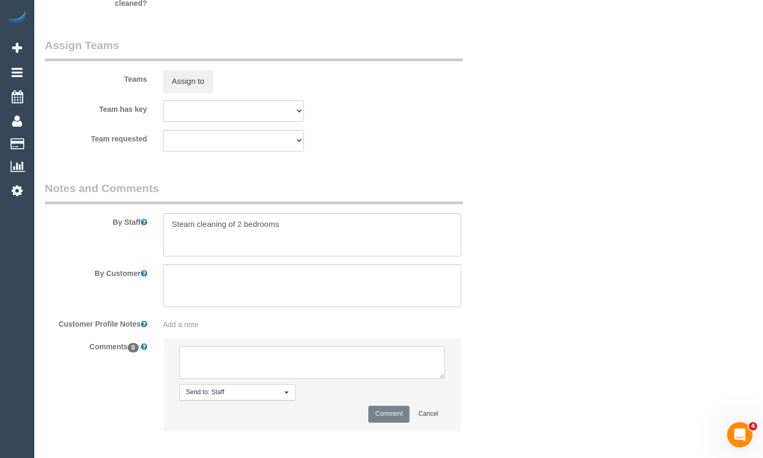
click at [262, 379] on textarea at bounding box center [312, 362] width 266 height 33
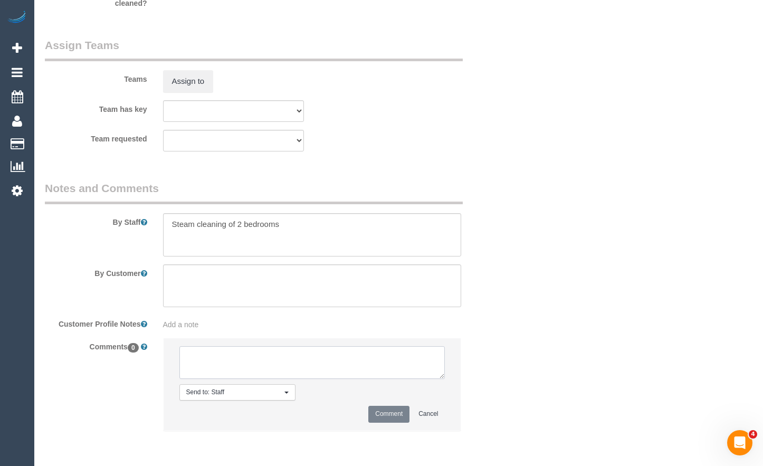
paste textarea "Flexibility dates: Flexibility times: Notes: Knows we need to review Contact vi…"
click at [300, 377] on textarea at bounding box center [312, 362] width 266 height 33
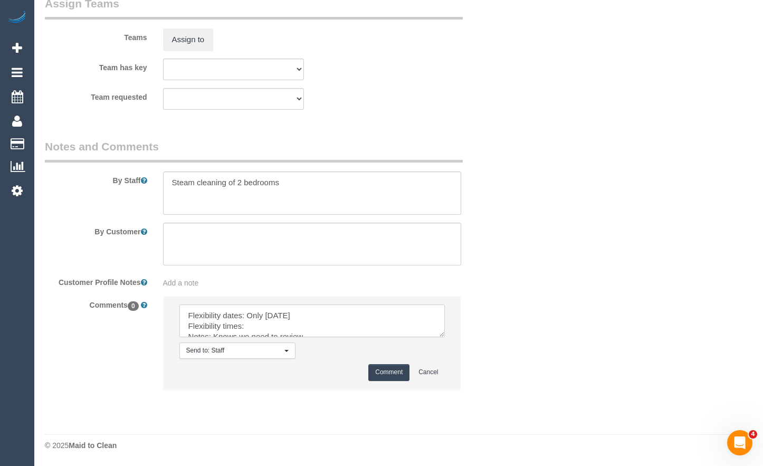
scroll to position [1678, 0]
click at [346, 318] on textarea at bounding box center [312, 321] width 266 height 33
click at [281, 327] on textarea at bounding box center [312, 321] width 266 height 33
type textarea "Flexibility dates: Only on Thursday 11/09 Flexibility times: After 9AM Notes: K…"
drag, startPoint x: 378, startPoint y: 371, endPoint x: 374, endPoint y: 368, distance: 5.7
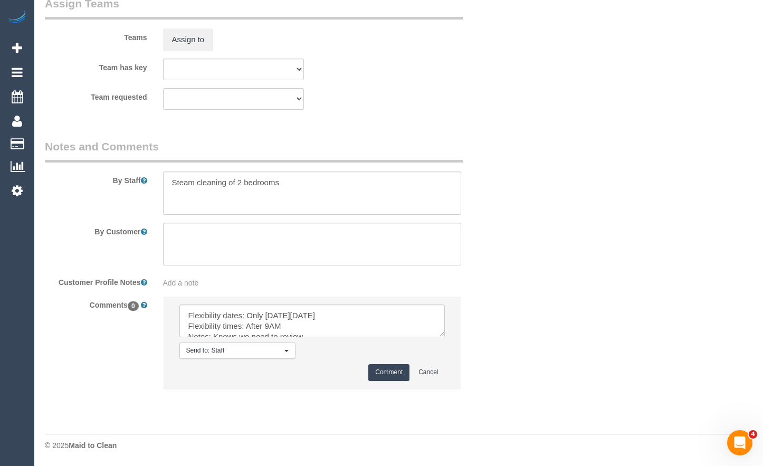
click at [378, 372] on button "Comment" at bounding box center [388, 372] width 41 height 16
